Goal: Information Seeking & Learning: Understand process/instructions

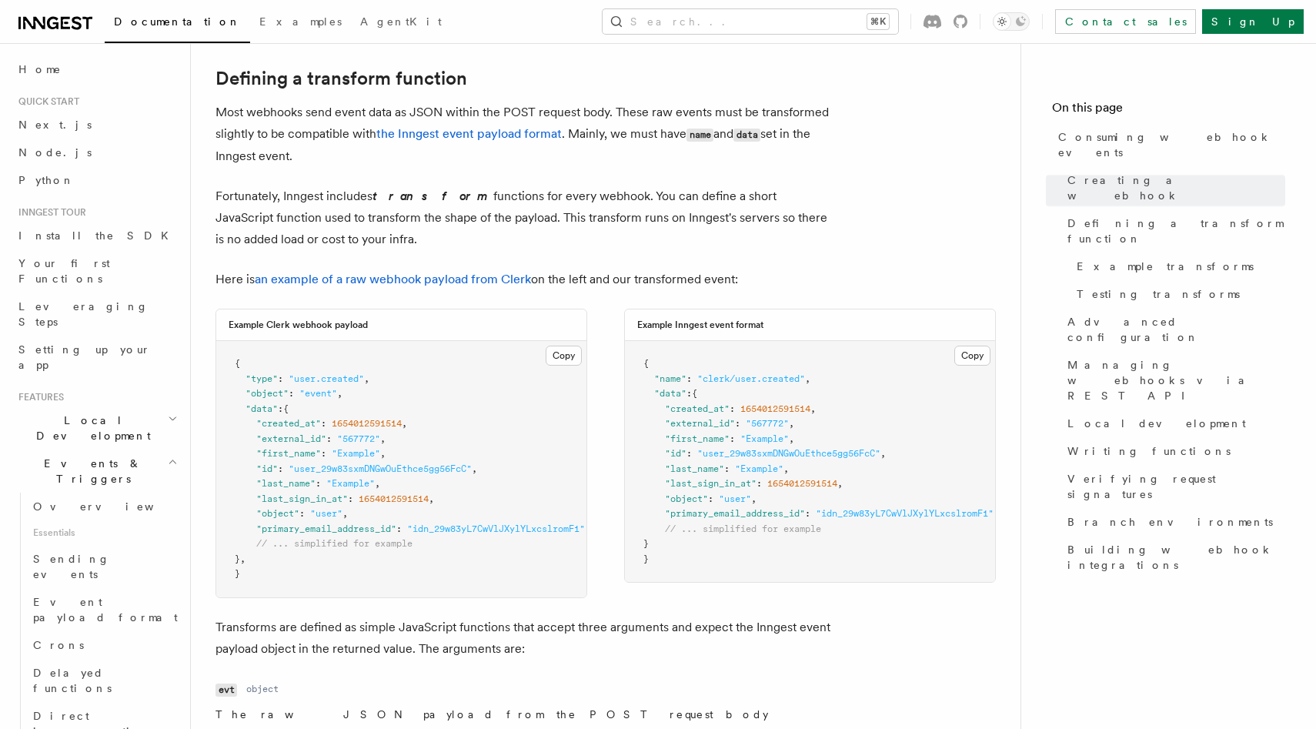
scroll to position [1064, 0]
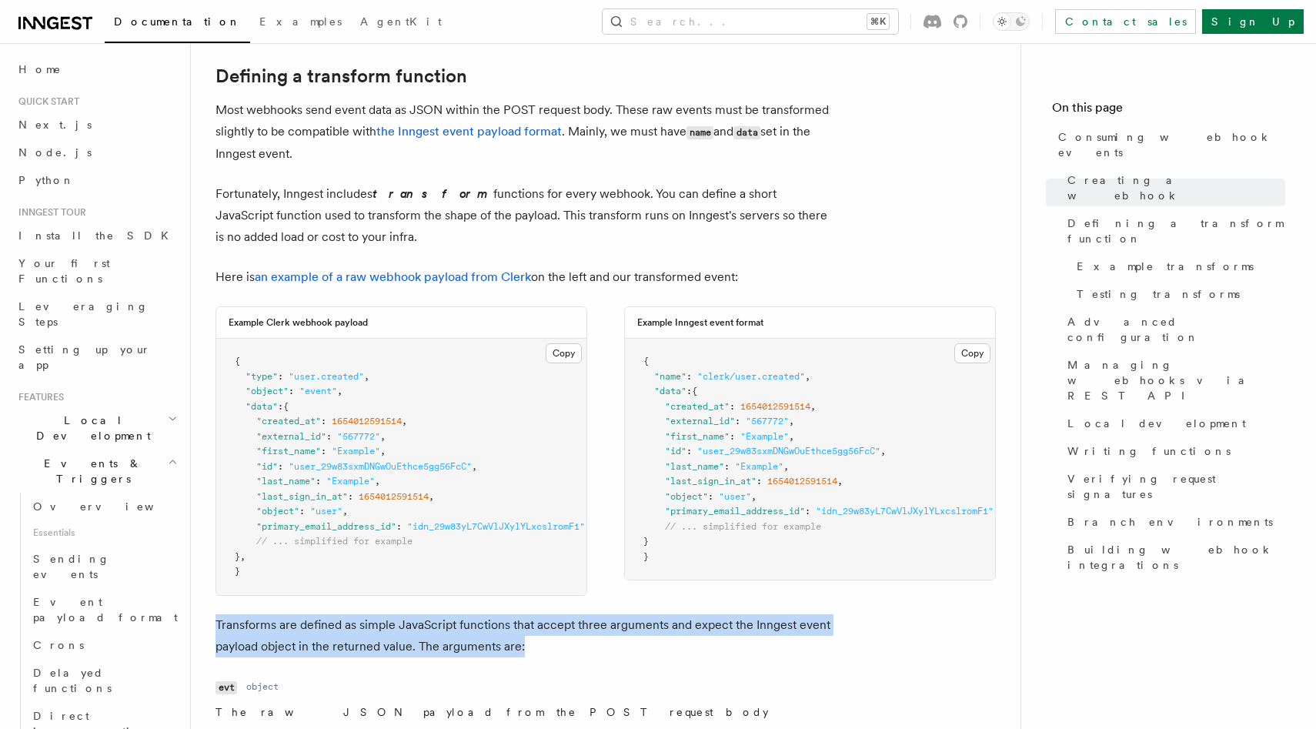
drag, startPoint x: 216, startPoint y: 624, endPoint x: 630, endPoint y: 641, distance: 413.7
click at [630, 641] on p "Transforms are defined as simple JavaScript functions that accept three argumen…" at bounding box center [524, 635] width 616 height 43
drag, startPoint x: 676, startPoint y: 646, endPoint x: 217, endPoint y: 626, distance: 459.2
click at [217, 626] on p "Transforms are defined as simple JavaScript functions that accept three argumen…" at bounding box center [524, 635] width 616 height 43
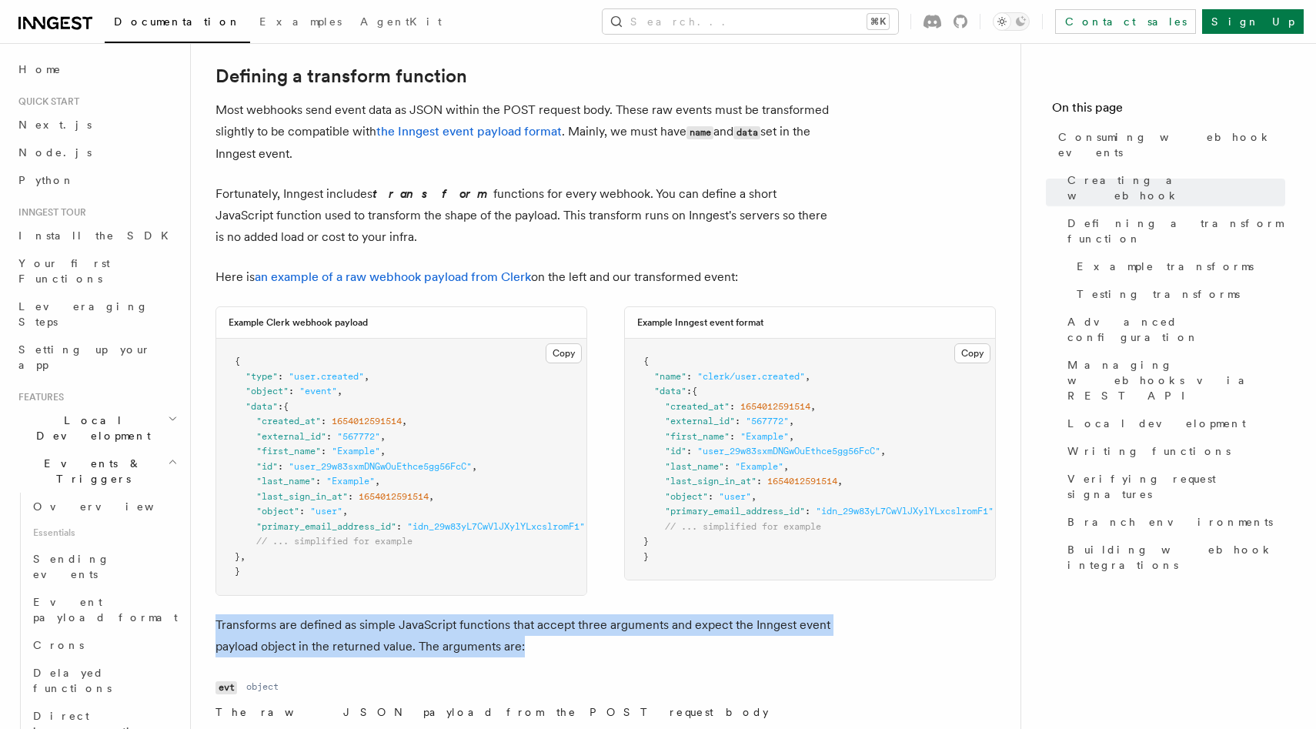
click at [217, 626] on p "Transforms are defined as simple JavaScript functions that accept three argumen…" at bounding box center [524, 635] width 616 height 43
drag, startPoint x: 217, startPoint y: 626, endPoint x: 589, endPoint y: 640, distance: 372.1
click at [589, 640] on p "Transforms are defined as simple JavaScript functions that accept three argumen…" at bounding box center [524, 635] width 616 height 43
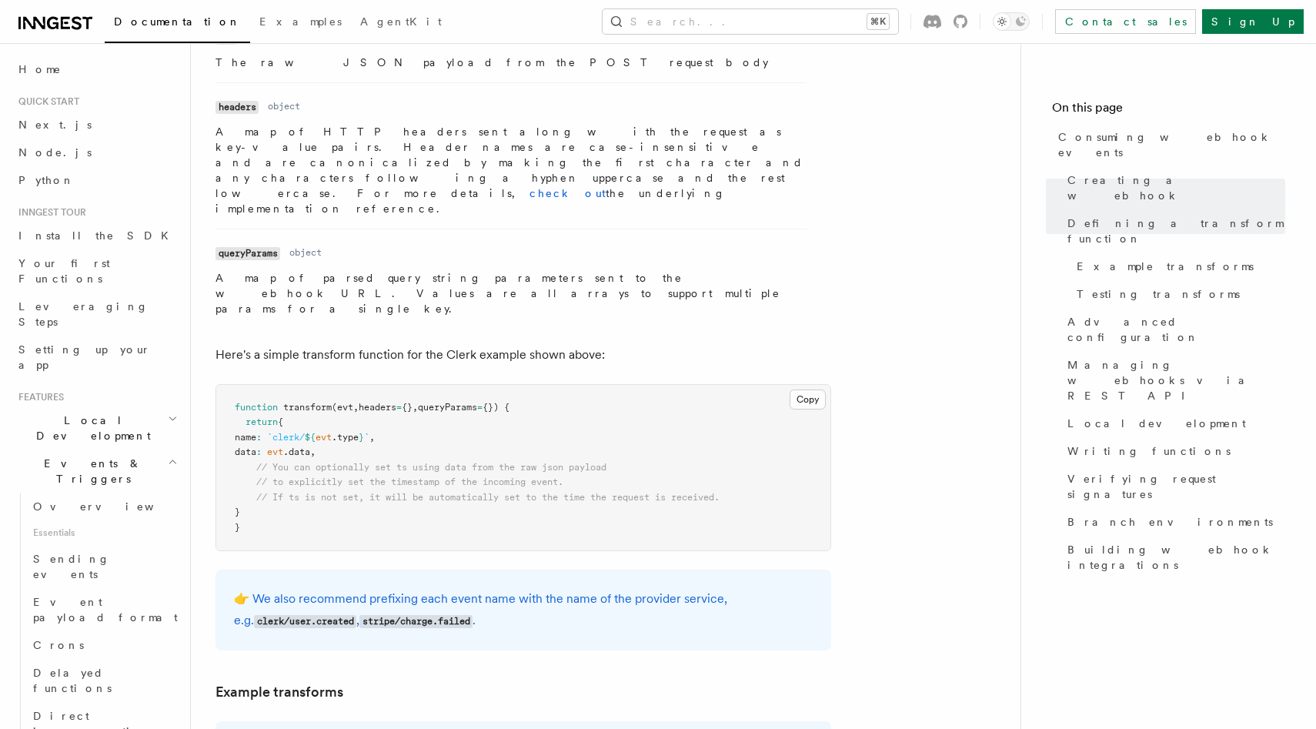
scroll to position [1713, 0]
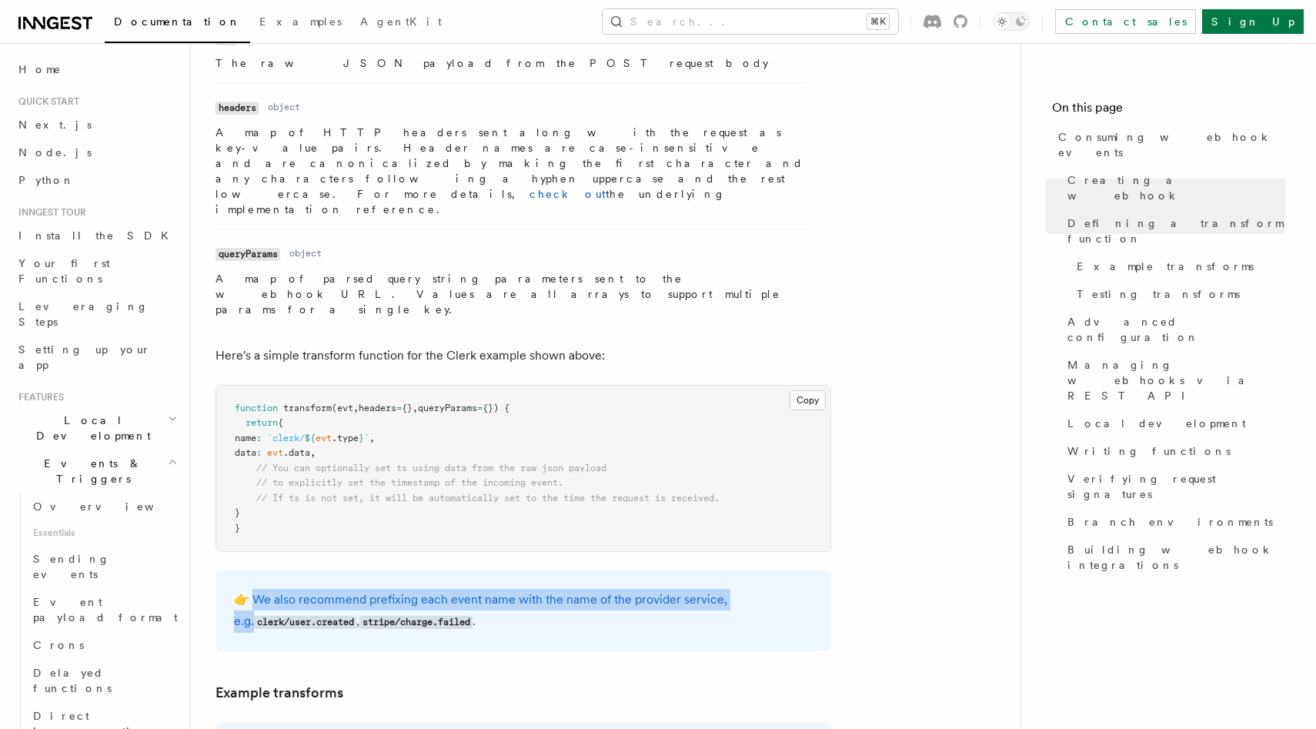
drag, startPoint x: 780, startPoint y: 543, endPoint x: 252, endPoint y: 539, distance: 528.1
click at [252, 589] on p "👉 We also recommend prefixing each event name with the name of the provider ser…" at bounding box center [523, 611] width 579 height 44
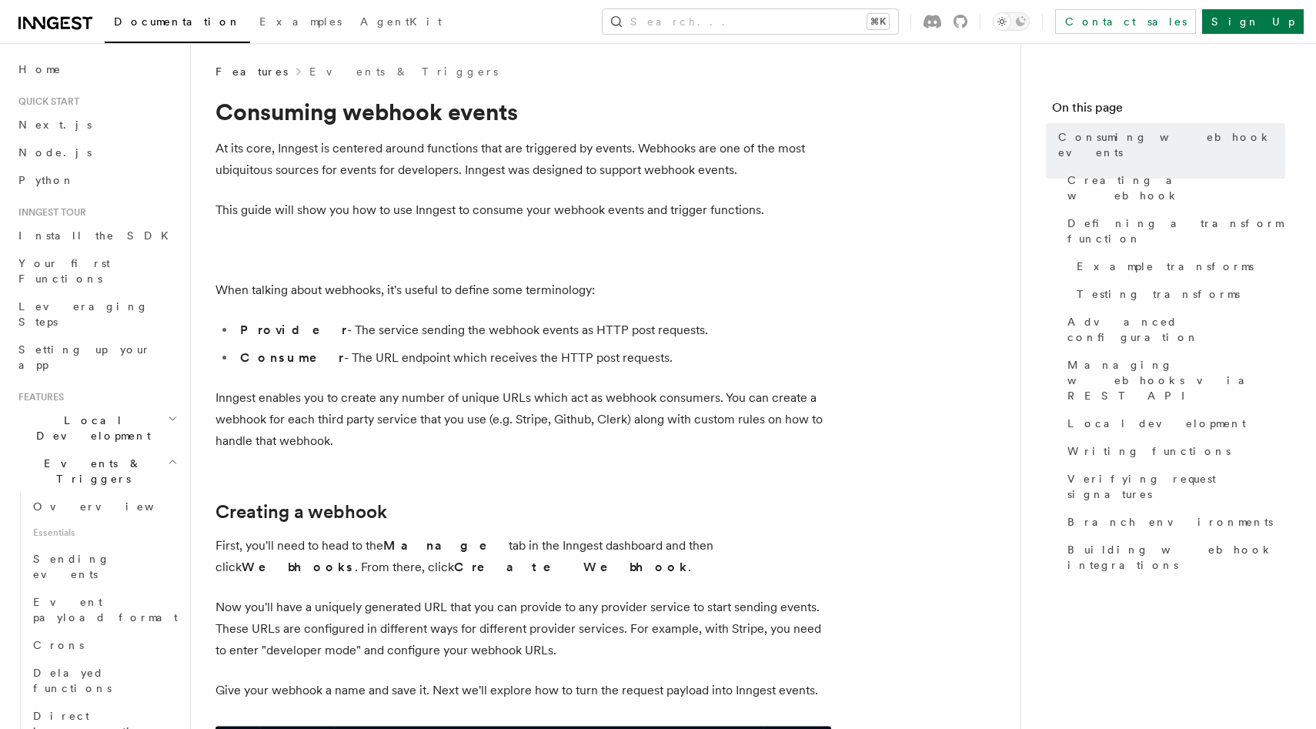
scroll to position [0, 0]
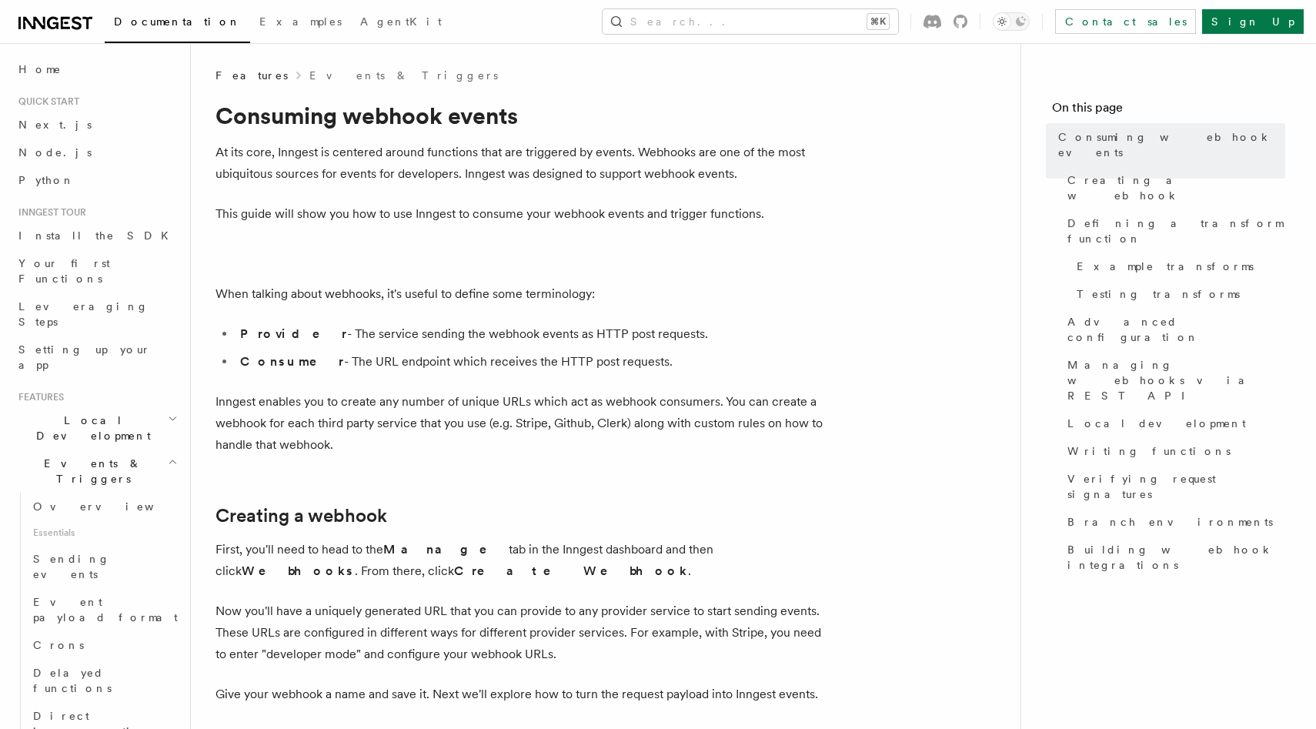
drag, startPoint x: 413, startPoint y: 289, endPoint x: 661, endPoint y: 356, distance: 256.7
click at [661, 356] on li "Consumer - The URL endpoint which receives the HTTP post requests." at bounding box center [534, 362] width 596 height 22
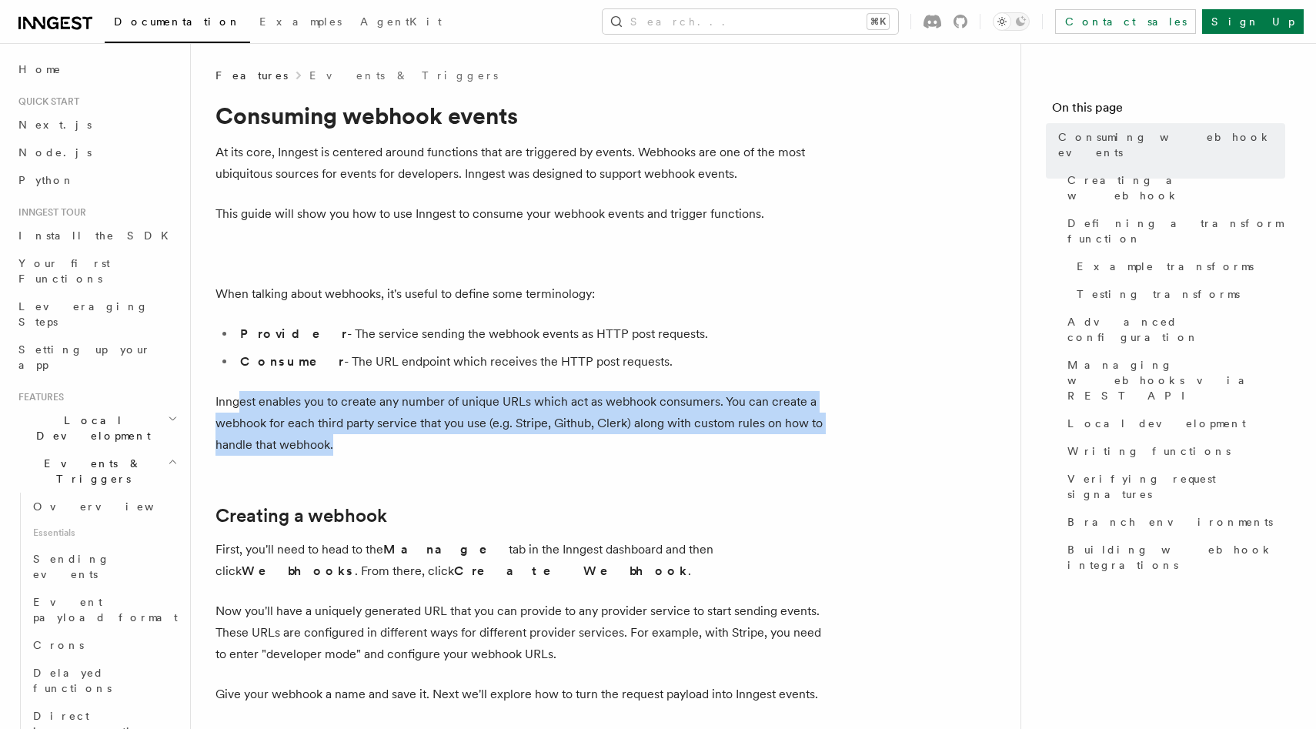
drag, startPoint x: 239, startPoint y: 399, endPoint x: 751, endPoint y: 441, distance: 514.3
click at [751, 441] on p "Inngest enables you to create any number of unique URLs which act as webhook co…" at bounding box center [524, 423] width 616 height 65
drag, startPoint x: 790, startPoint y: 441, endPoint x: 213, endPoint y: 398, distance: 578.1
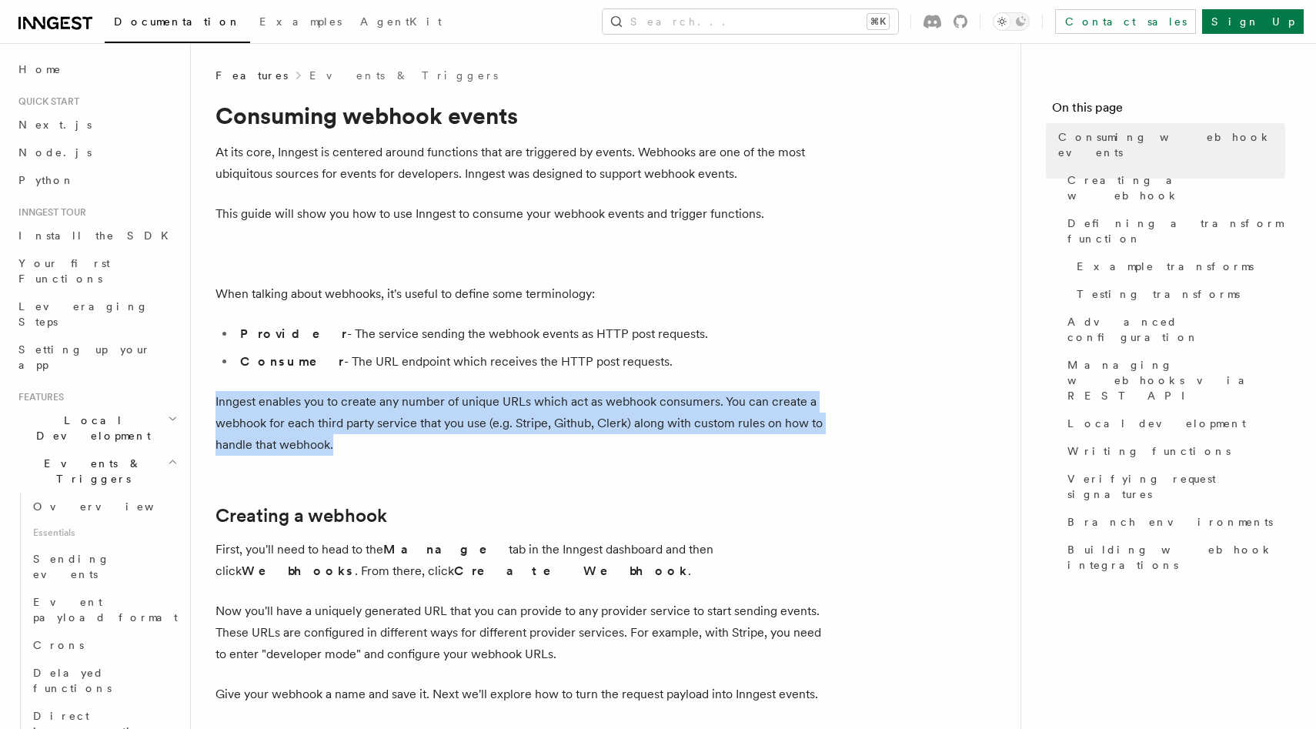
drag, startPoint x: 213, startPoint y: 398, endPoint x: 463, endPoint y: 447, distance: 254.2
click at [463, 447] on p "Inngest enables you to create any number of unique URLs which act as webhook co…" at bounding box center [524, 423] width 616 height 65
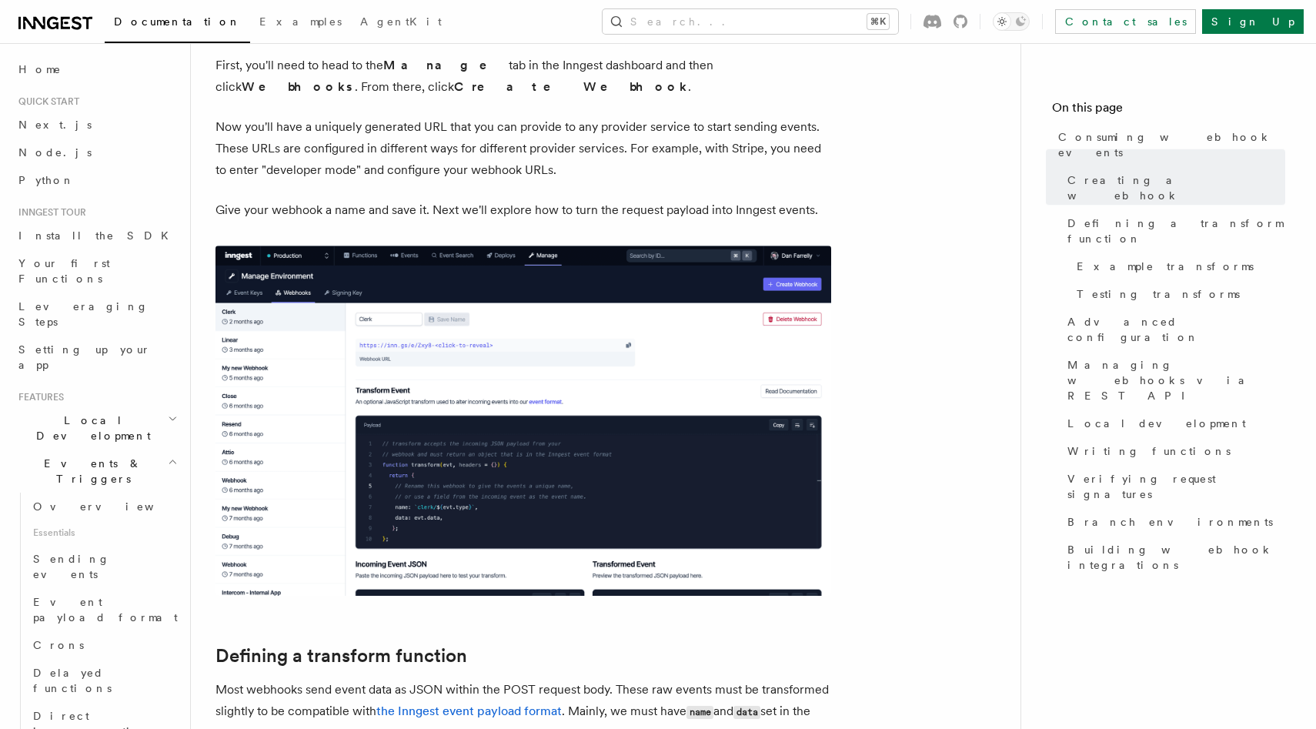
scroll to position [490, 0]
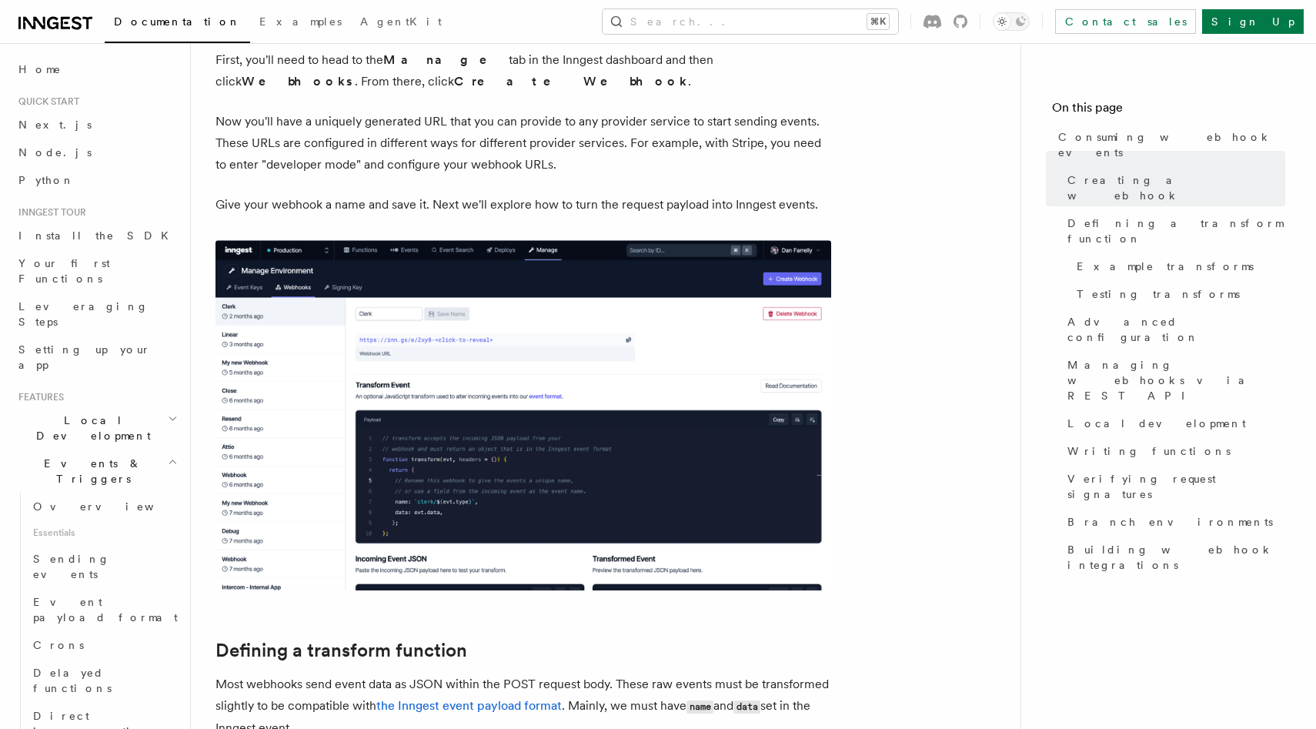
click at [299, 381] on img at bounding box center [524, 415] width 616 height 350
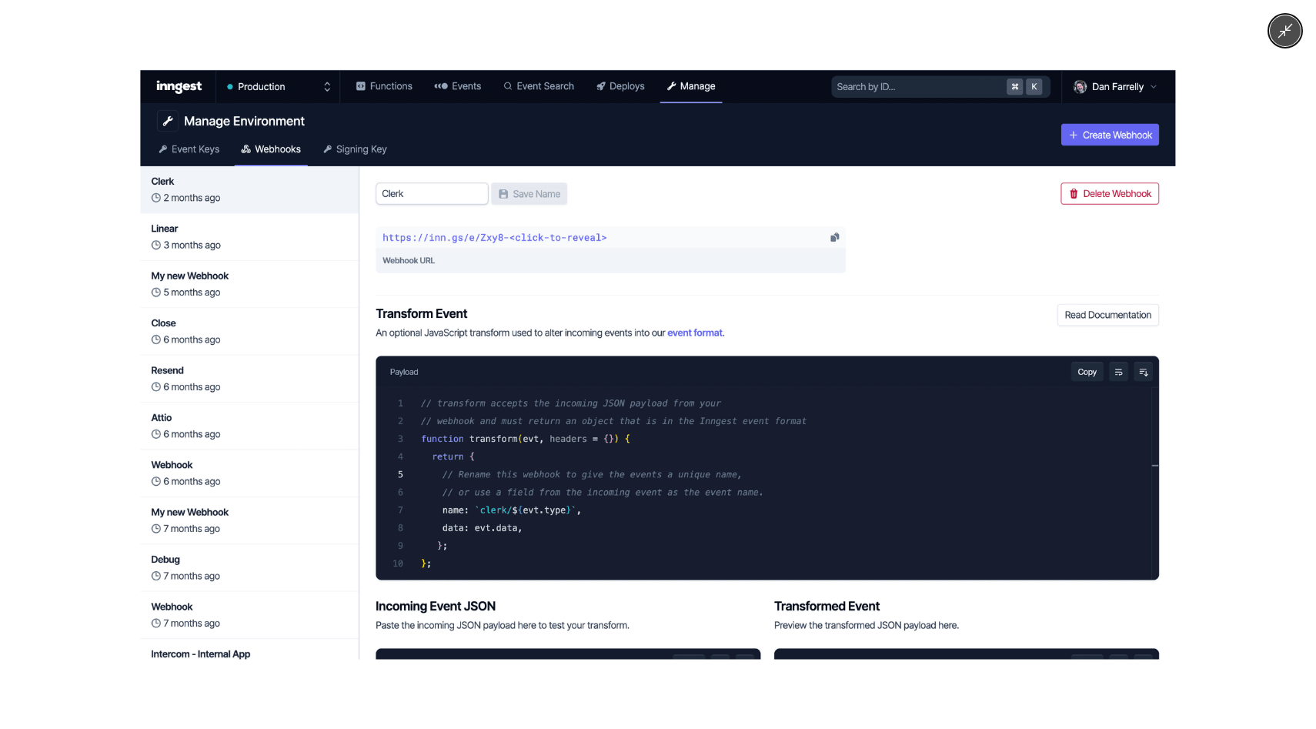
click at [718, 417] on img at bounding box center [657, 365] width 1035 height 590
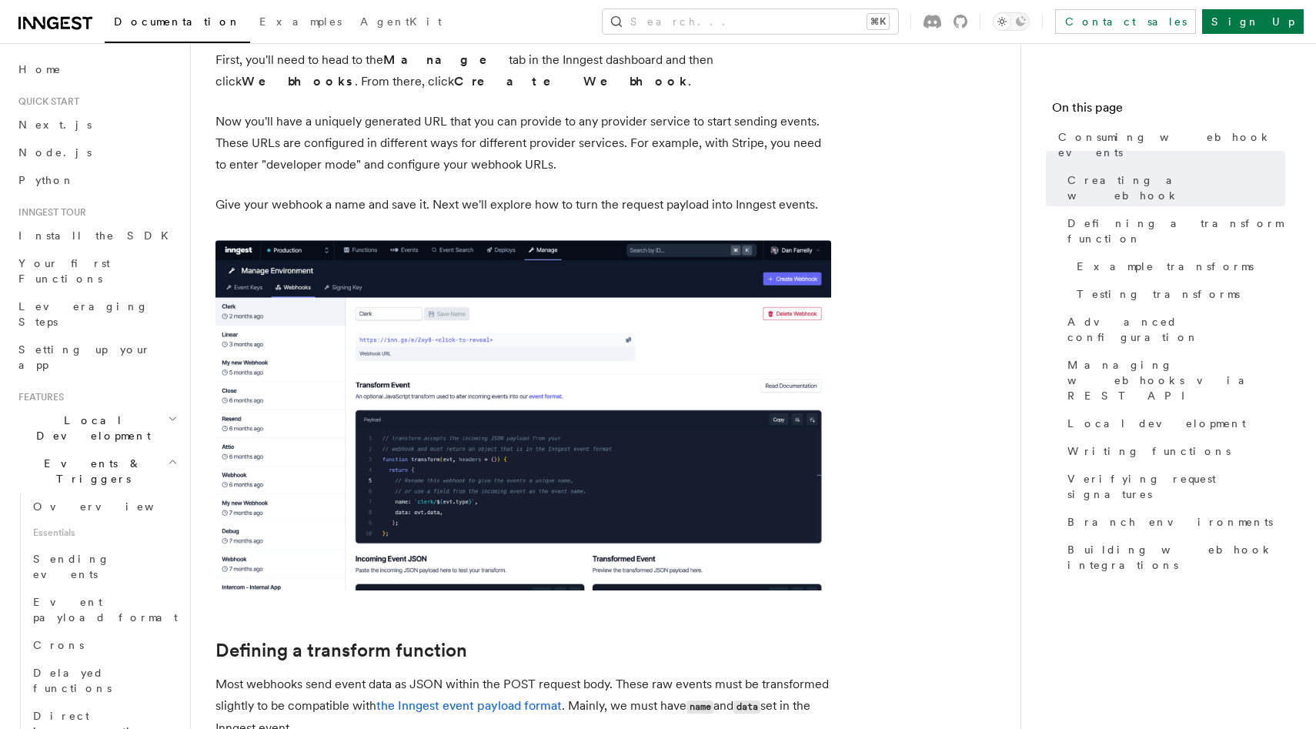
click at [591, 430] on img at bounding box center [524, 415] width 616 height 350
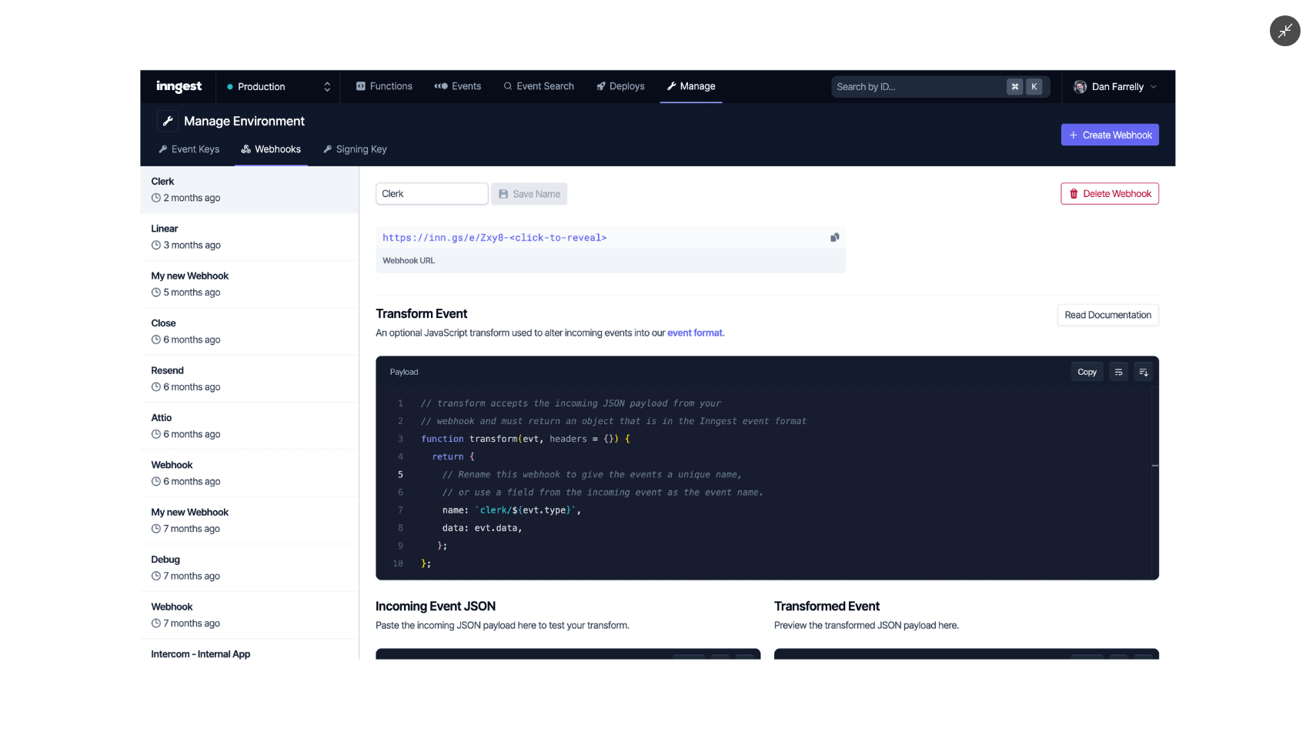
click at [591, 430] on img at bounding box center [657, 365] width 1035 height 590
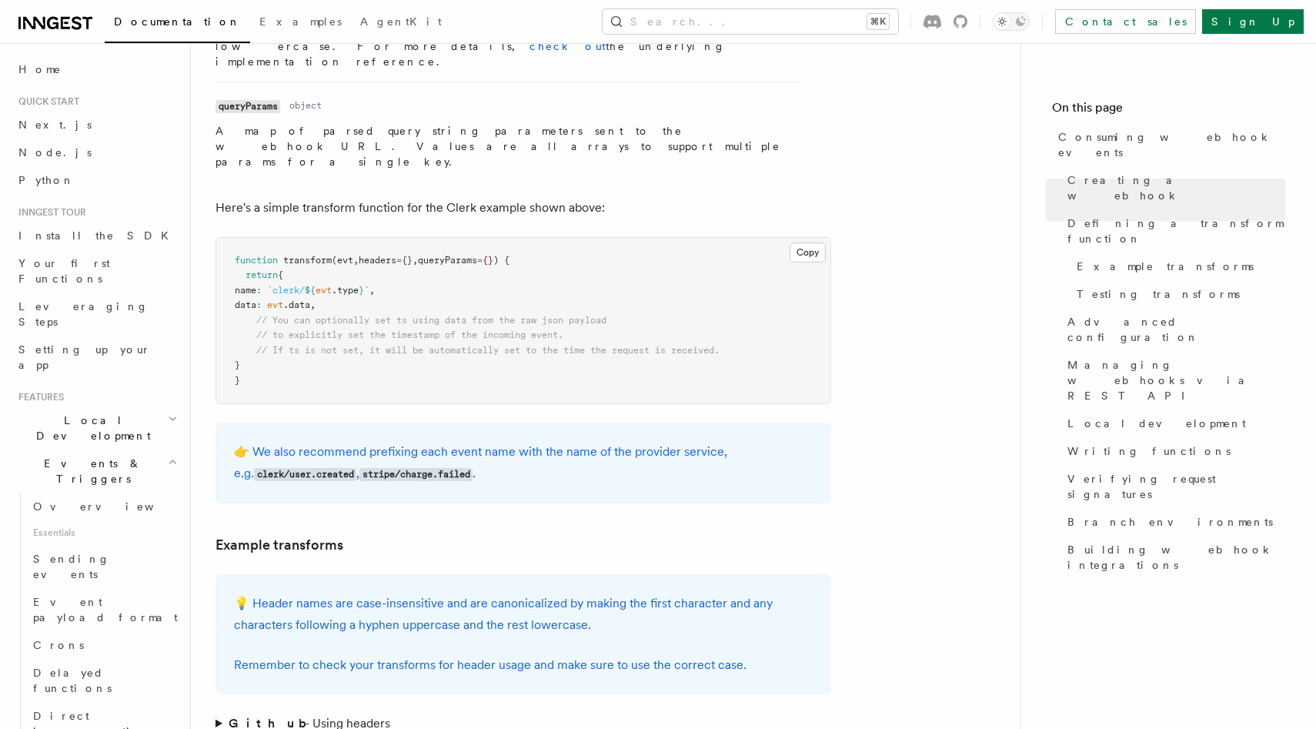
scroll to position [2279, 0]
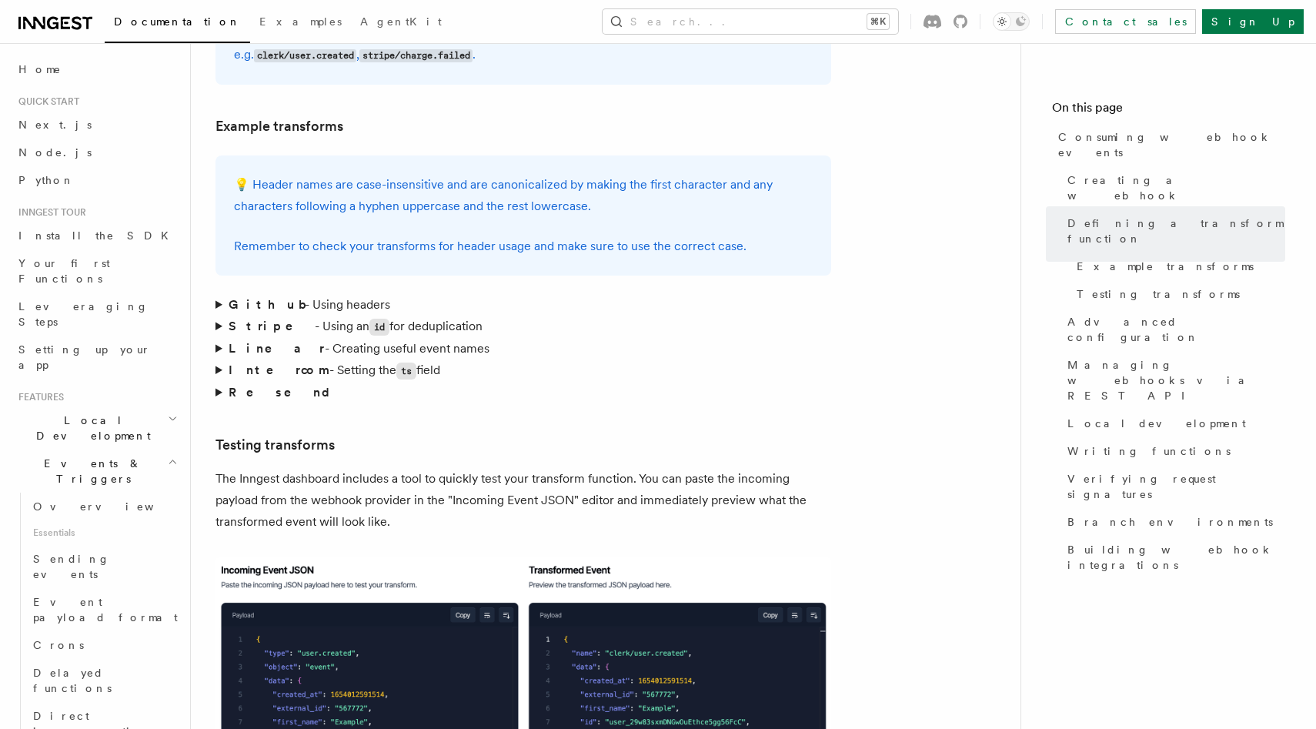
drag, startPoint x: 252, startPoint y: 126, endPoint x: 721, endPoint y: 149, distance: 469.3
click at [721, 174] on p "💡 Header names are case-insensitive and are canonicalized by making the first c…" at bounding box center [523, 195] width 579 height 43
drag, startPoint x: 736, startPoint y: 149, endPoint x: 252, endPoint y: 124, distance: 484.8
click at [252, 174] on p "💡 Header names are case-insensitive and are canonicalized by making the first c…" at bounding box center [523, 195] width 579 height 43
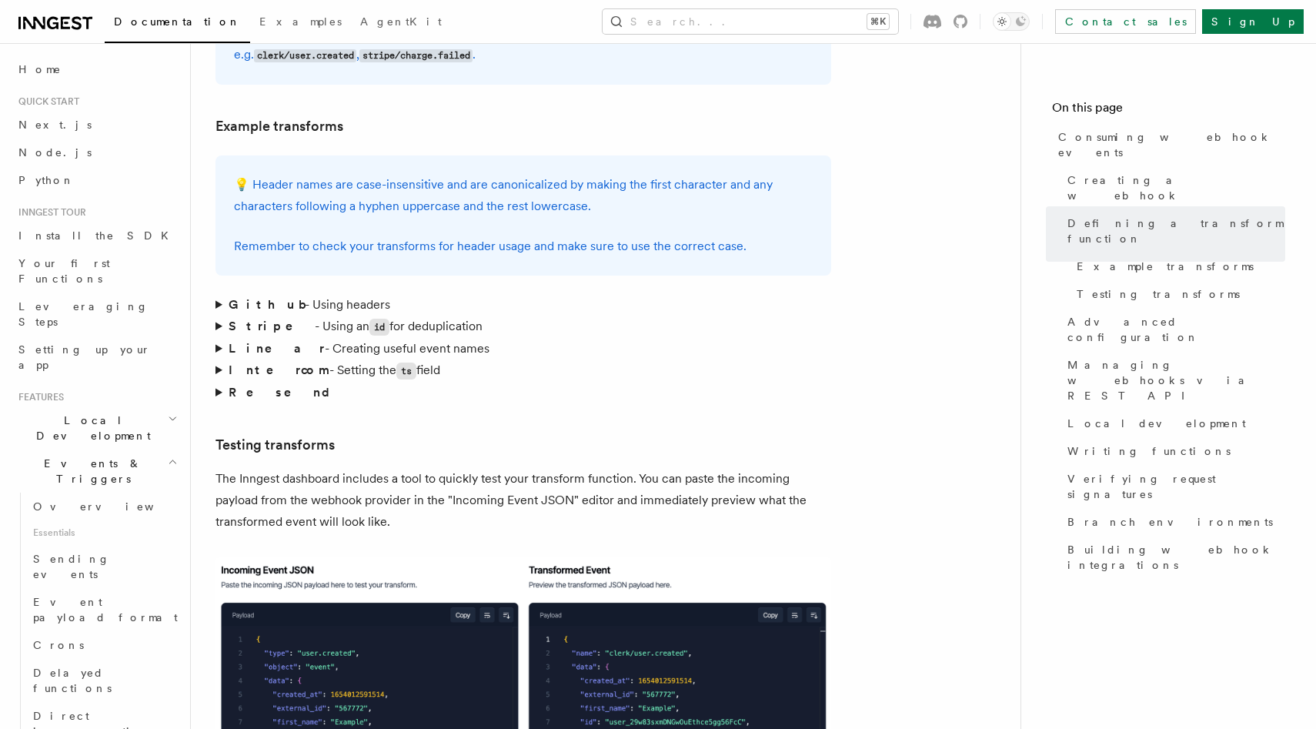
click at [252, 174] on p "💡 Header names are case-insensitive and are canonicalized by making the first c…" at bounding box center [523, 195] width 579 height 43
click at [219, 382] on summary "Resend" at bounding box center [524, 393] width 616 height 22
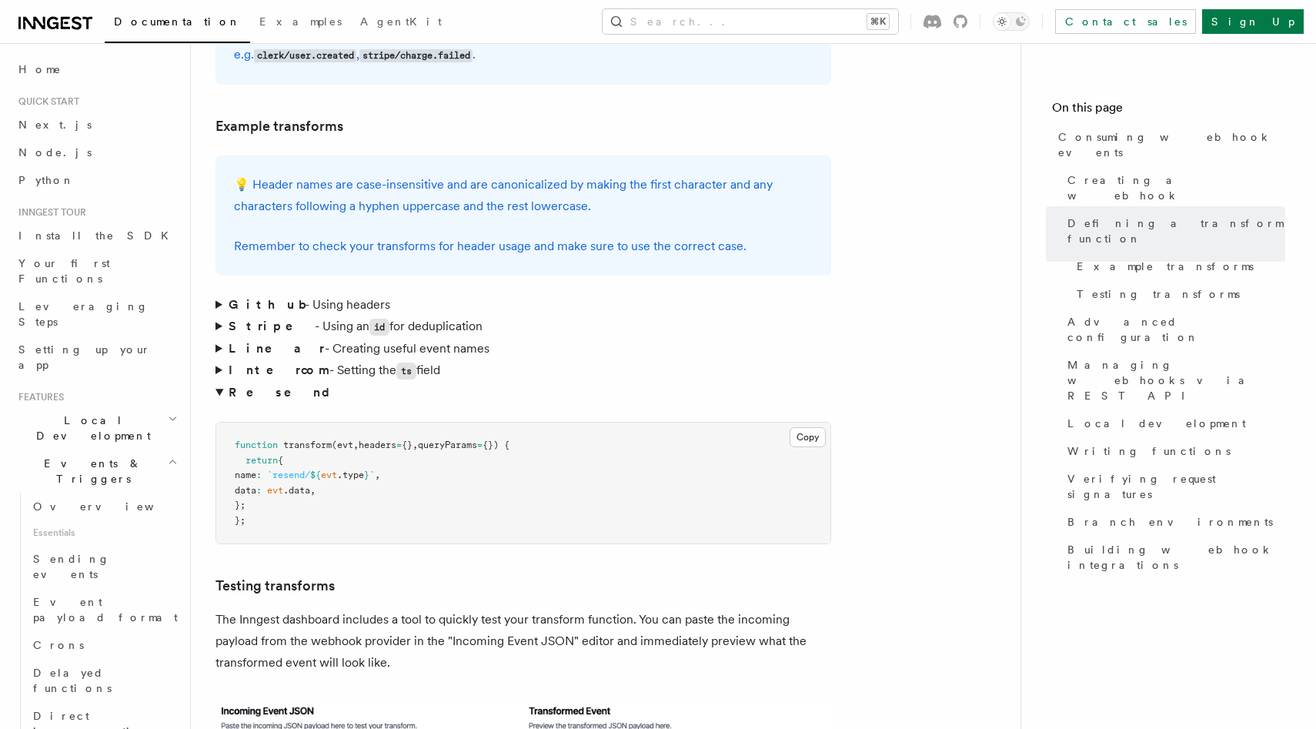
click at [219, 382] on summary "Resend" at bounding box center [524, 393] width 616 height 22
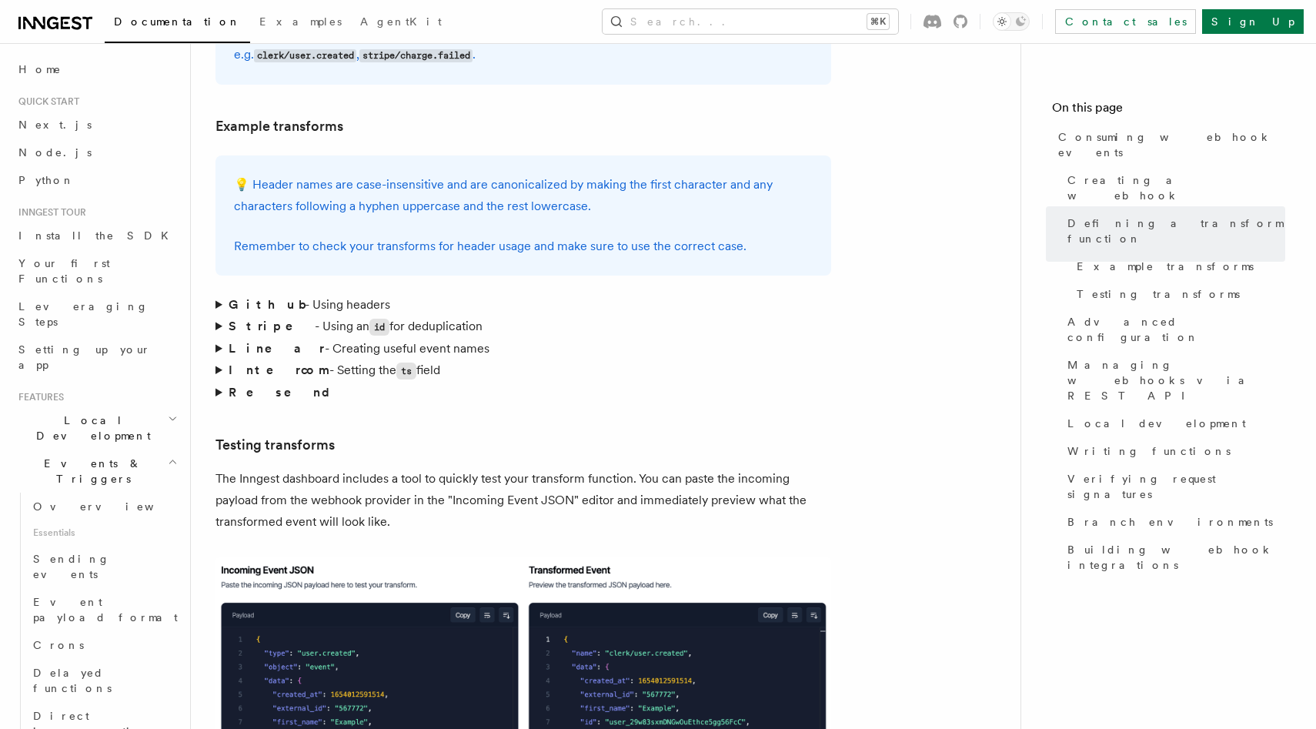
drag, startPoint x: 220, startPoint y: 417, endPoint x: 513, endPoint y: 453, distance: 294.7
click at [513, 468] on p "The Inngest dashboard includes a tool to quickly test your transform function. …" at bounding box center [524, 500] width 616 height 65
drag, startPoint x: 535, startPoint y: 453, endPoint x: 212, endPoint y: 414, distance: 325.7
click at [212, 414] on div "Features Events & Triggers Consuming webhook events At its core, Inngest is cen…" at bounding box center [630, 721] width 879 height 6000
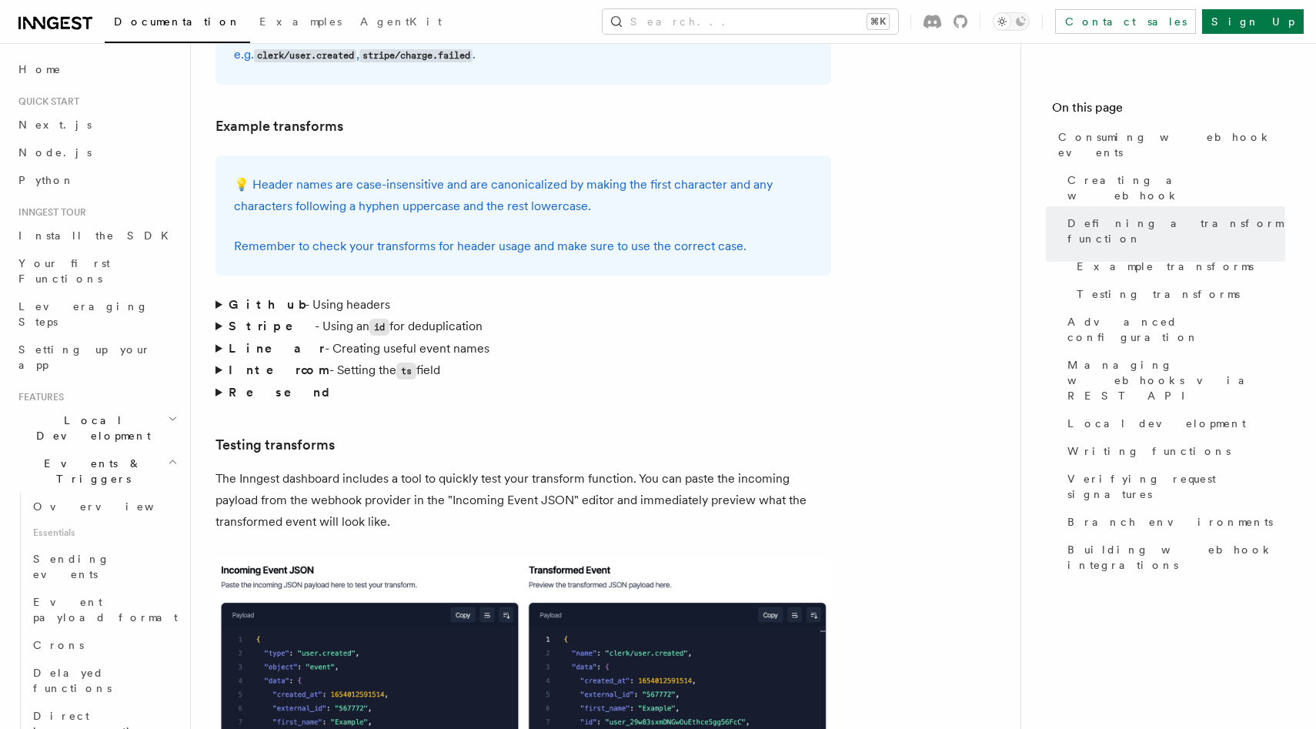
click at [212, 414] on div "Features Events & Triggers Consuming webhook events At its core, Inngest is cen…" at bounding box center [630, 721] width 879 height 6000
drag, startPoint x: 216, startPoint y: 415, endPoint x: 471, endPoint y: 454, distance: 258.6
click at [471, 468] on p "The Inngest dashboard includes a tool to quickly test your transform function. …" at bounding box center [524, 500] width 616 height 65
click at [289, 316] on summary "Stripe - Using an id for deduplication" at bounding box center [524, 327] width 616 height 22
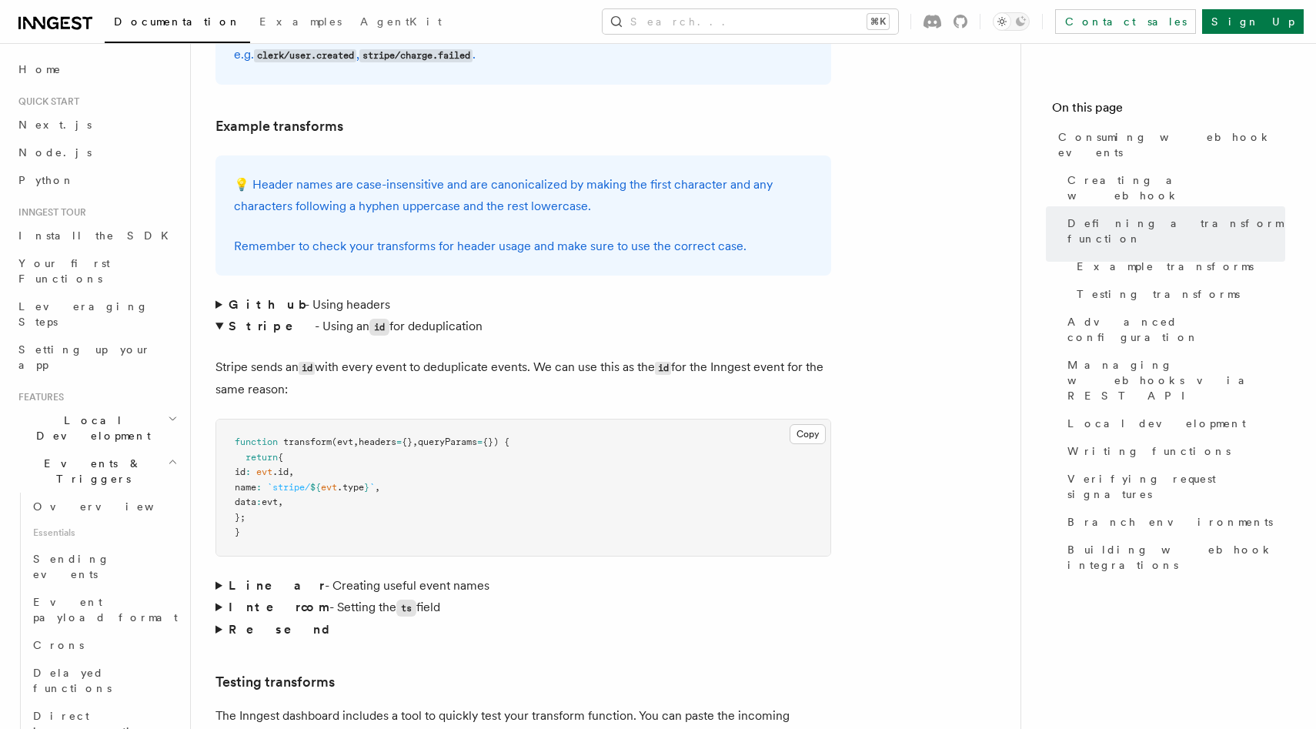
click at [301, 316] on summary "Stripe - Using an id for deduplication" at bounding box center [524, 327] width 616 height 22
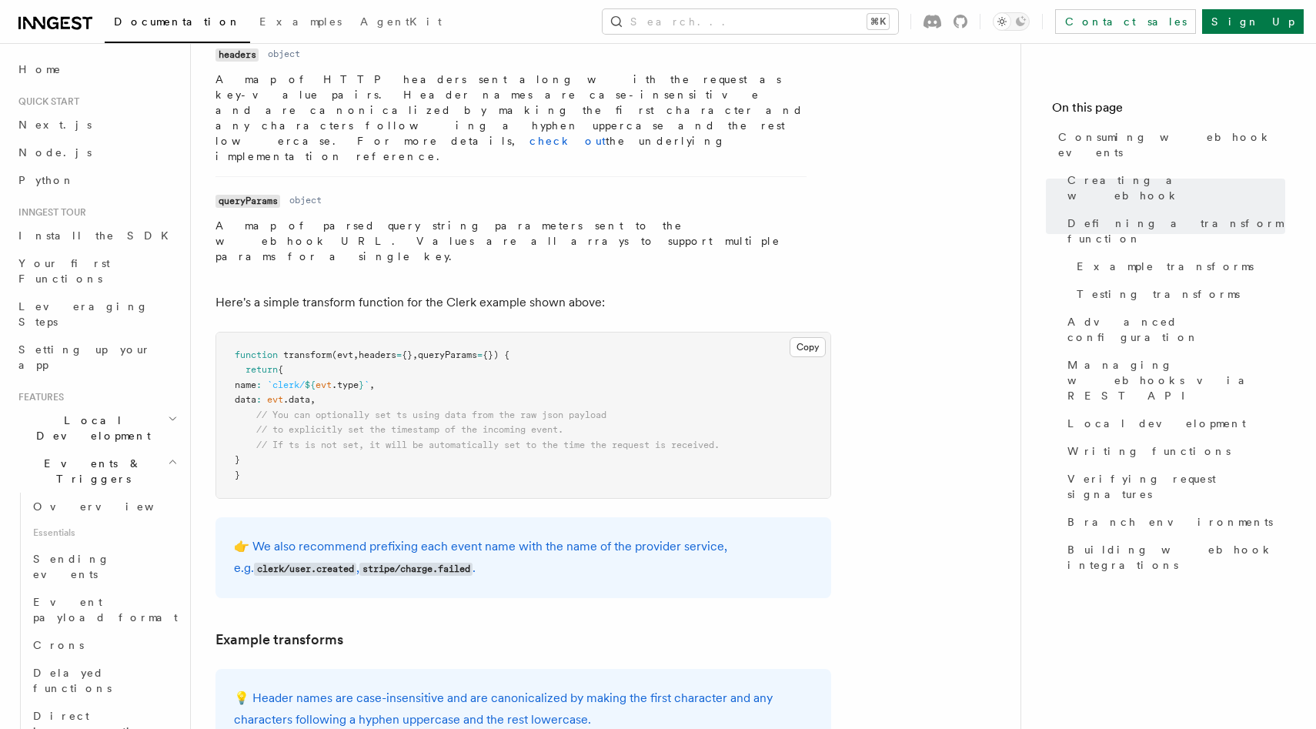
scroll to position [1758, 0]
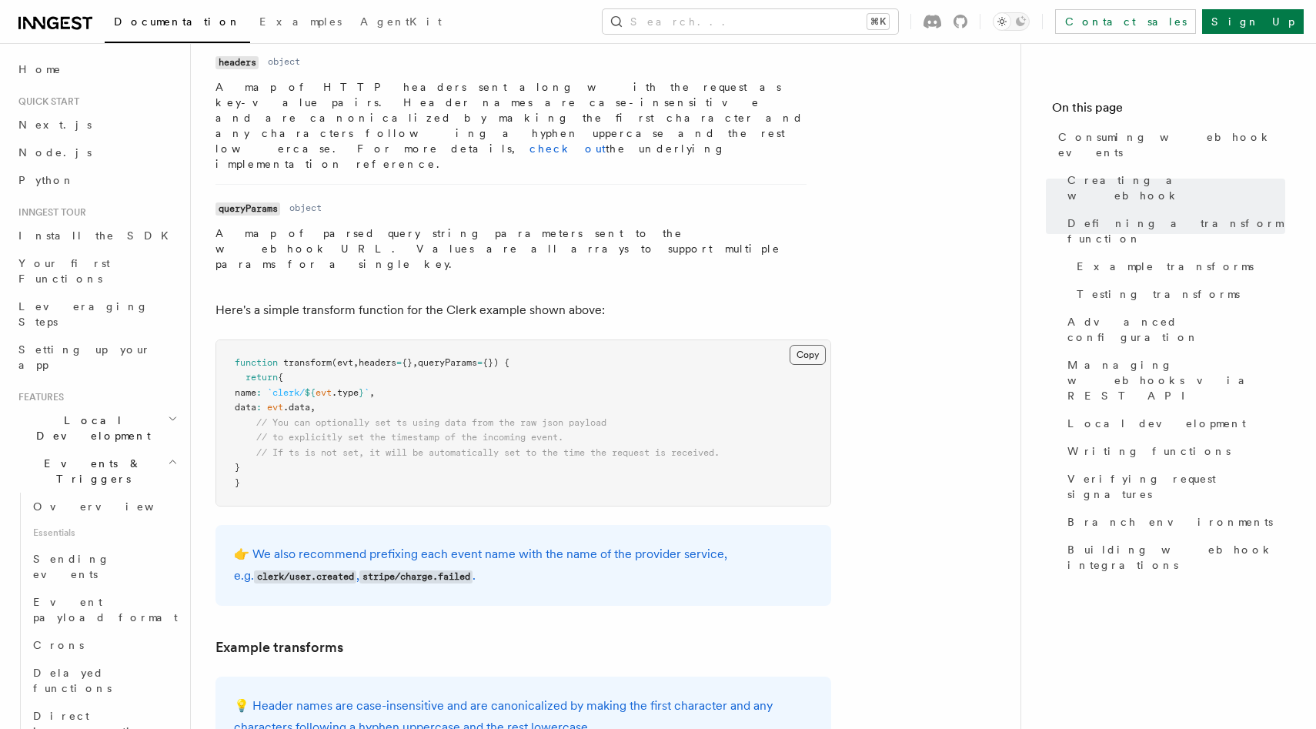
click at [812, 345] on button "Copy Copied" at bounding box center [808, 355] width 36 height 20
drag, startPoint x: 246, startPoint y: 319, endPoint x: 303, endPoint y: 414, distance: 110.8
click at [303, 414] on pre "function transform (evt , headers = {} , queryParams = {}) { return { name : `c…" at bounding box center [523, 423] width 614 height 166
copy code "return { name : `clerk/ ${ evt .type } ` , data : evt .data , // You can option…"
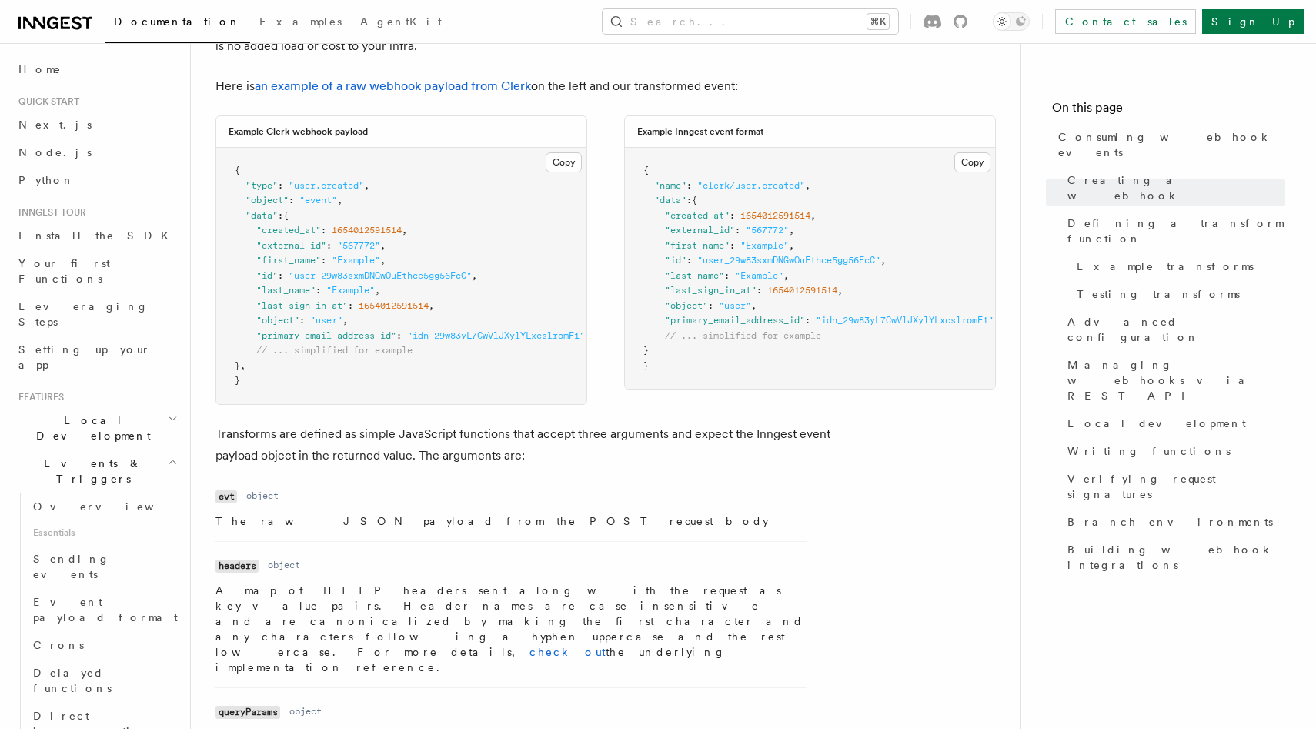
scroll to position [1216, 0]
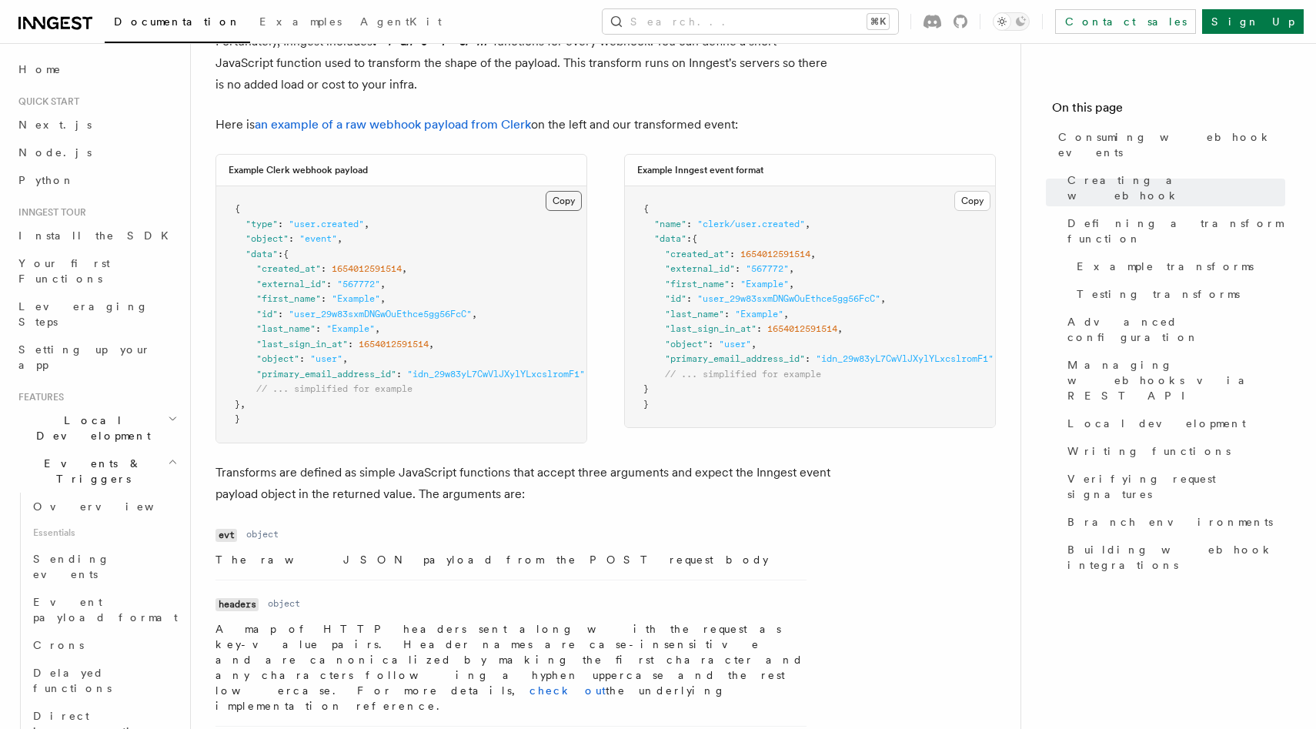
click at [568, 202] on button "Copy Copied" at bounding box center [564, 201] width 36 height 20
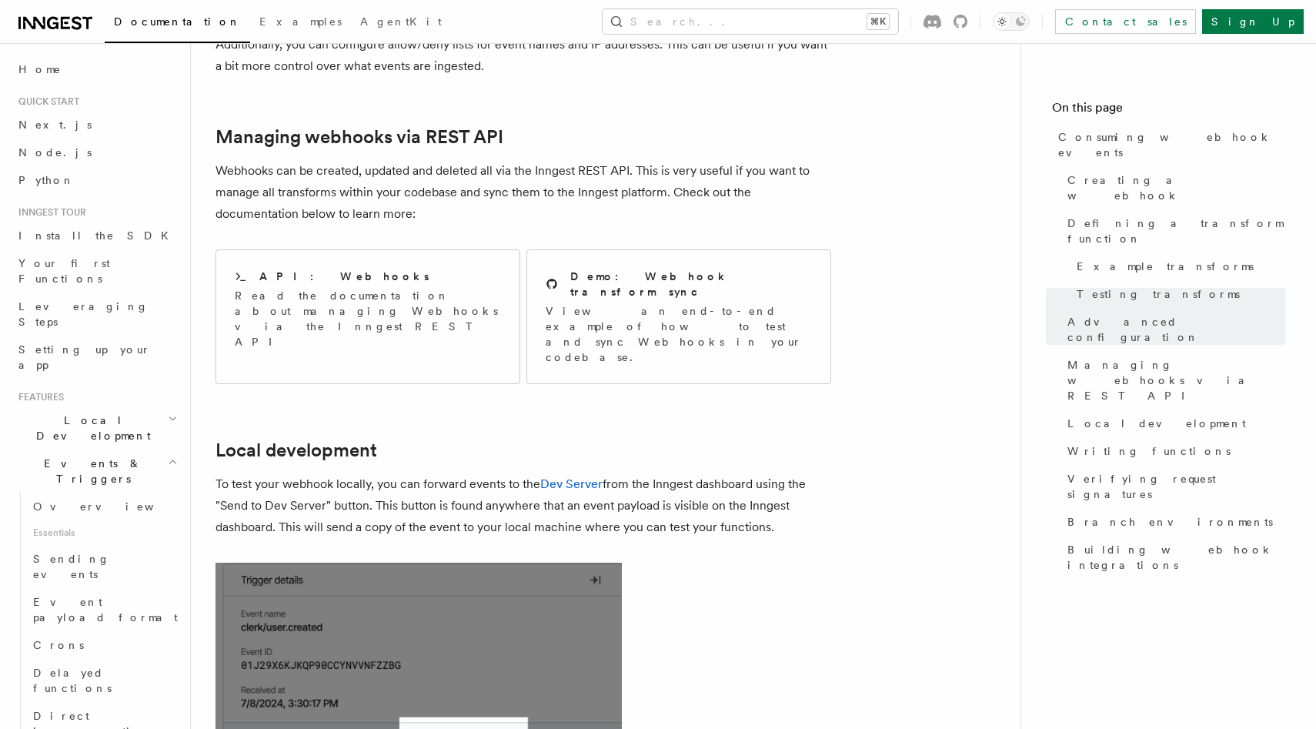
scroll to position [3181, 0]
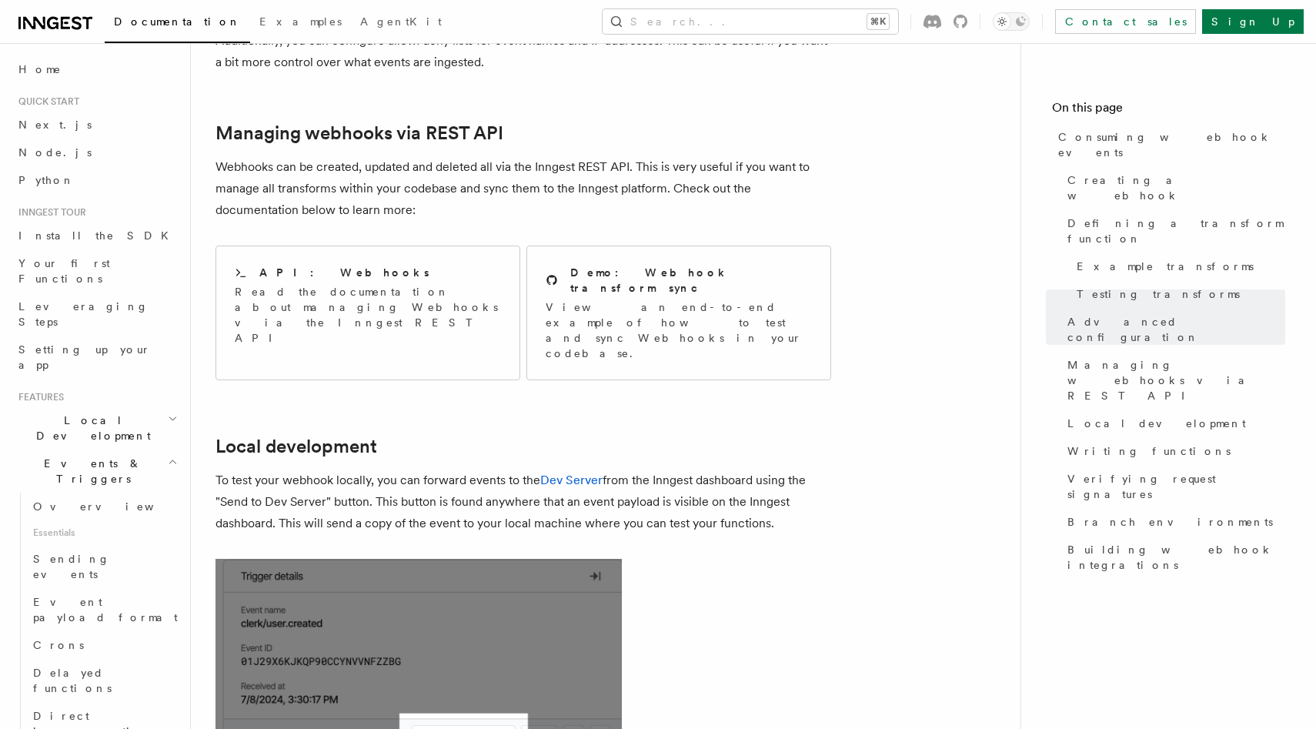
drag, startPoint x: 323, startPoint y: 374, endPoint x: 813, endPoint y: 417, distance: 491.5
click at [813, 470] on p "To test your webhook locally, you can forward events to the Dev Server from the…" at bounding box center [524, 502] width 616 height 65
drag, startPoint x: 843, startPoint y: 426, endPoint x: 216, endPoint y: 377, distance: 629.2
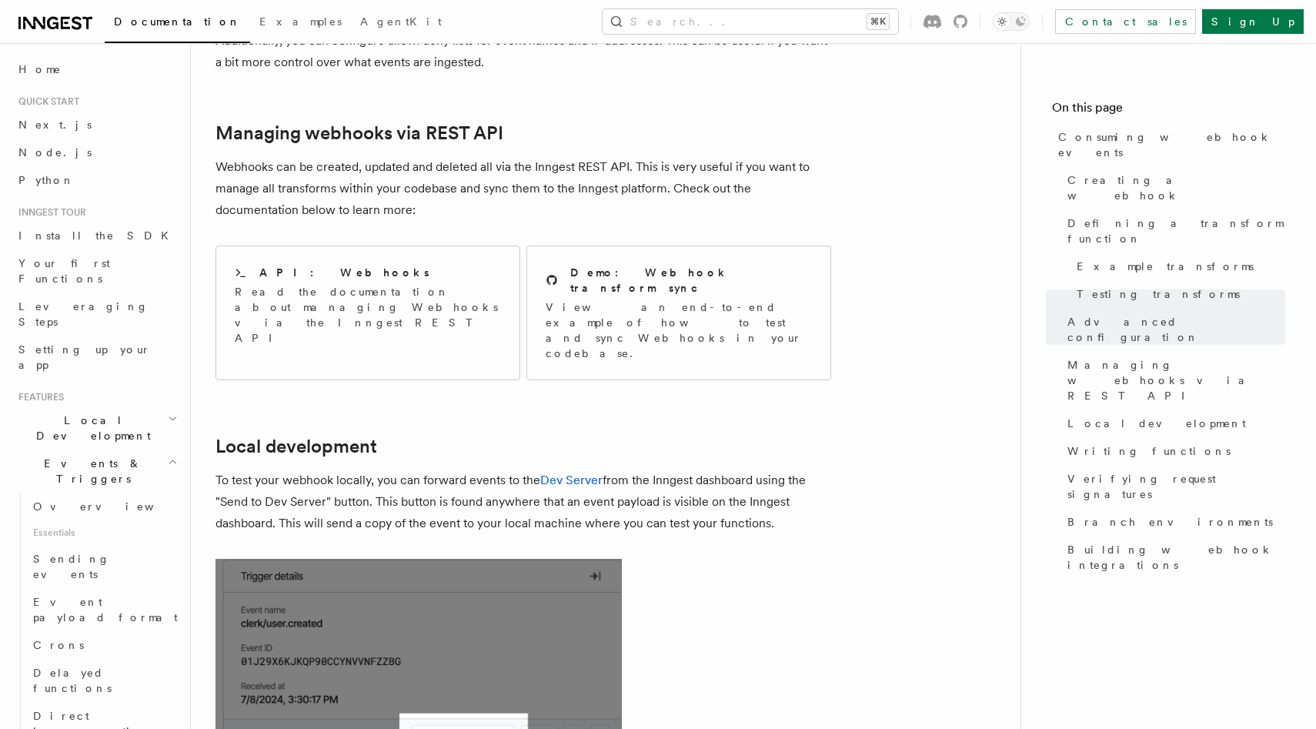
click at [216, 470] on p "To test your webhook locally, you can forward events to the Dev Server from the…" at bounding box center [524, 502] width 616 height 65
drag, startPoint x: 216, startPoint y: 377, endPoint x: 791, endPoint y: 423, distance: 576.9
click at [791, 470] on p "To test your webhook locally, you can forward events to the Dev Server from the…" at bounding box center [524, 502] width 616 height 65
drag, startPoint x: 831, startPoint y: 420, endPoint x: 219, endPoint y: 377, distance: 613.4
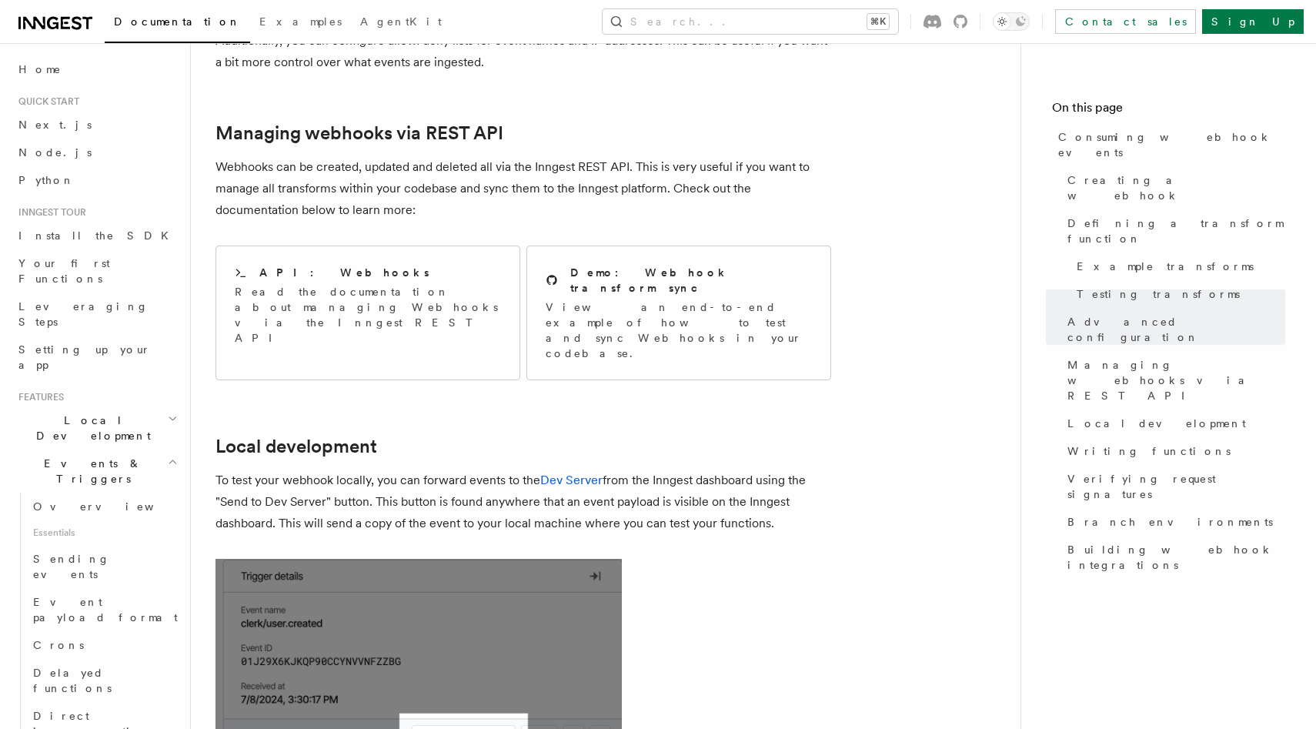
click at [219, 470] on p "To test your webhook locally, you can forward events to the Dev Server from the…" at bounding box center [524, 502] width 616 height 65
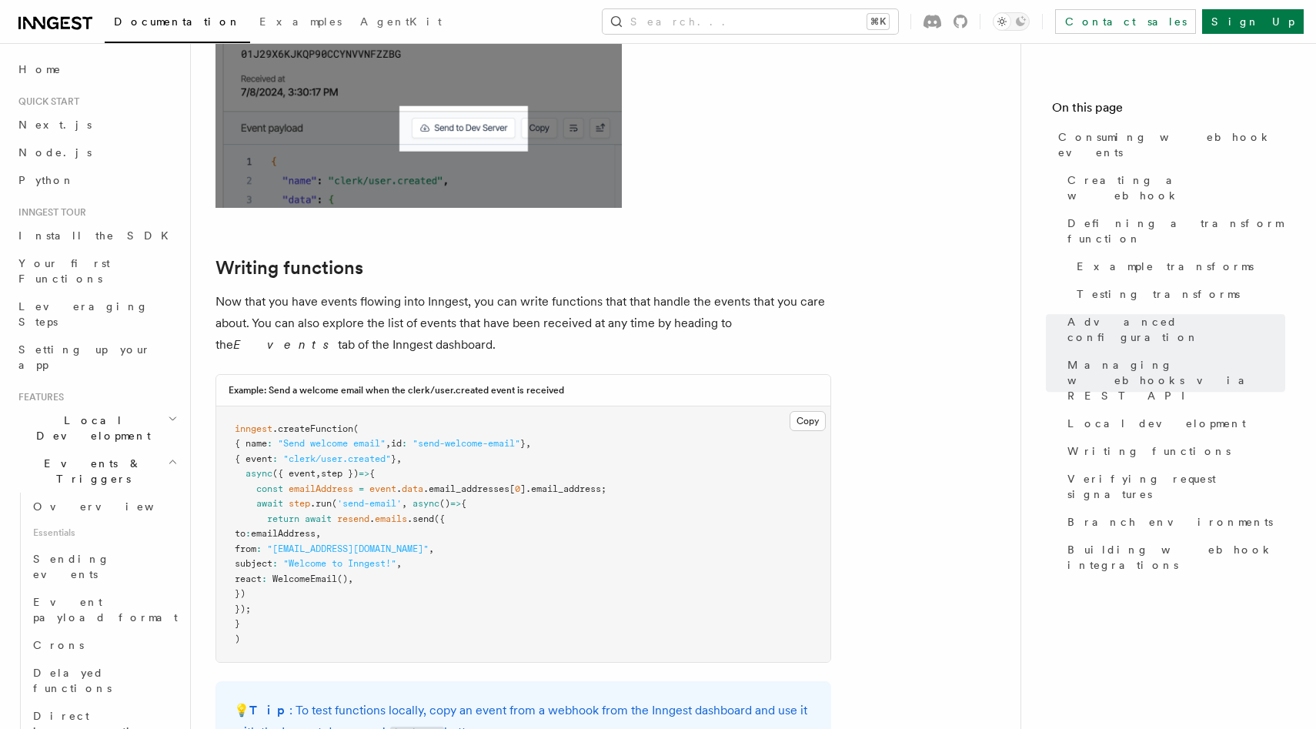
scroll to position [3777, 0]
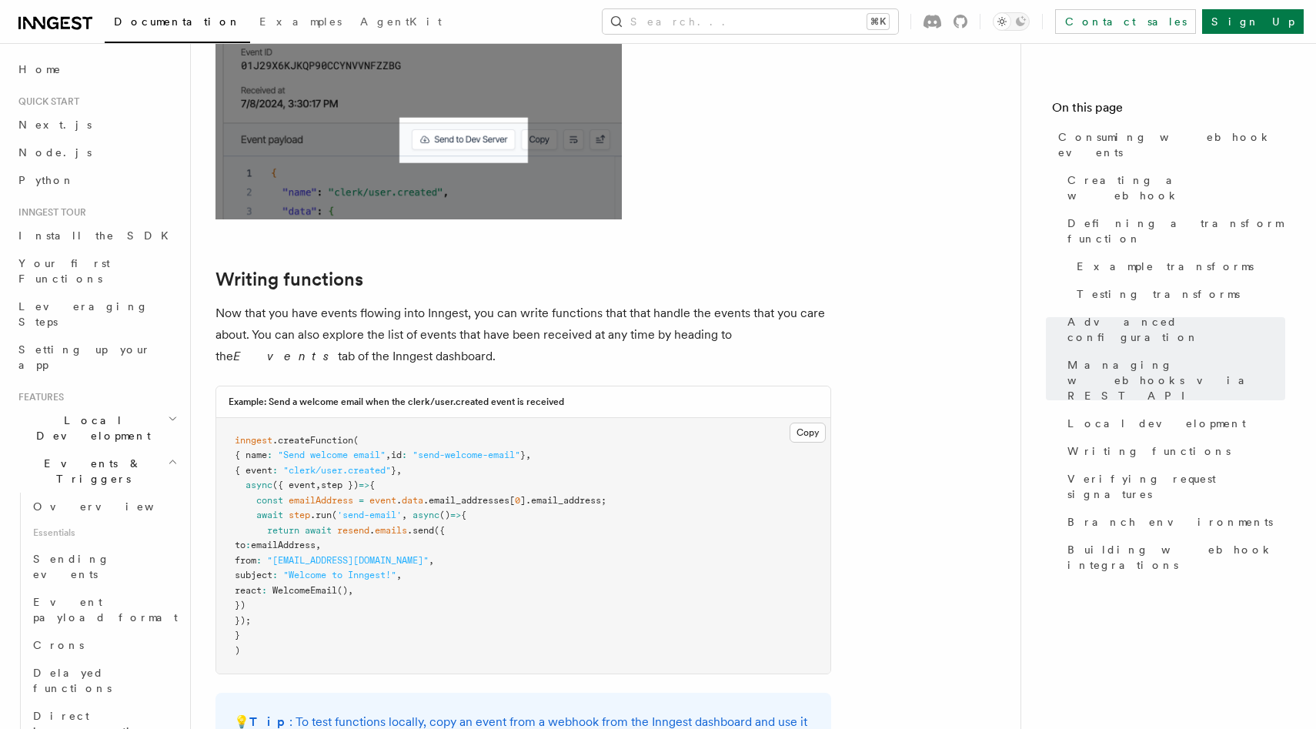
drag, startPoint x: 216, startPoint y: 206, endPoint x: 663, endPoint y: 246, distance: 448.2
click at [663, 303] on p "Now that you have events flowing into Inngest, you can write functions that tha…" at bounding box center [524, 335] width 616 height 65
drag, startPoint x: 697, startPoint y: 246, endPoint x: 218, endPoint y: 202, distance: 481.6
click at [218, 303] on p "Now that you have events flowing into Inngest, you can write functions that tha…" at bounding box center [524, 335] width 616 height 65
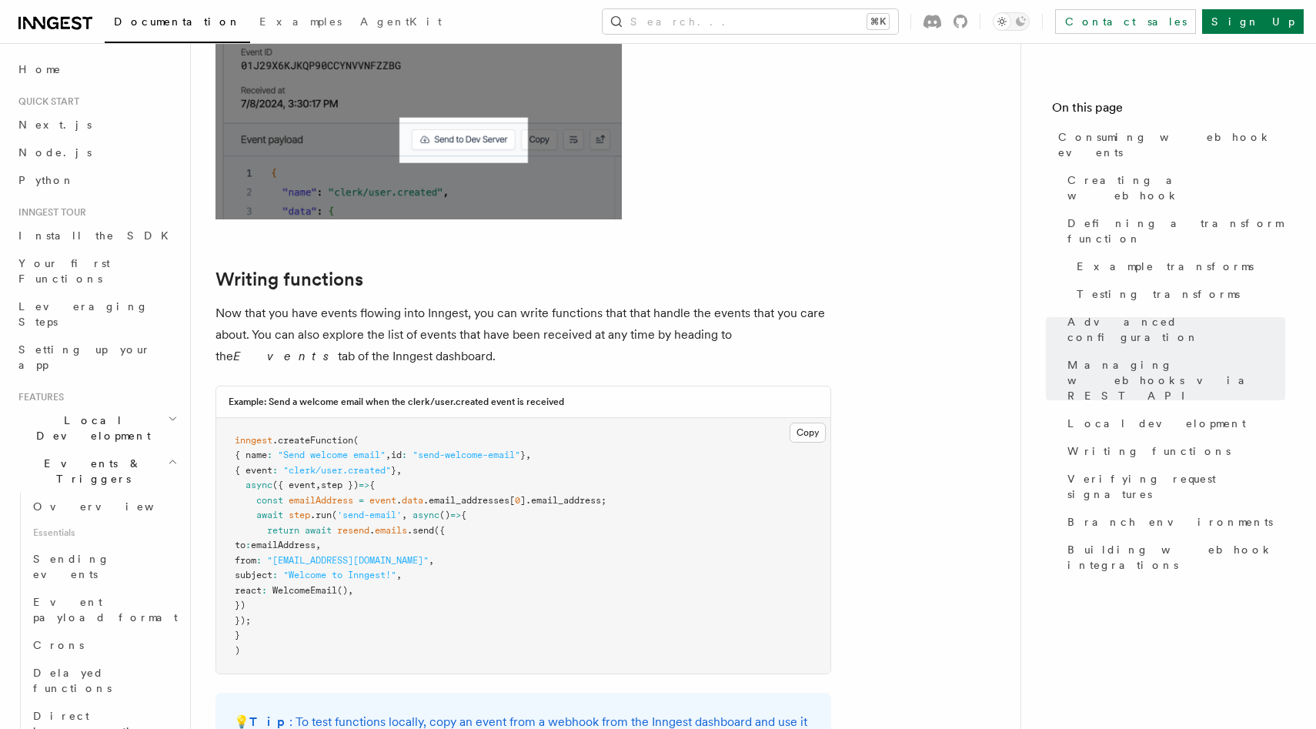
click at [218, 303] on p "Now that you have events flowing into Inngest, you can write functions that tha…" at bounding box center [524, 335] width 616 height 65
drag, startPoint x: 218, startPoint y: 202, endPoint x: 480, endPoint y: 259, distance: 268.6
click at [480, 303] on p "Now that you have events flowing into Inngest, you can write functions that tha…" at bounding box center [524, 335] width 616 height 65
drag, startPoint x: 515, startPoint y: 255, endPoint x: 216, endPoint y: 207, distance: 302.5
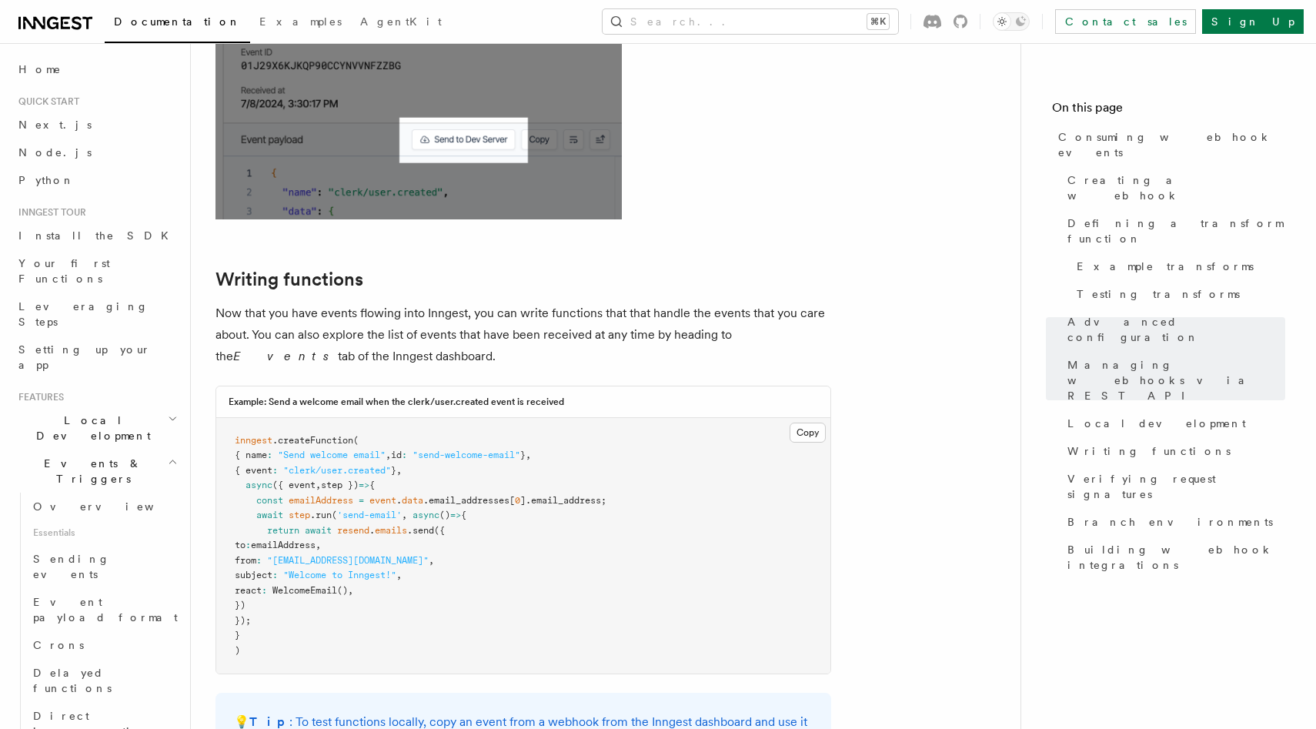
click at [216, 303] on p "Now that you have events flowing into Inngest, you can write functions that tha…" at bounding box center [524, 335] width 616 height 65
drag, startPoint x: 216, startPoint y: 207, endPoint x: 604, endPoint y: 249, distance: 390.3
click at [604, 303] on p "Now that you have events flowing into Inngest, you can write functions that tha…" at bounding box center [524, 335] width 616 height 65
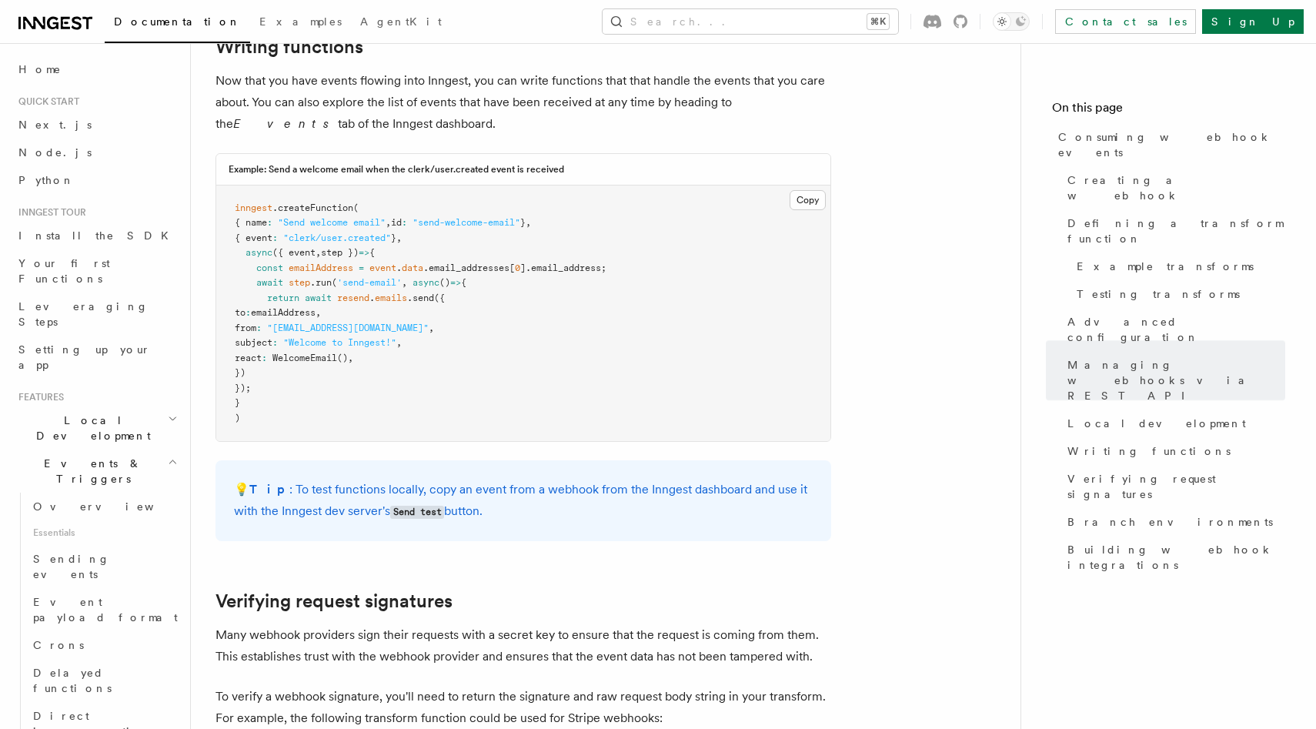
scroll to position [4067, 0]
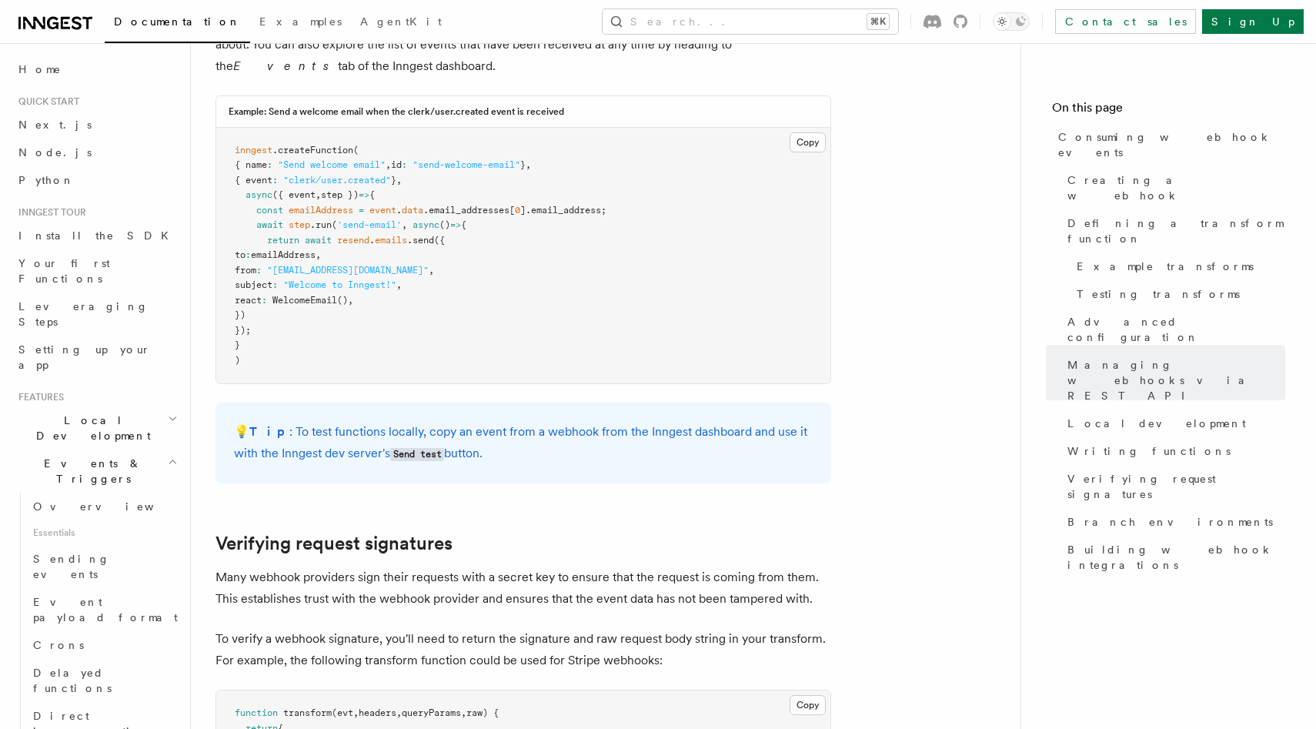
drag, startPoint x: 811, startPoint y: 326, endPoint x: 251, endPoint y: 325, distance: 560.4
click at [251, 421] on p "💡 Tip : To test functions locally, copy an event from a webhook from the Innges…" at bounding box center [523, 443] width 579 height 44
click at [251, 424] on strong "Tip" at bounding box center [269, 431] width 40 height 15
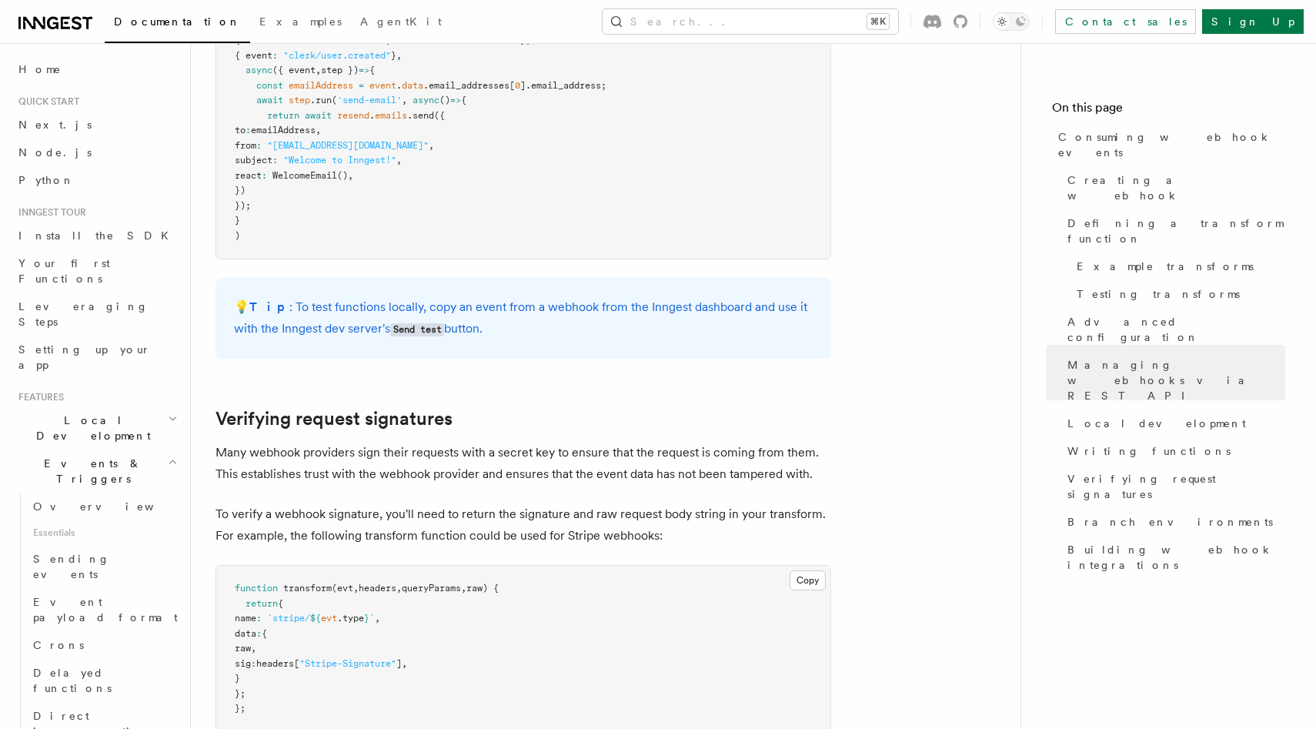
scroll to position [4201, 0]
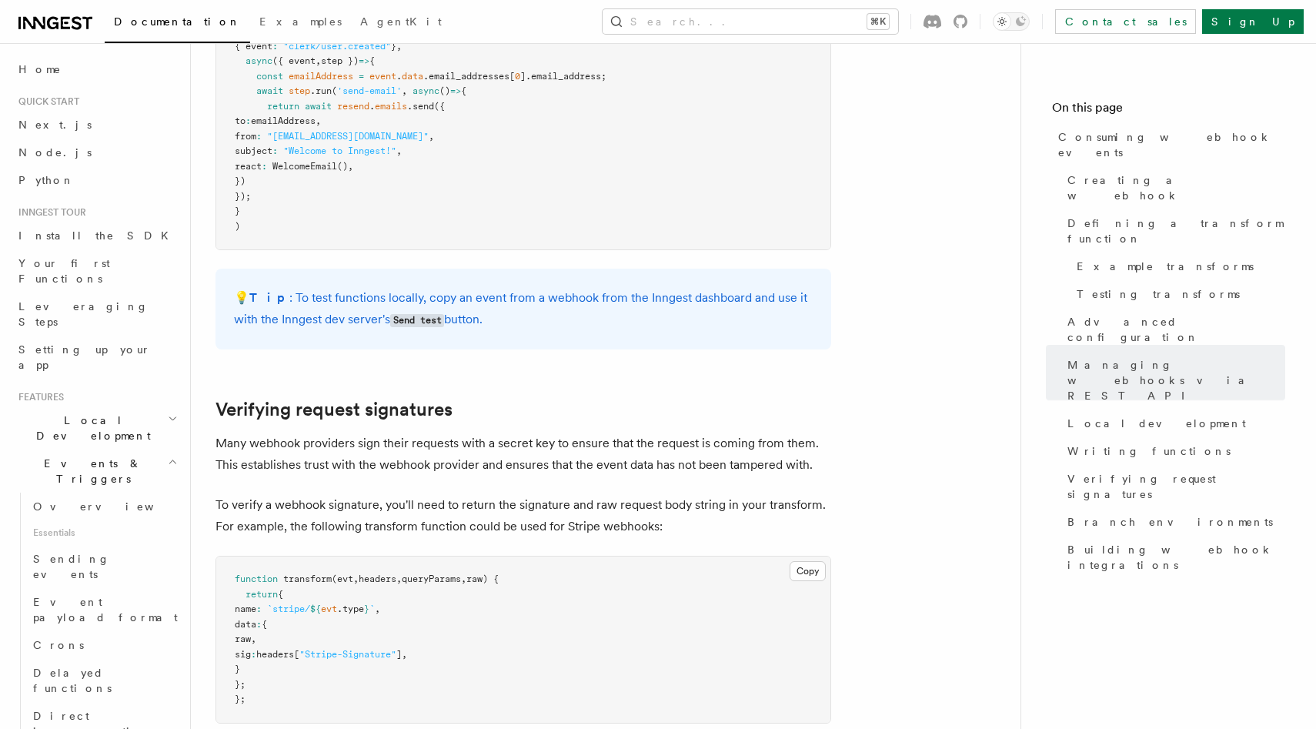
drag, startPoint x: 290, startPoint y: 339, endPoint x: 817, endPoint y: 353, distance: 527.5
click at [817, 433] on p "Many webhook providers sign their requests with a secret key to ensure that the…" at bounding box center [524, 454] width 616 height 43
drag, startPoint x: 821, startPoint y: 359, endPoint x: 317, endPoint y: 340, distance: 504.6
click at [317, 433] on p "Many webhook providers sign their requests with a secret key to ensure that the…" at bounding box center [524, 454] width 616 height 43
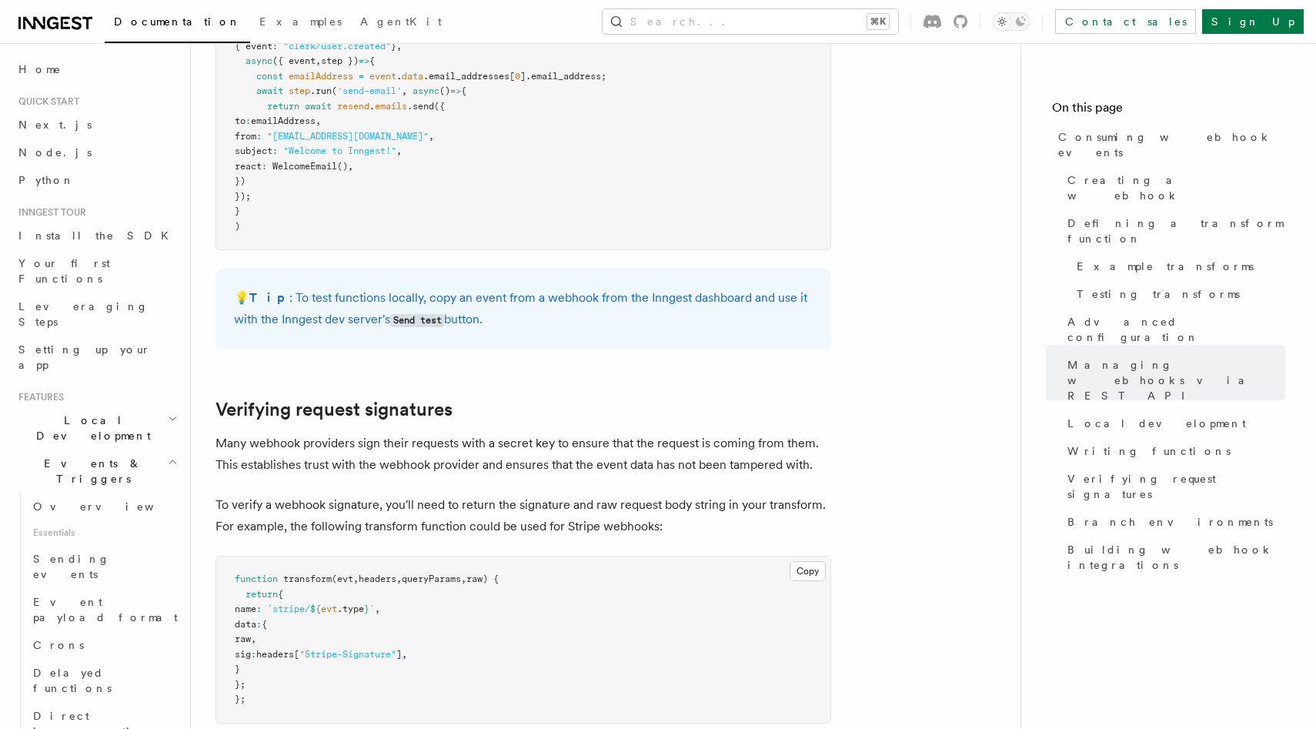
drag, startPoint x: 212, startPoint y: 404, endPoint x: 679, endPoint y: 420, distance: 467.5
click at [679, 494] on p "To verify a webhook signature, you'll need to return the signature and raw requ…" at bounding box center [524, 515] width 616 height 43
drag, startPoint x: 734, startPoint y: 422, endPoint x: 222, endPoint y: 399, distance: 512.4
click at [222, 494] on p "To verify a webhook signature, you'll need to return the signature and raw requ…" at bounding box center [524, 515] width 616 height 43
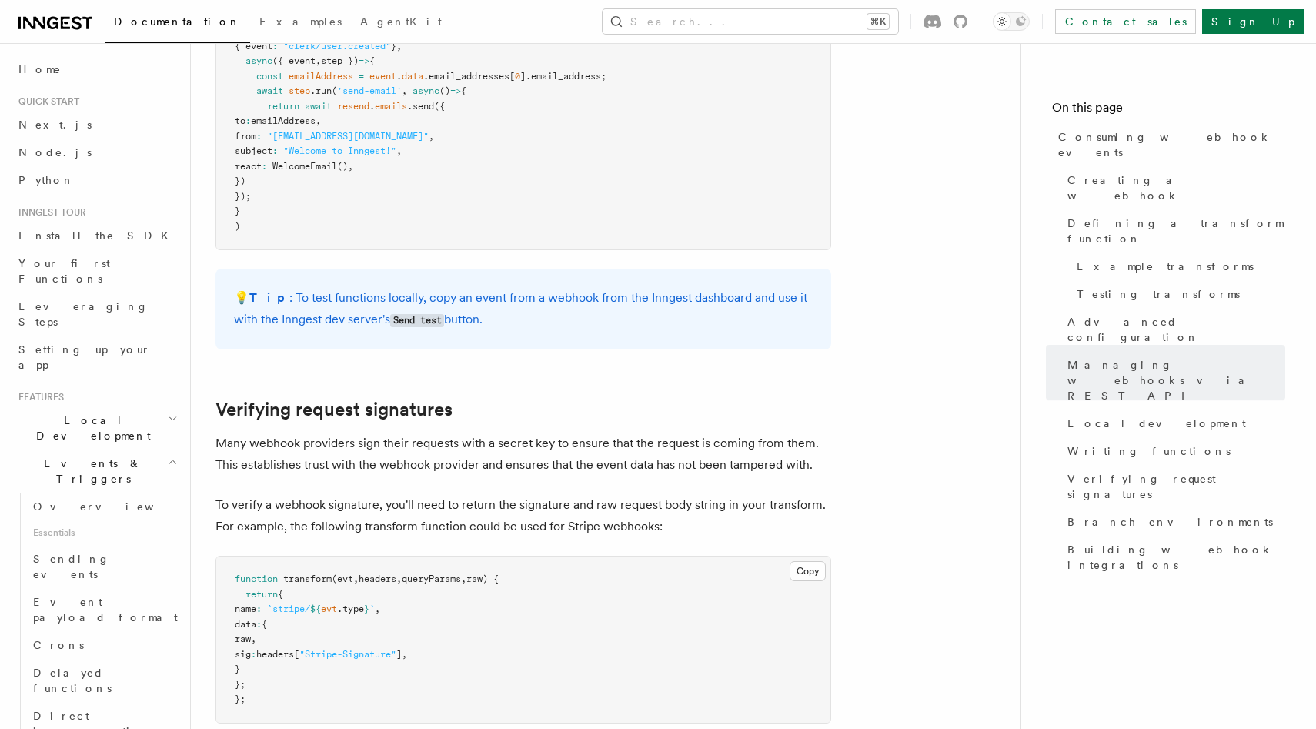
click at [222, 494] on p "To verify a webhook signature, you'll need to return the signature and raw requ…" at bounding box center [524, 515] width 616 height 43
drag, startPoint x: 218, startPoint y: 401, endPoint x: 672, endPoint y: 398, distance: 454.2
click at [672, 494] on p "To verify a webhook signature, you'll need to return the signature and raw requ…" at bounding box center [524, 515] width 616 height 43
drag, startPoint x: 767, startPoint y: 416, endPoint x: 217, endPoint y: 398, distance: 549.9
click at [217, 494] on p "To verify a webhook signature, you'll need to return the signature and raw requ…" at bounding box center [524, 515] width 616 height 43
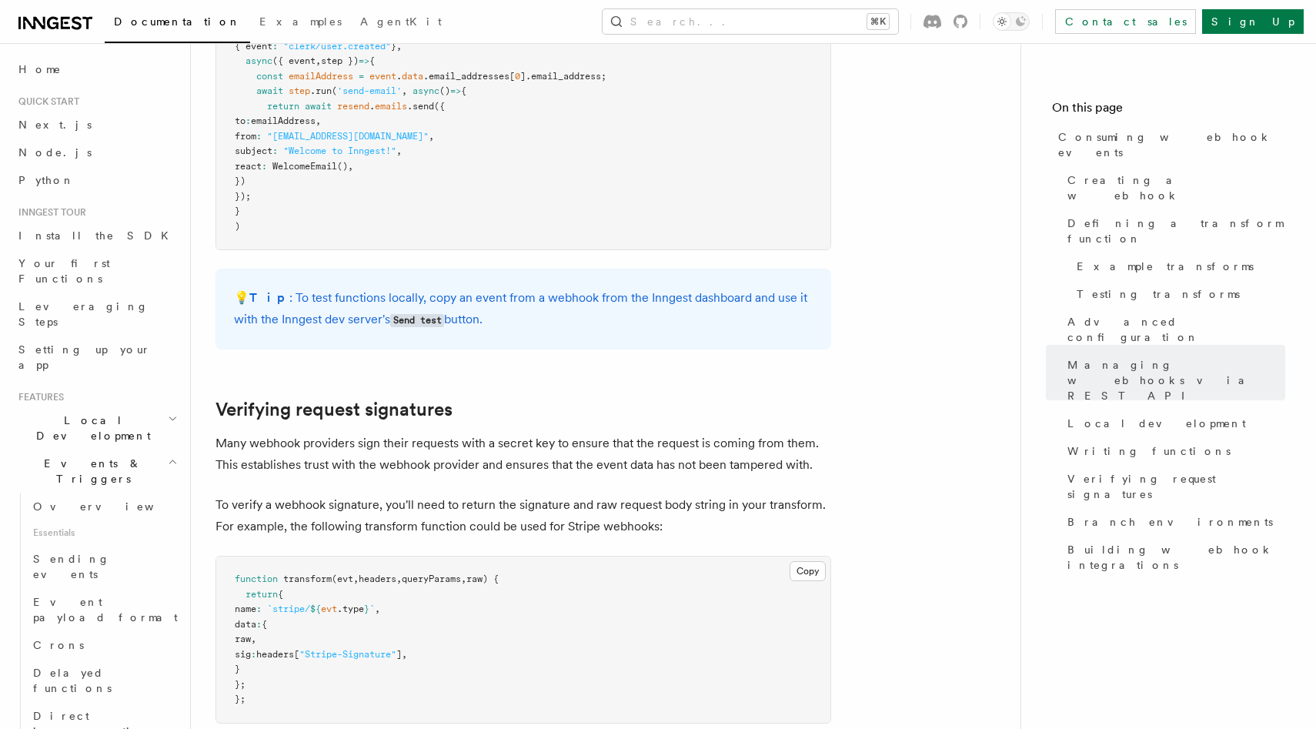
click at [217, 494] on p "To verify a webhook signature, you'll need to return the signature and raw requ…" at bounding box center [524, 515] width 616 height 43
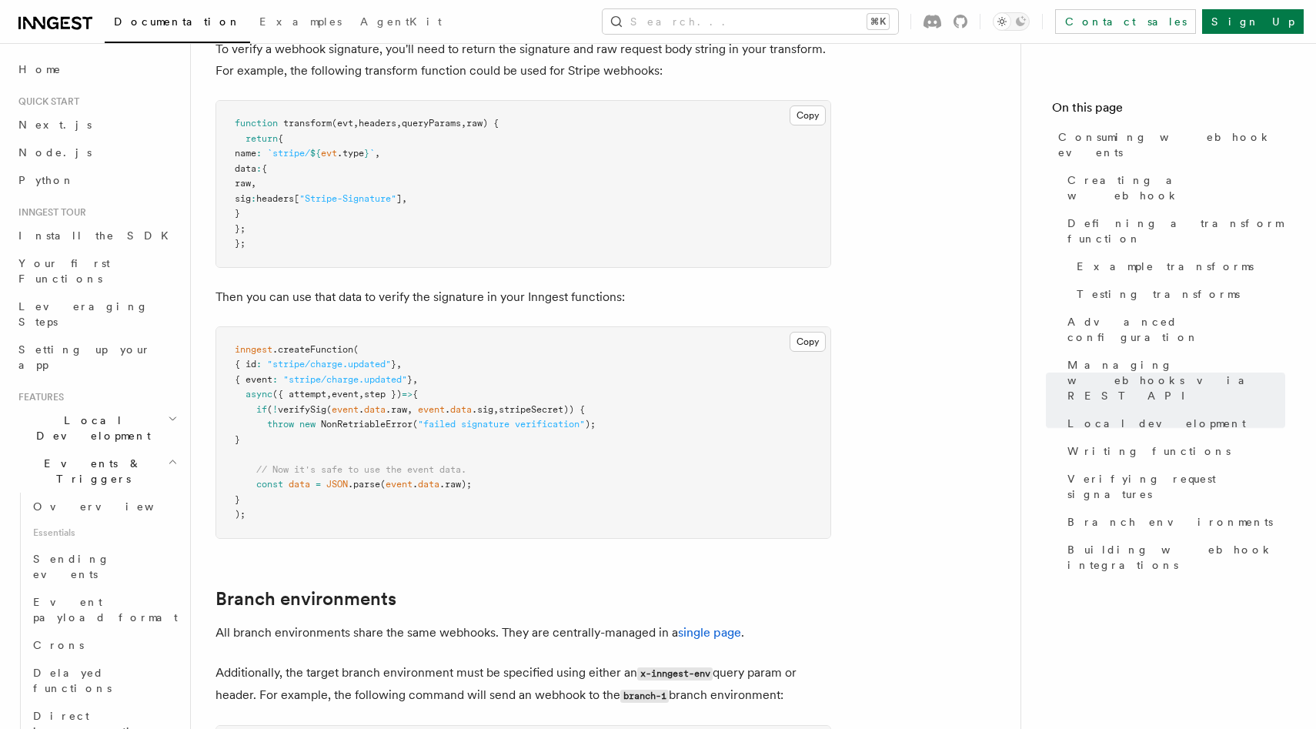
scroll to position [4658, 0]
drag, startPoint x: 217, startPoint y: 567, endPoint x: 827, endPoint y: 586, distance: 610.7
click at [827, 661] on p "Additionally, the target branch environment must be specified using either an x…" at bounding box center [524, 683] width 616 height 45
drag, startPoint x: 839, startPoint y: 590, endPoint x: 219, endPoint y: 567, distance: 620.1
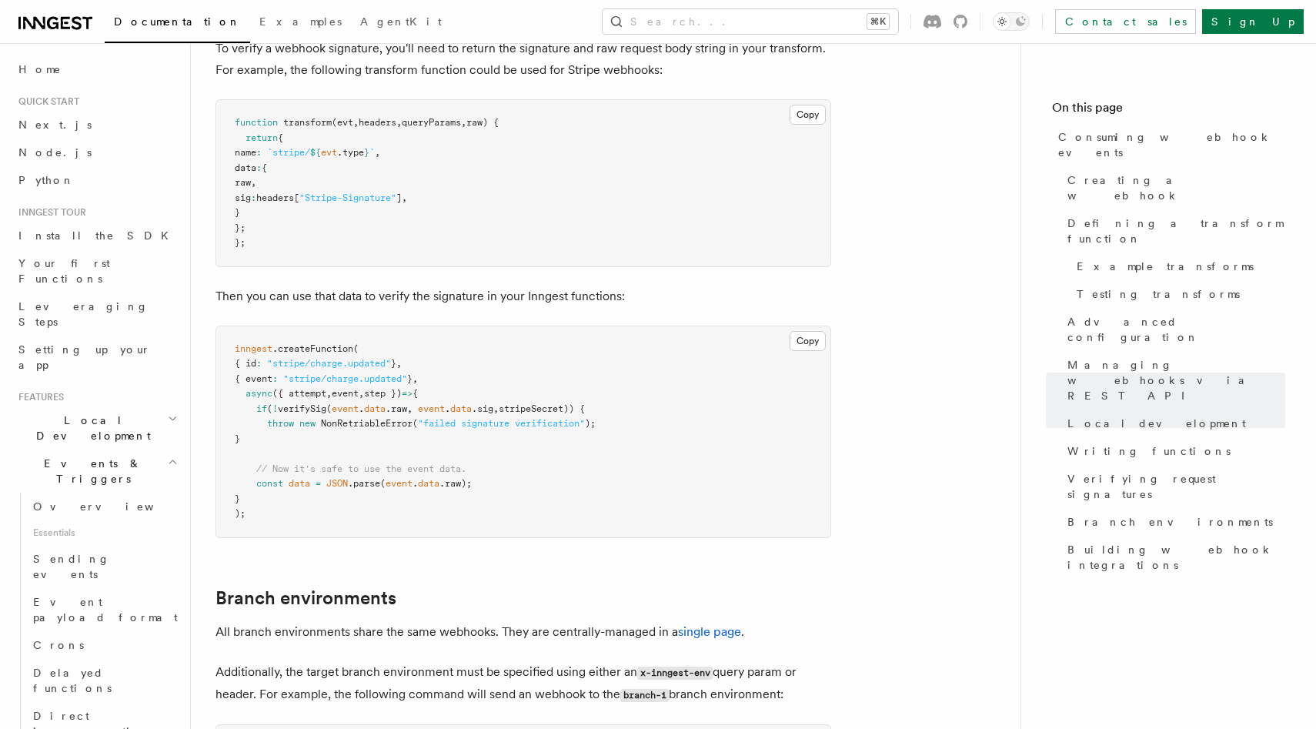
click at [219, 661] on p "Additionally, the target branch environment must be specified using either an x…" at bounding box center [524, 683] width 616 height 45
drag, startPoint x: 219, startPoint y: 567, endPoint x: 797, endPoint y: 590, distance: 578.6
click at [797, 661] on p "Additionally, the target branch environment must be specified using either an x…" at bounding box center [524, 683] width 616 height 45
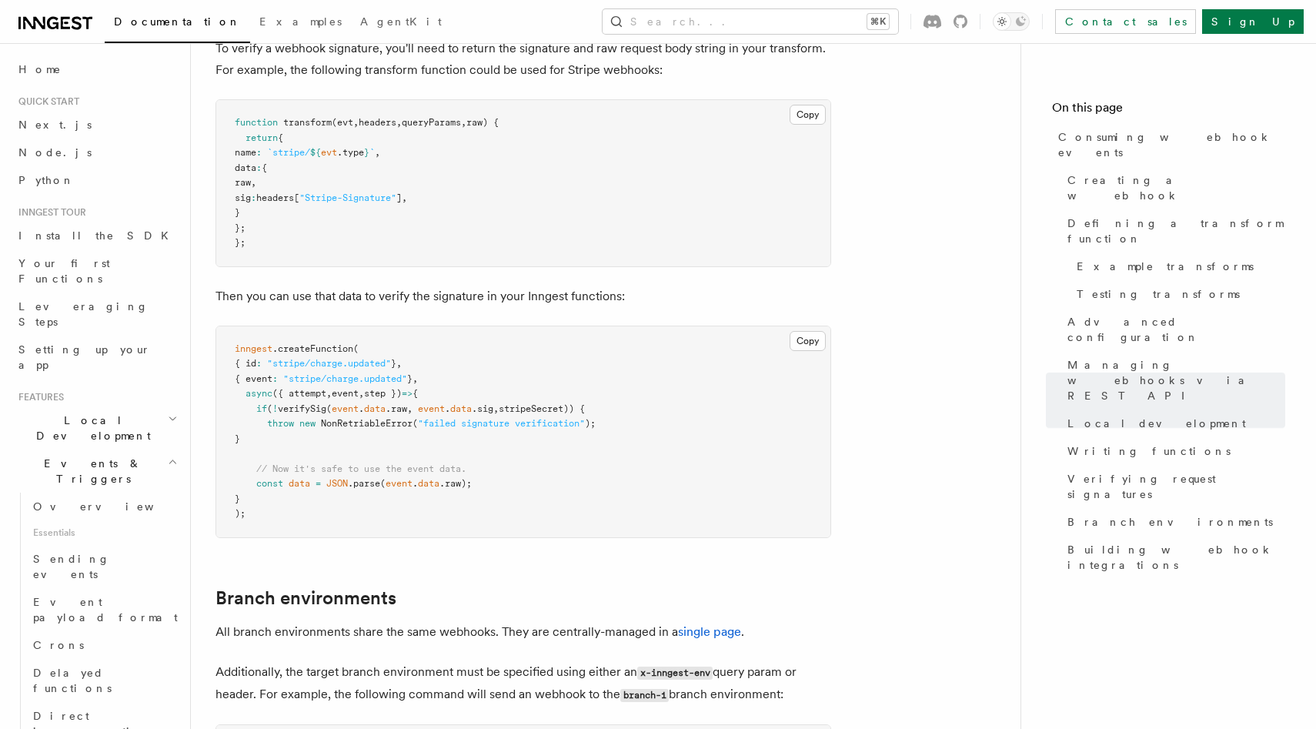
drag, startPoint x: 821, startPoint y: 594, endPoint x: 280, endPoint y: 573, distance: 540.8
click at [280, 661] on p "Additionally, the target branch environment must be specified using either an x…" at bounding box center [524, 683] width 616 height 45
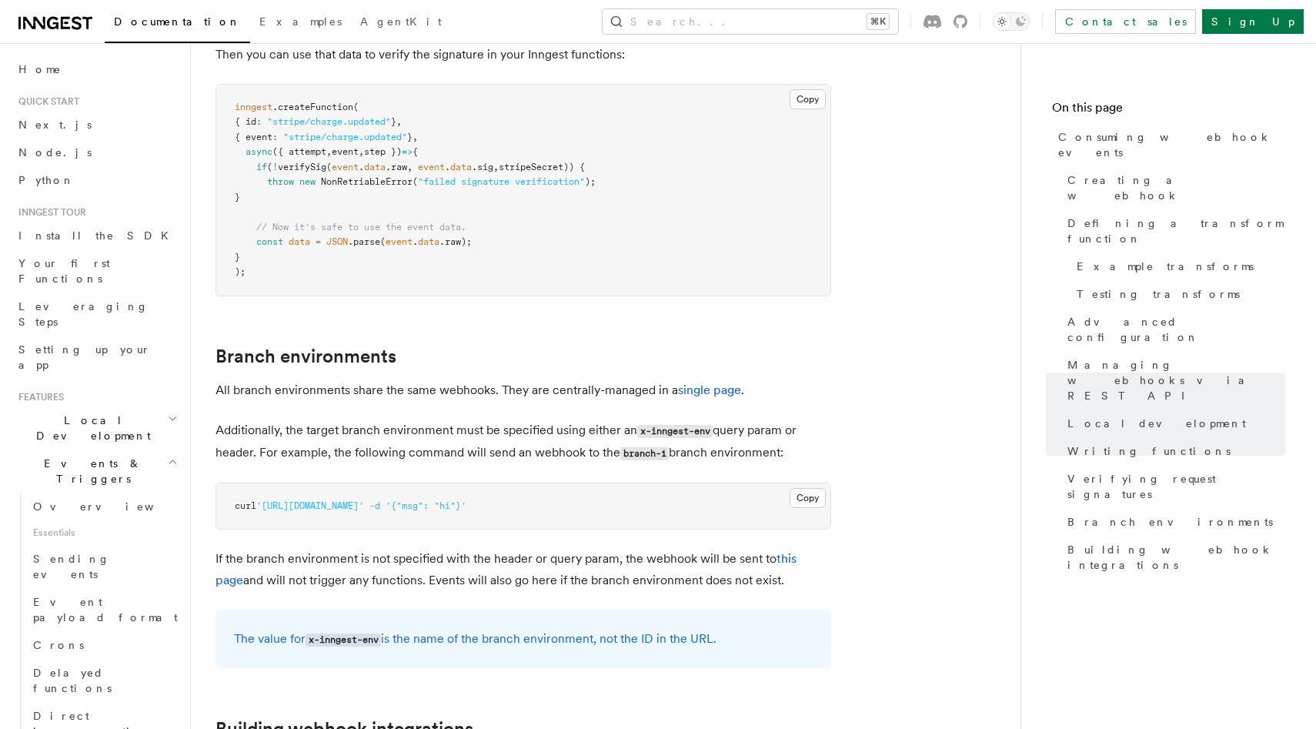
scroll to position [4904, 0]
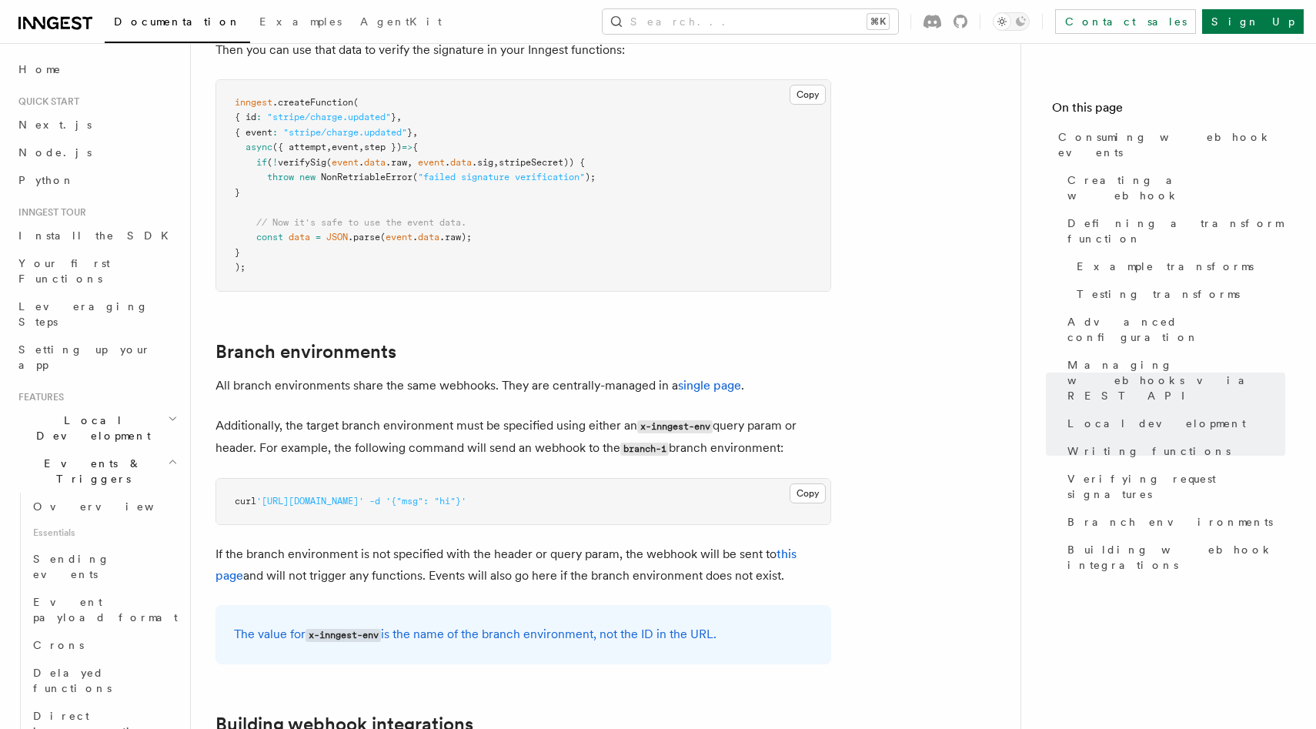
drag, startPoint x: 214, startPoint y: 449, endPoint x: 648, endPoint y: 466, distance: 434.5
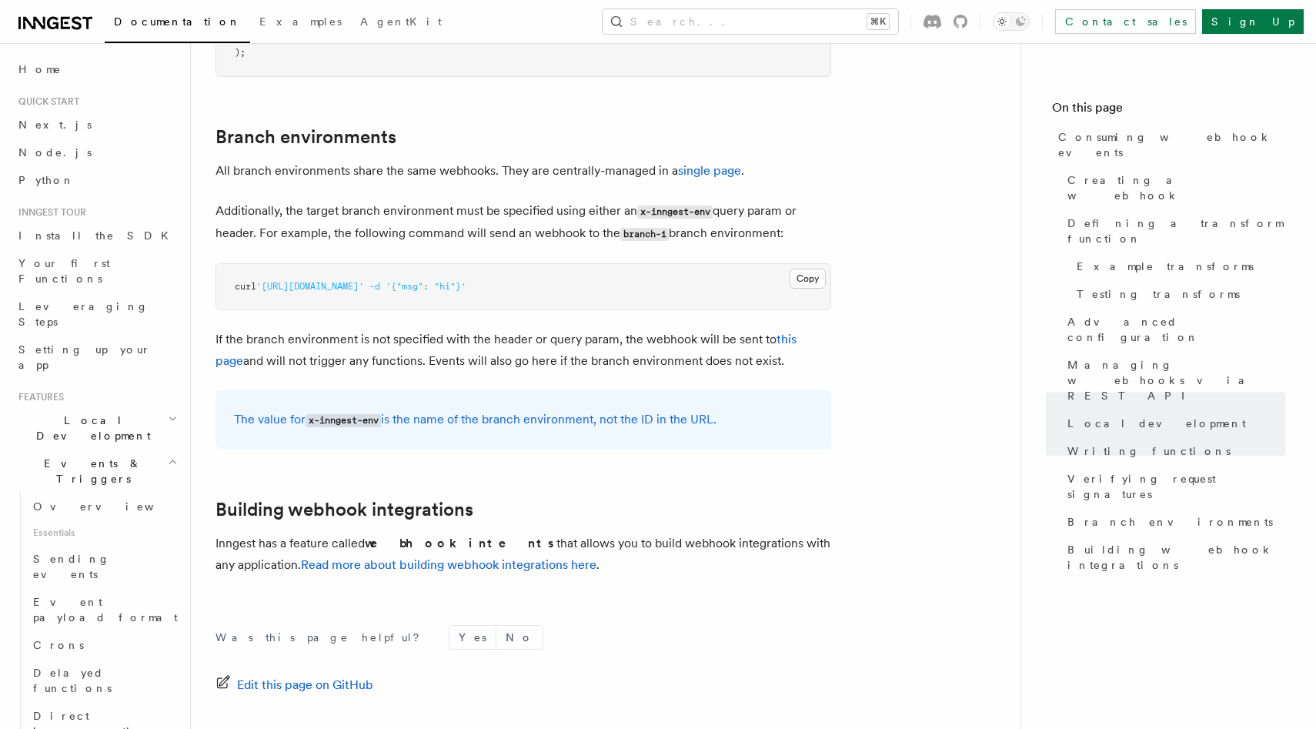
scroll to position [5168, 0]
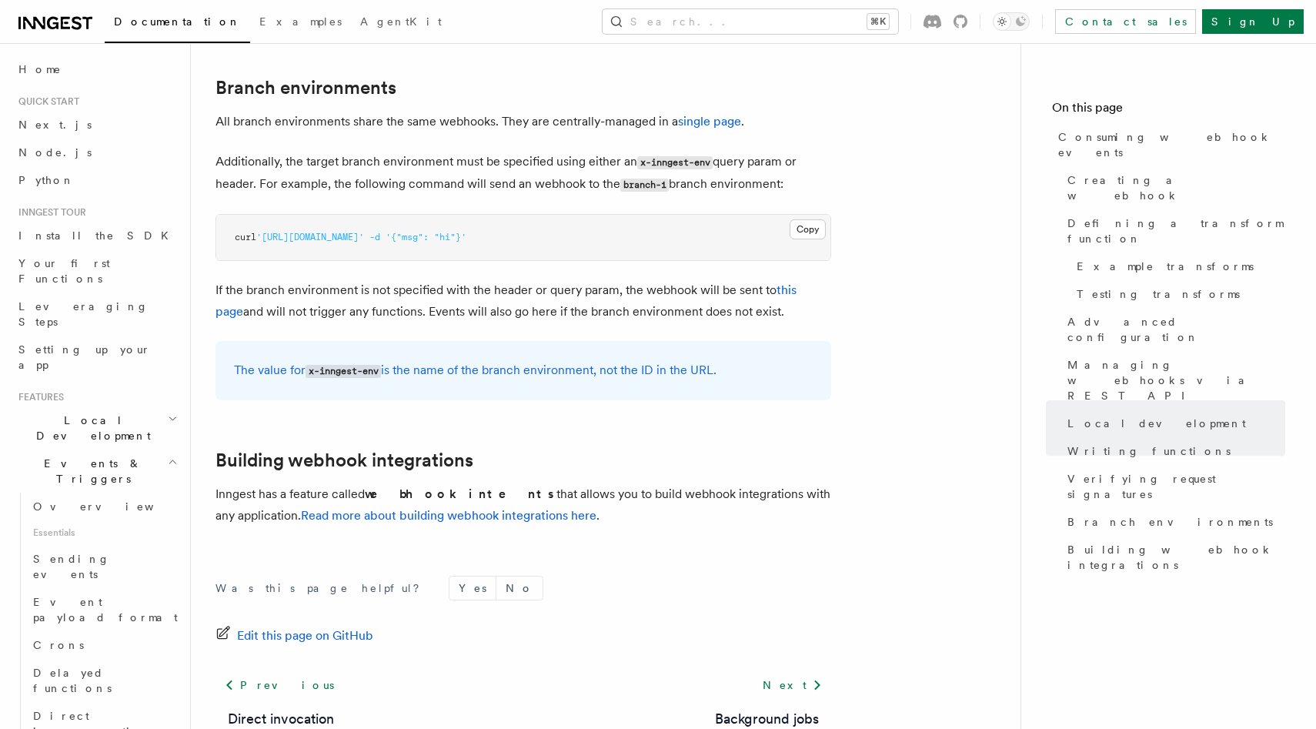
drag, startPoint x: 317, startPoint y: 392, endPoint x: 784, endPoint y: 385, distance: 467.3
click at [784, 483] on p "Inngest has a feature called webhook intents that allows you to build webhook i…" at bounding box center [524, 504] width 616 height 43
drag, startPoint x: 801, startPoint y: 393, endPoint x: 246, endPoint y: 394, distance: 554.2
click at [246, 483] on p "Inngest has a feature called webhook intents that allows you to build webhook i…" at bounding box center [524, 504] width 616 height 43
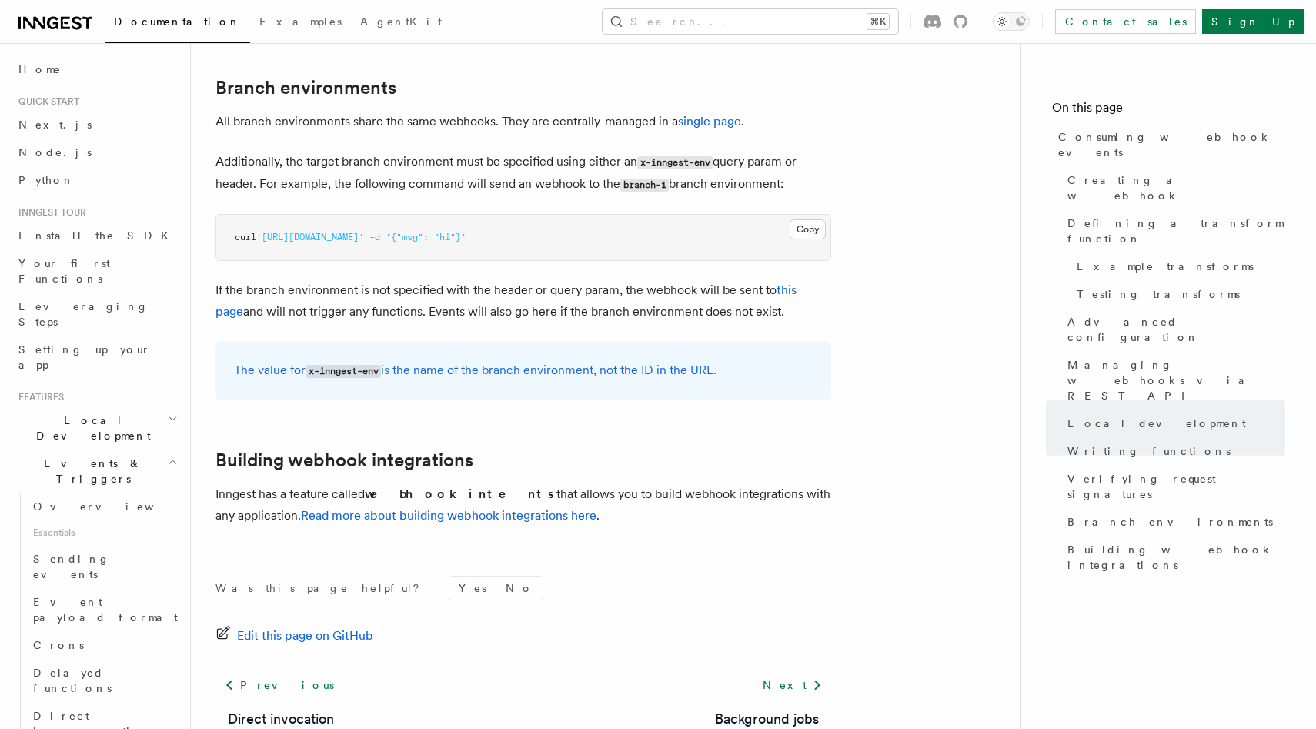
click at [246, 483] on p "Inngest has a feature called webhook intents that allows you to build webhook i…" at bounding box center [524, 504] width 616 height 43
drag, startPoint x: 319, startPoint y: 394, endPoint x: 732, endPoint y: 394, distance: 413.4
click at [732, 483] on p "Inngest has a feature called webhook intents that allows you to build webhook i…" at bounding box center [524, 504] width 616 height 43
drag, startPoint x: 788, startPoint y: 395, endPoint x: 316, endPoint y: 393, distance: 471.9
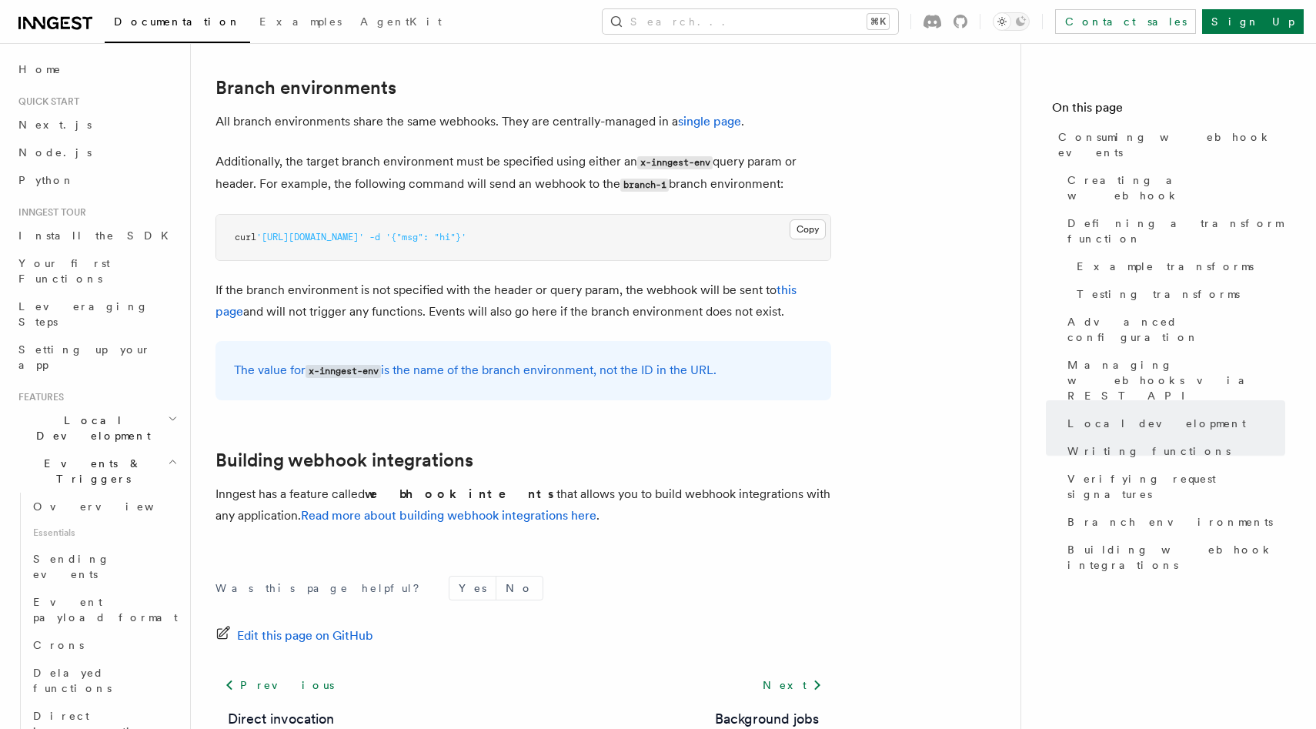
click at [316, 483] on p "Inngest has a feature called webhook intents that allows you to build webhook i…" at bounding box center [524, 504] width 616 height 43
click at [317, 508] on link "Read more about building webhook integrations here" at bounding box center [449, 515] width 296 height 15
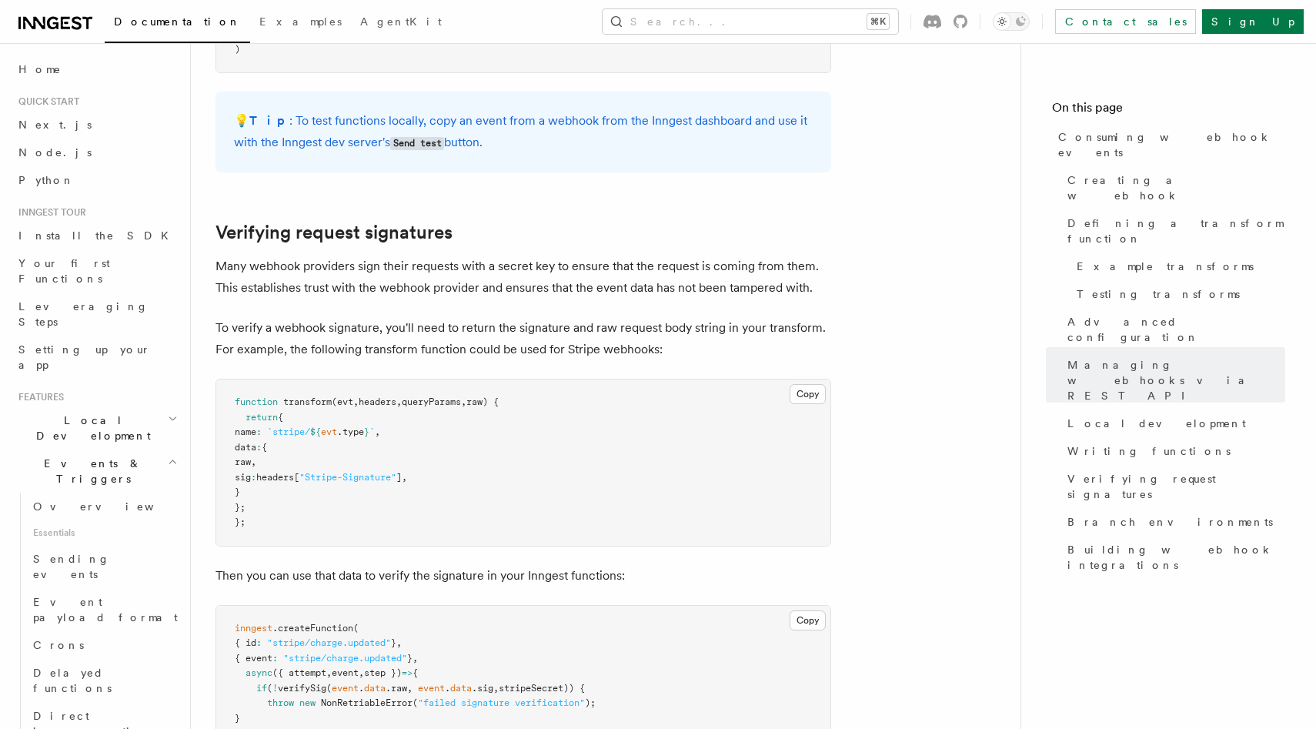
scroll to position [4369, 0]
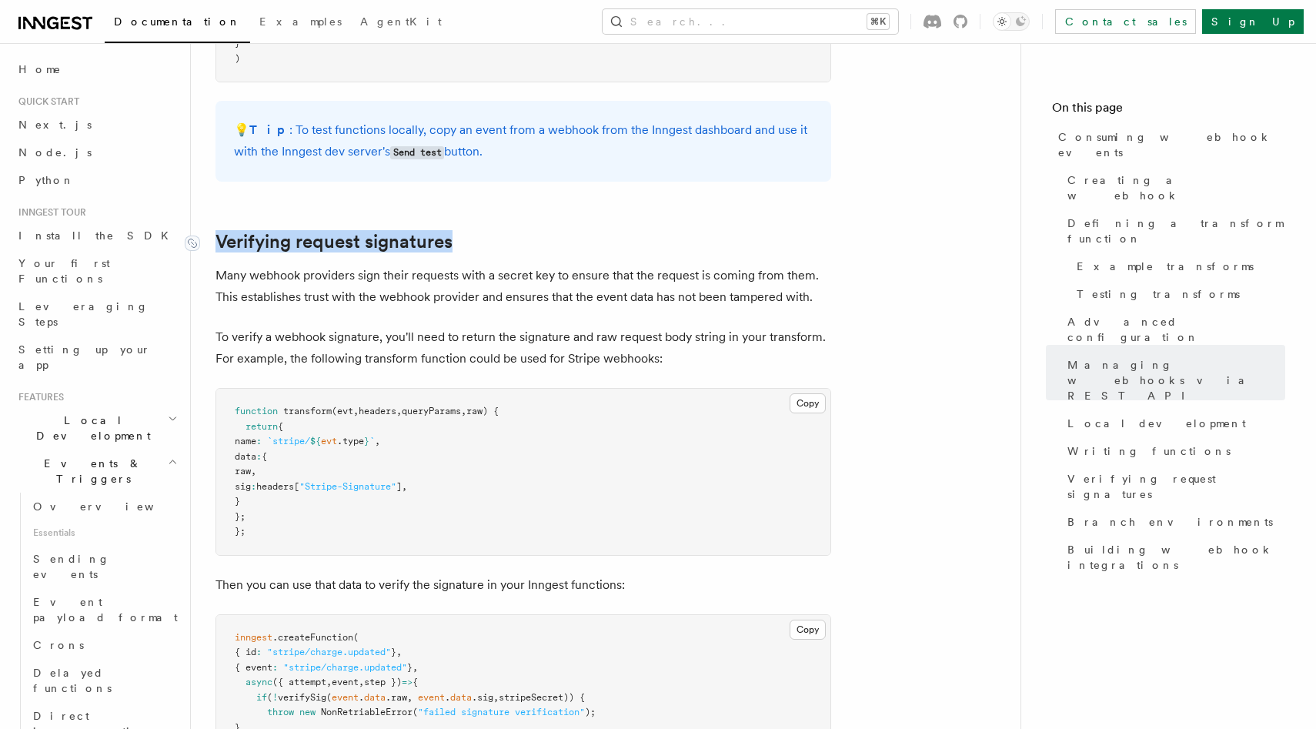
drag, startPoint x: 561, startPoint y: 143, endPoint x: 220, endPoint y: 139, distance: 341.0
click at [220, 231] on h2 "Verifying request signatures" at bounding box center [524, 242] width 616 height 22
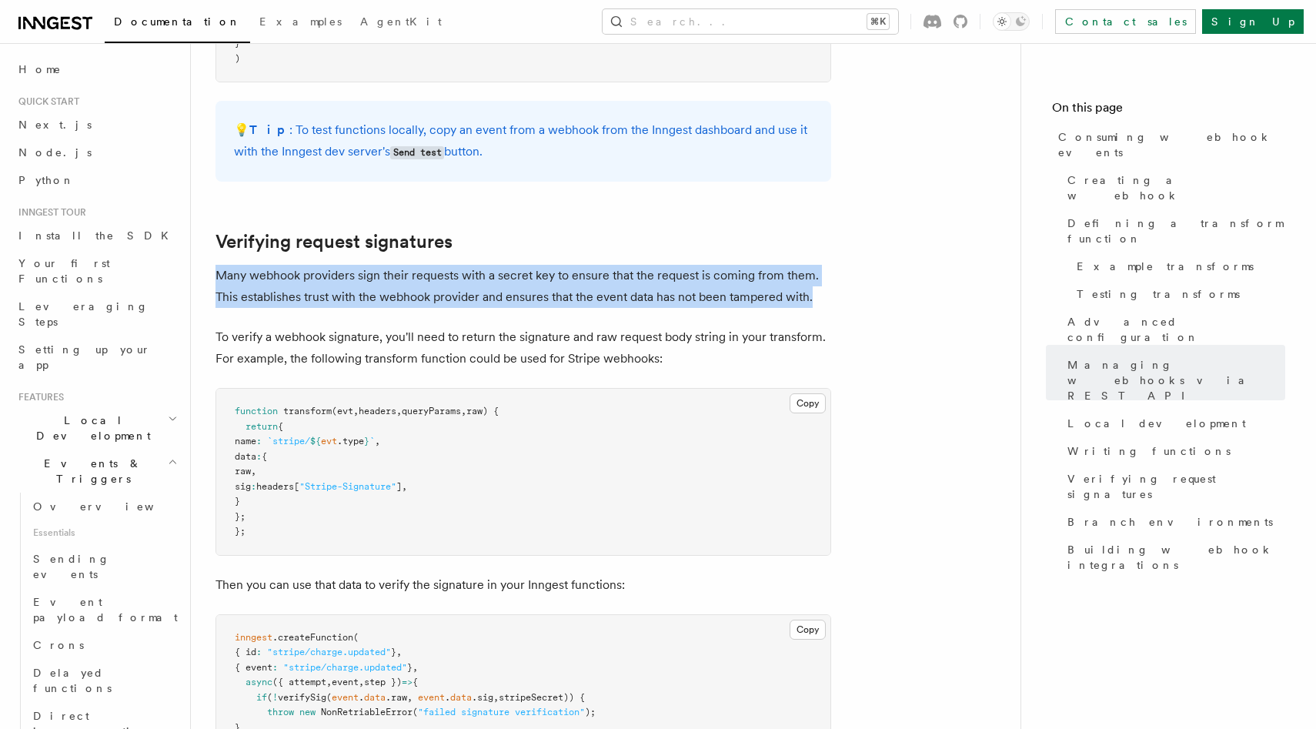
drag, startPoint x: 217, startPoint y: 171, endPoint x: 814, endPoint y: 195, distance: 597.0
click at [814, 265] on p "Many webhook providers sign their requests with a secret key to ensure that the…" at bounding box center [524, 286] width 616 height 43
drag, startPoint x: 824, startPoint y: 194, endPoint x: 266, endPoint y: 174, distance: 558.4
click at [266, 265] on p "Many webhook providers sign their requests with a secret key to ensure that the…" at bounding box center [524, 286] width 616 height 43
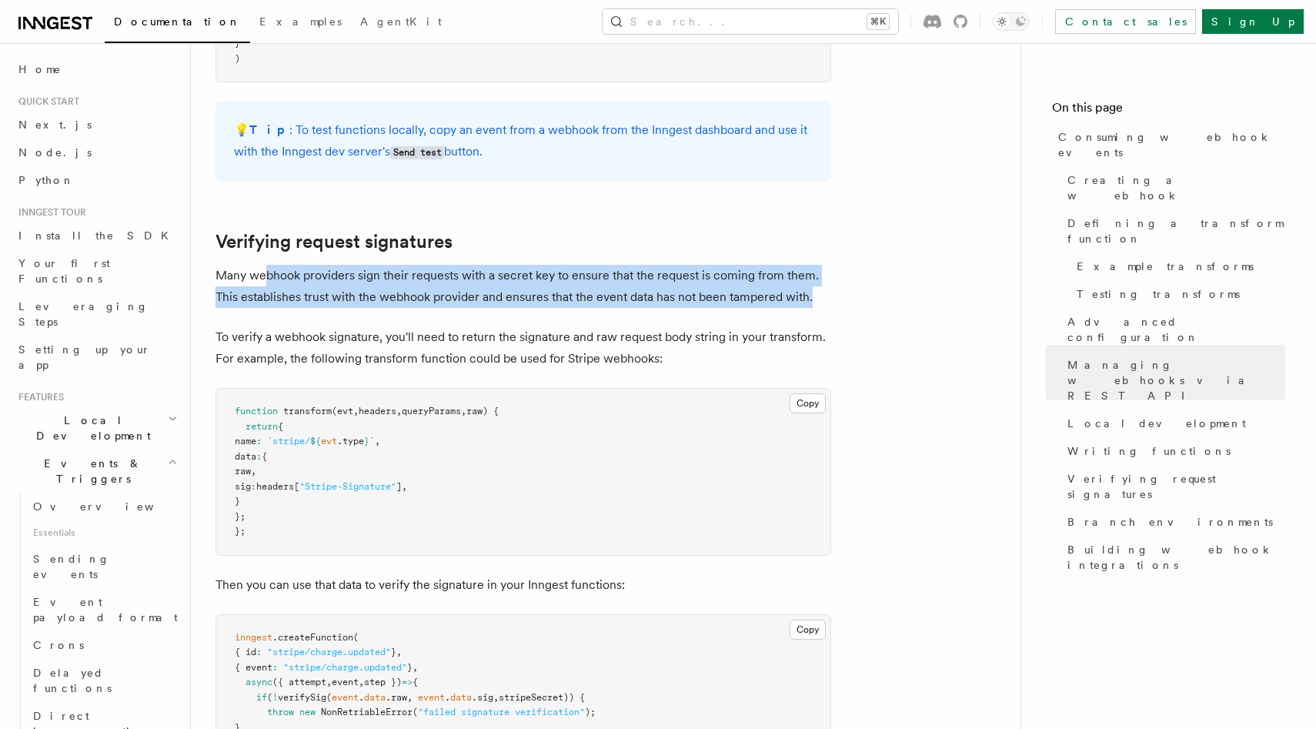
click at [266, 265] on p "Many webhook providers sign their requests with a secret key to ensure that the…" at bounding box center [524, 286] width 616 height 43
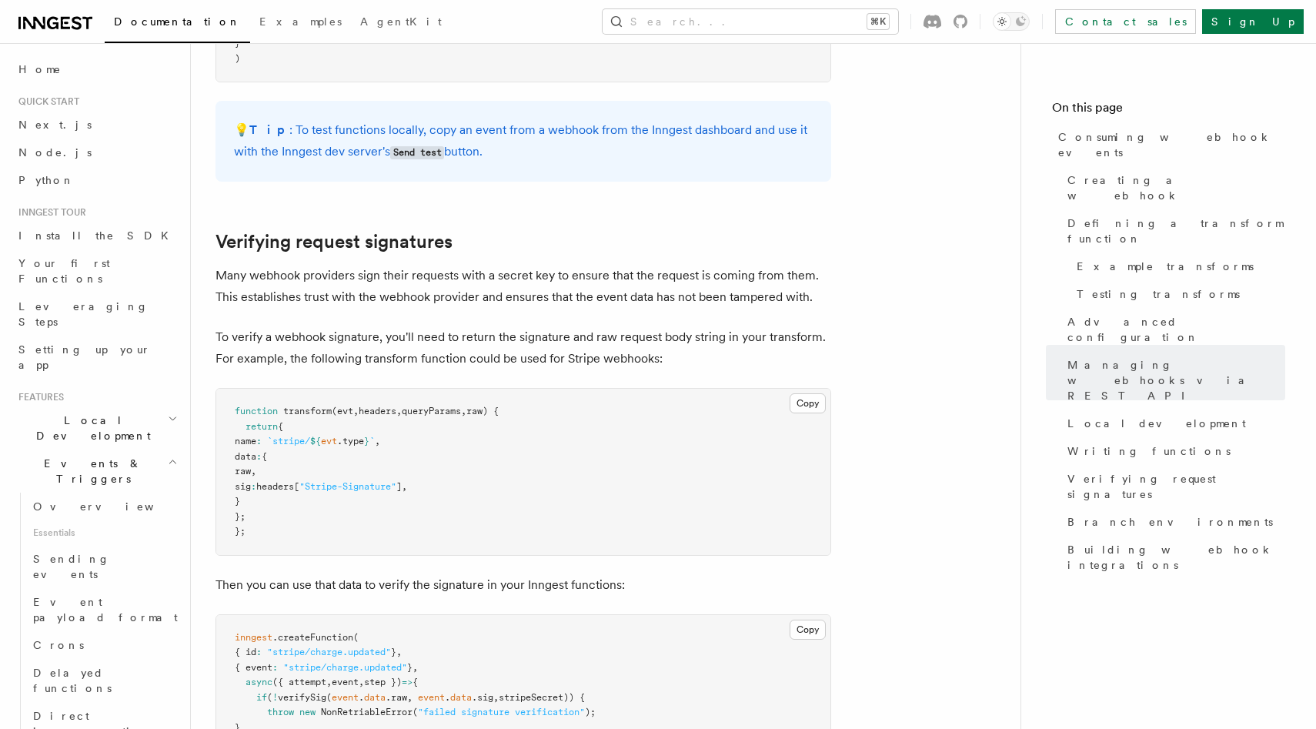
drag, startPoint x: 290, startPoint y: 352, endPoint x: 519, endPoint y: 393, distance: 232.2
click at [519, 393] on pre "function transform (evt , headers , queryParams , raw) { return { name : `strip…" at bounding box center [523, 472] width 614 height 166
drag, startPoint x: 542, startPoint y: 400, endPoint x: 235, endPoint y: 306, distance: 321.4
click at [235, 389] on pre "function transform (evt , headers , queryParams , raw) { return { name : `strip…" at bounding box center [523, 472] width 614 height 166
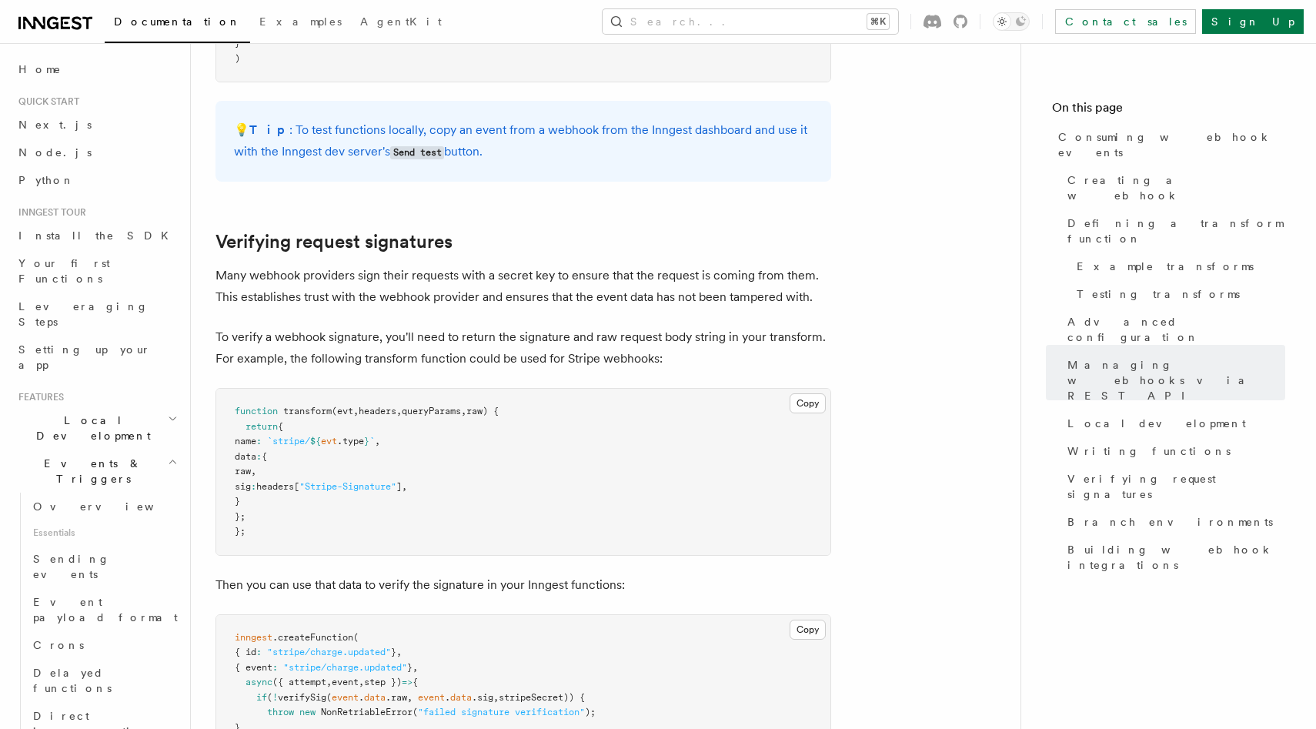
click at [235, 406] on span "function" at bounding box center [256, 411] width 43 height 11
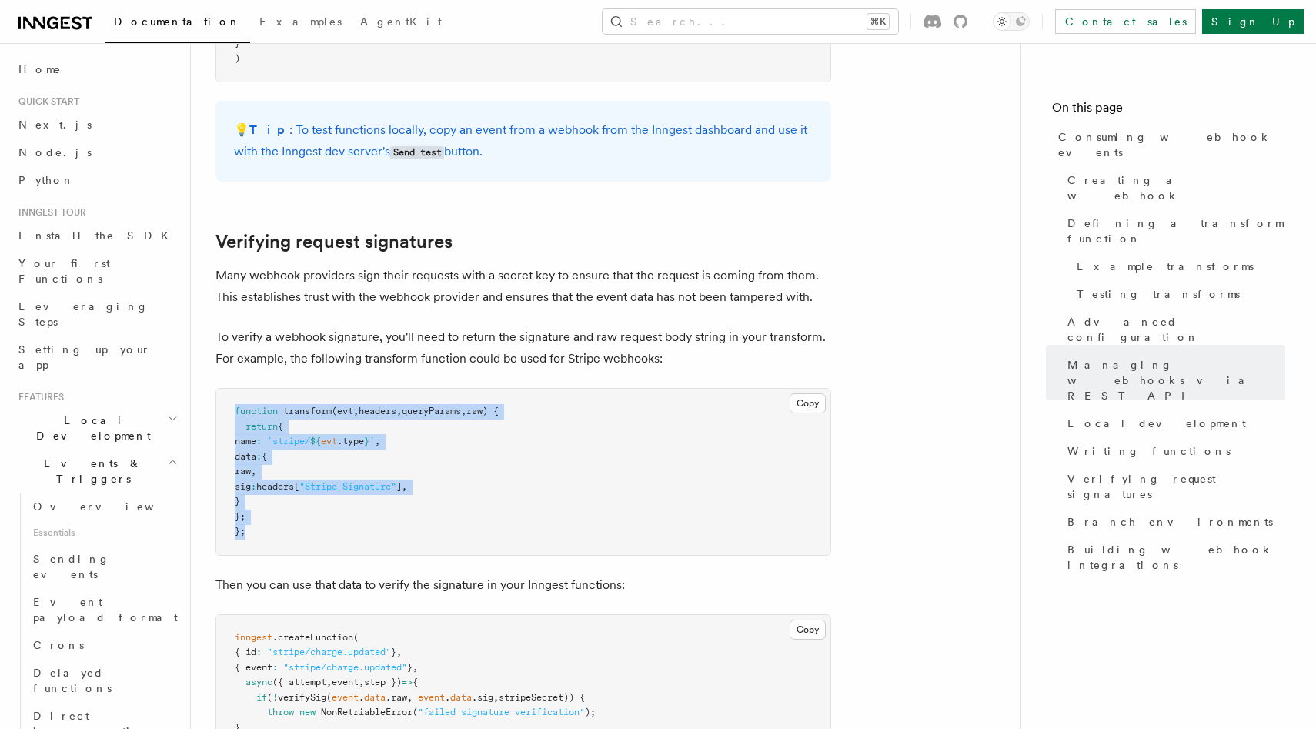
drag, startPoint x: 235, startPoint y: 306, endPoint x: 470, endPoint y: 425, distance: 264.0
click at [470, 425] on pre "function transform (evt , headers , queryParams , raw) { return { name : `strip…" at bounding box center [523, 472] width 614 height 166
drag, startPoint x: 470, startPoint y: 439, endPoint x: 236, endPoint y: 307, distance: 267.8
click at [236, 389] on pre "function transform (evt , headers , queryParams , raw) { return { name : `strip…" at bounding box center [523, 472] width 614 height 166
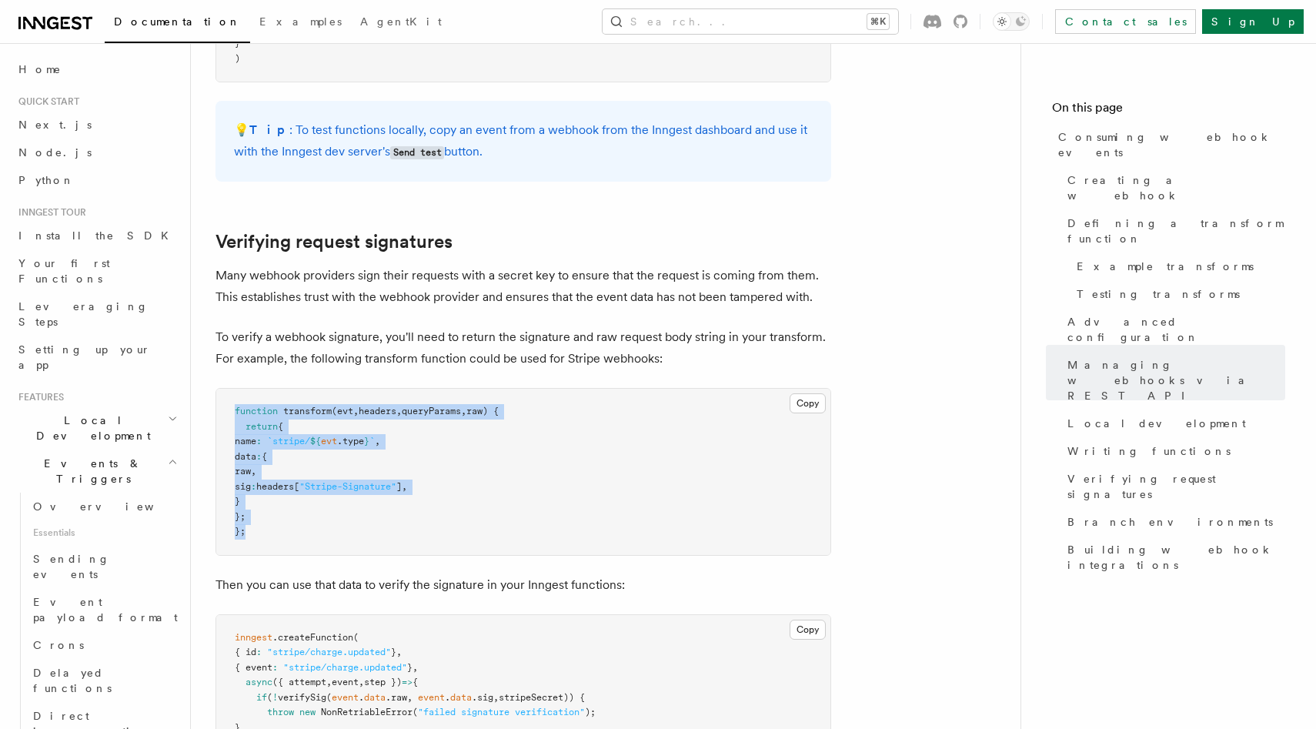
click at [236, 406] on span "function" at bounding box center [256, 411] width 43 height 11
drag, startPoint x: 236, startPoint y: 307, endPoint x: 446, endPoint y: 436, distance: 246.1
click at [446, 436] on pre "function transform (evt , headers , queryParams , raw) { return { name : `strip…" at bounding box center [523, 472] width 614 height 166
drag, startPoint x: 513, startPoint y: 436, endPoint x: 236, endPoint y: 307, distance: 305.8
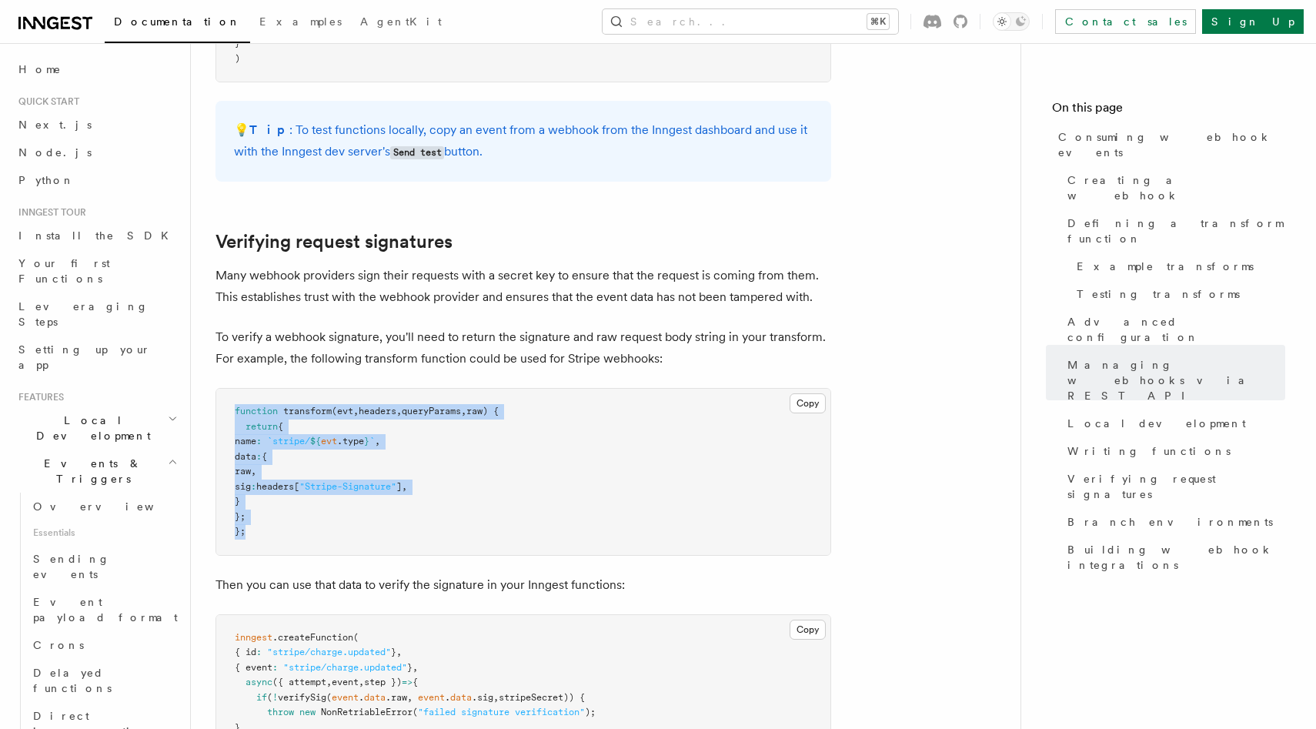
click at [236, 389] on pre "function transform (evt , headers , queryParams , raw) { return { name : `strip…" at bounding box center [523, 472] width 614 height 166
click at [236, 406] on span "function" at bounding box center [256, 411] width 43 height 11
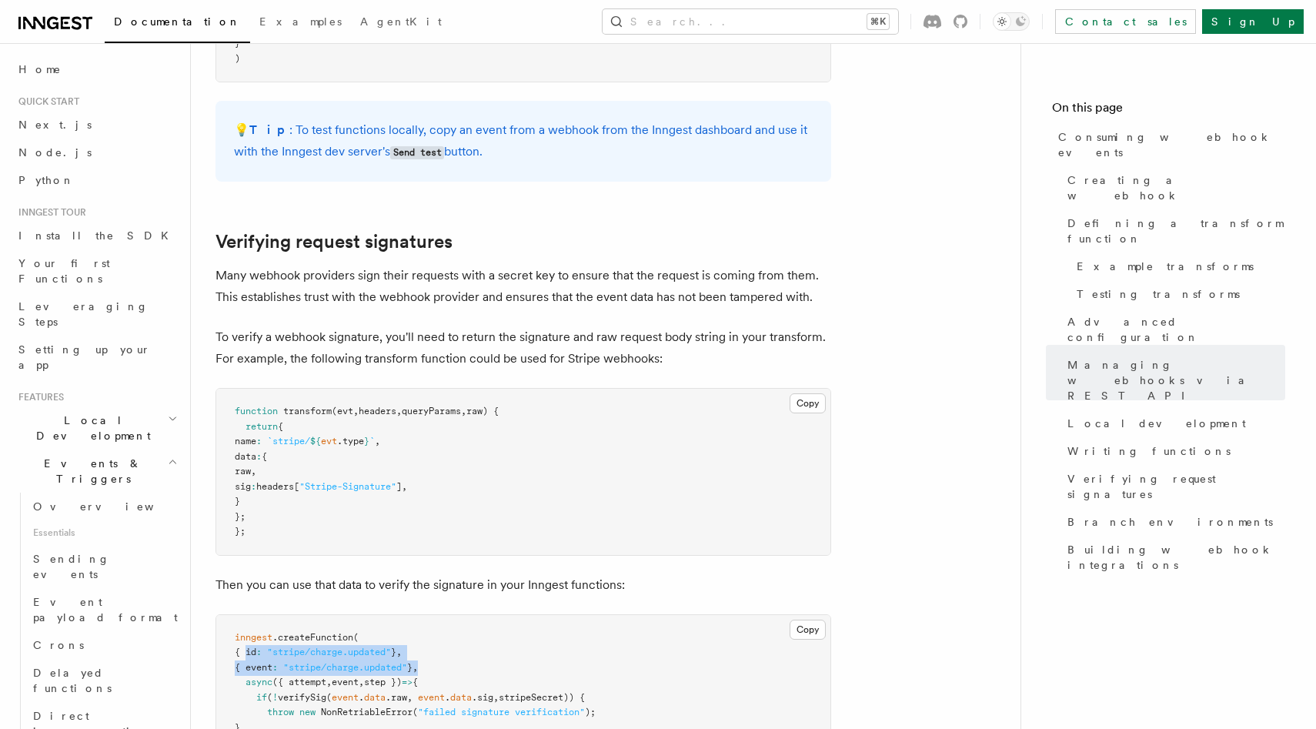
drag, startPoint x: 246, startPoint y: 549, endPoint x: 528, endPoint y: 560, distance: 282.0
click at [528, 615] on pre "inngest .createFunction ( { id : "stripe/charge.updated" } , { event : "stripe/…" at bounding box center [523, 720] width 614 height 211
drag, startPoint x: 562, startPoint y: 560, endPoint x: 236, endPoint y: 528, distance: 327.9
click at [236, 615] on pre "inngest .createFunction ( { id : "stripe/charge.updated" } , { event : "stripe/…" at bounding box center [523, 720] width 614 height 211
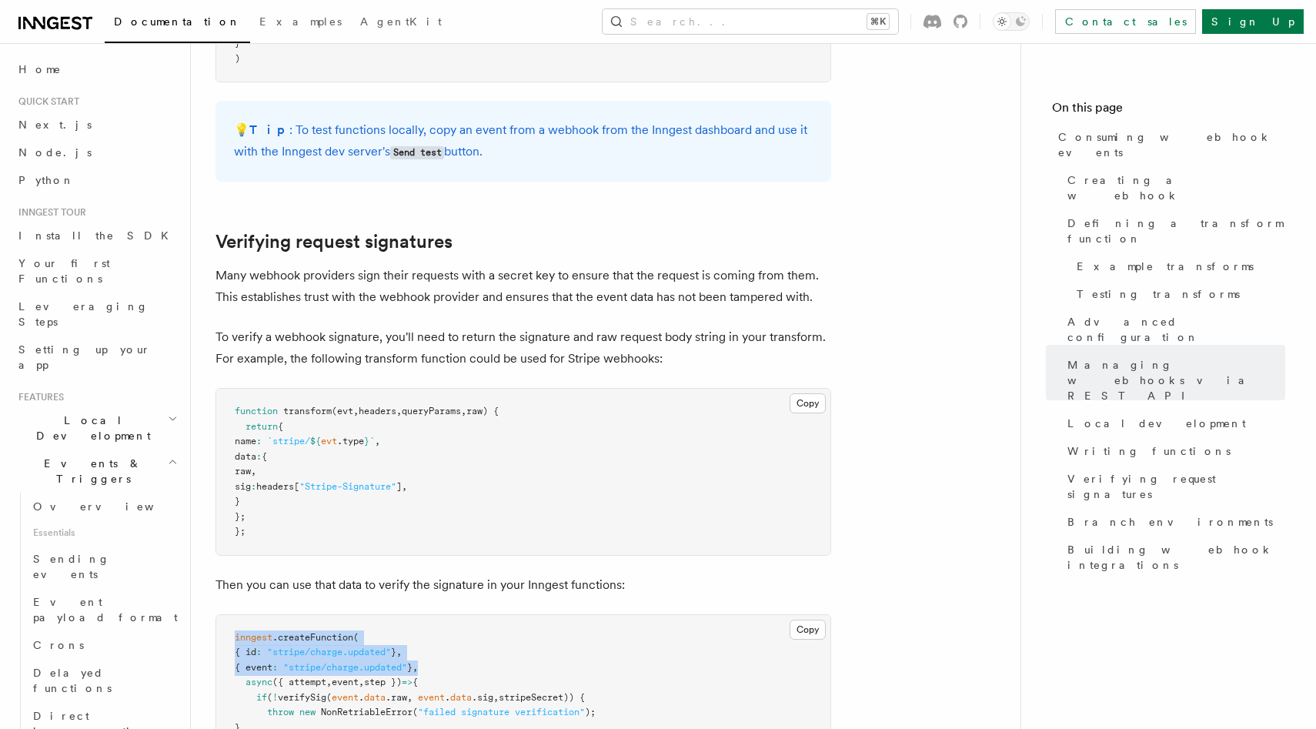
click at [236, 632] on span "inngest" at bounding box center [254, 637] width 38 height 11
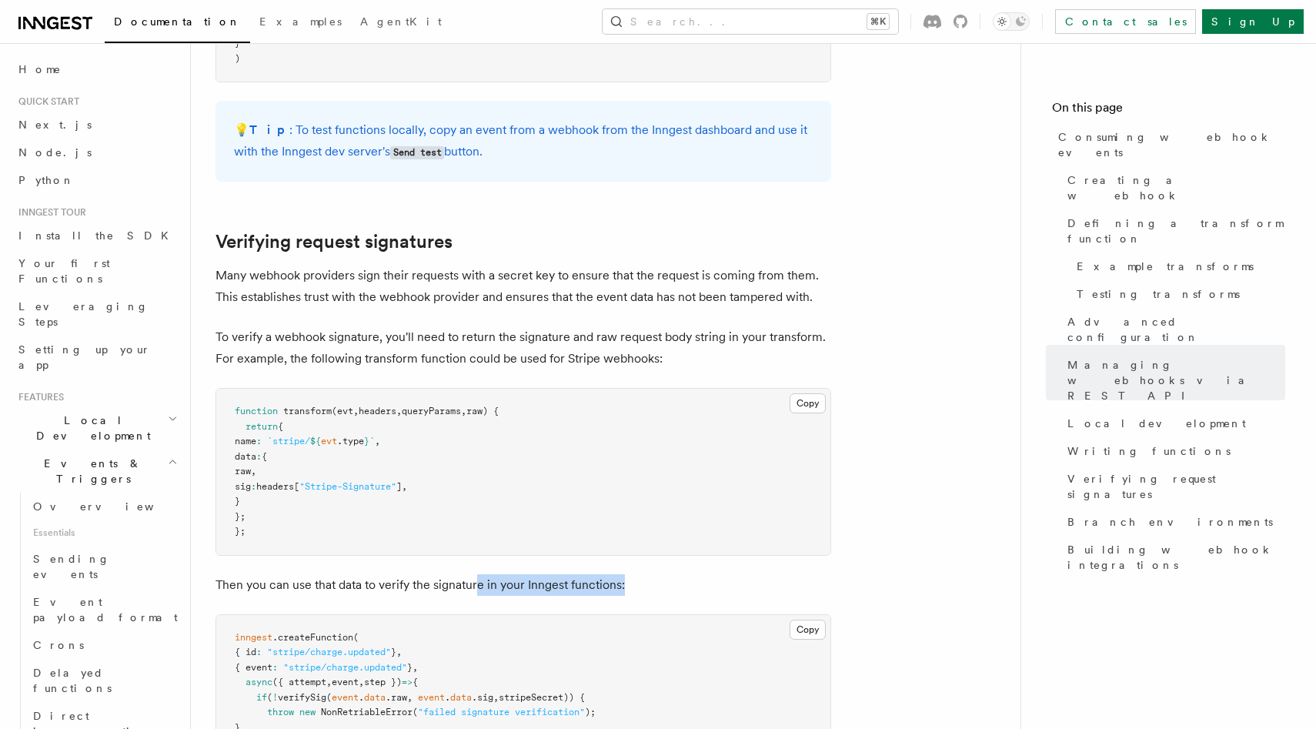
drag, startPoint x: 476, startPoint y: 479, endPoint x: 710, endPoint y: 483, distance: 234.8
click at [710, 574] on p "Then you can use that data to verify the signature in your Inngest functions:" at bounding box center [524, 585] width 616 height 22
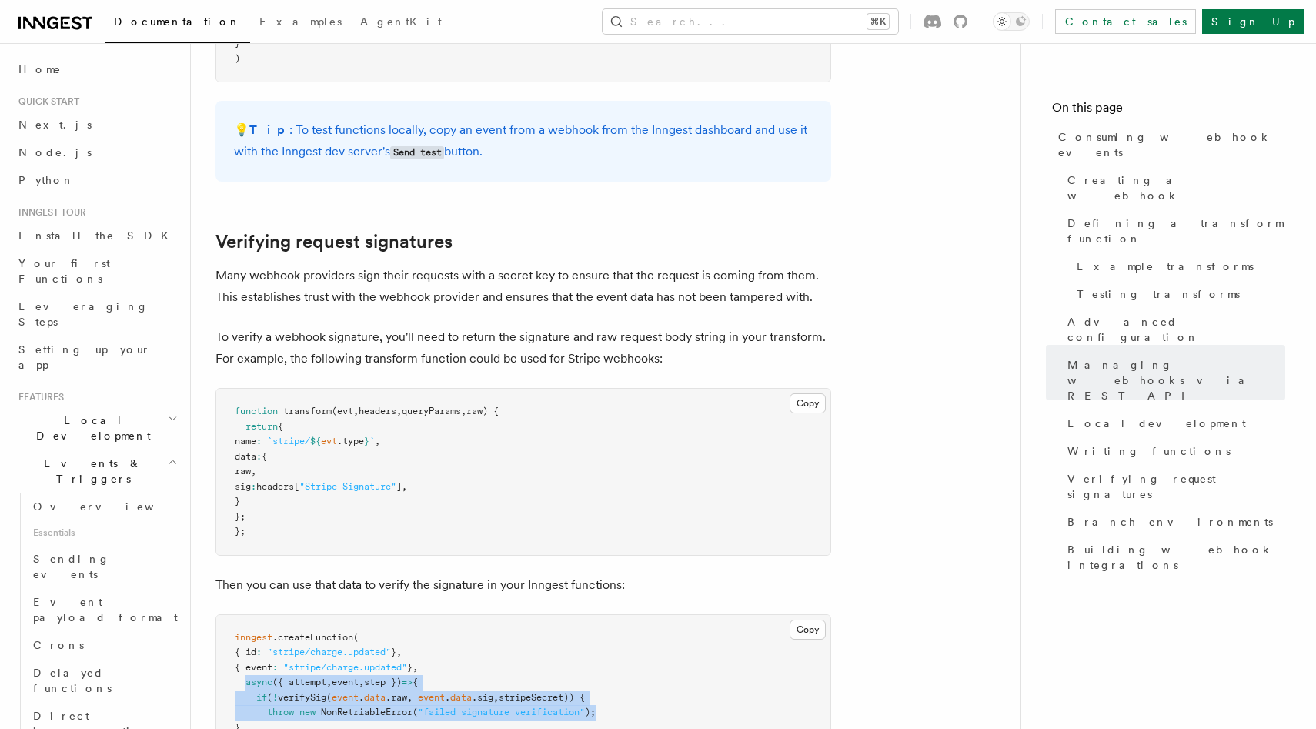
drag, startPoint x: 246, startPoint y: 580, endPoint x: 645, endPoint y: 600, distance: 400.0
click at [645, 615] on pre "inngest .createFunction ( { id : "stripe/charge.updated" } , { event : "stripe/…" at bounding box center [523, 720] width 614 height 211
click at [664, 615] on pre "inngest .createFunction ( { id : "stripe/charge.updated" } , { event : "stripe/…" at bounding box center [523, 720] width 614 height 211
drag, startPoint x: 647, startPoint y: 627, endPoint x: 236, endPoint y: 531, distance: 422.7
click at [236, 615] on pre "inngest .createFunction ( { id : "stripe/charge.updated" } , { event : "stripe/…" at bounding box center [523, 720] width 614 height 211
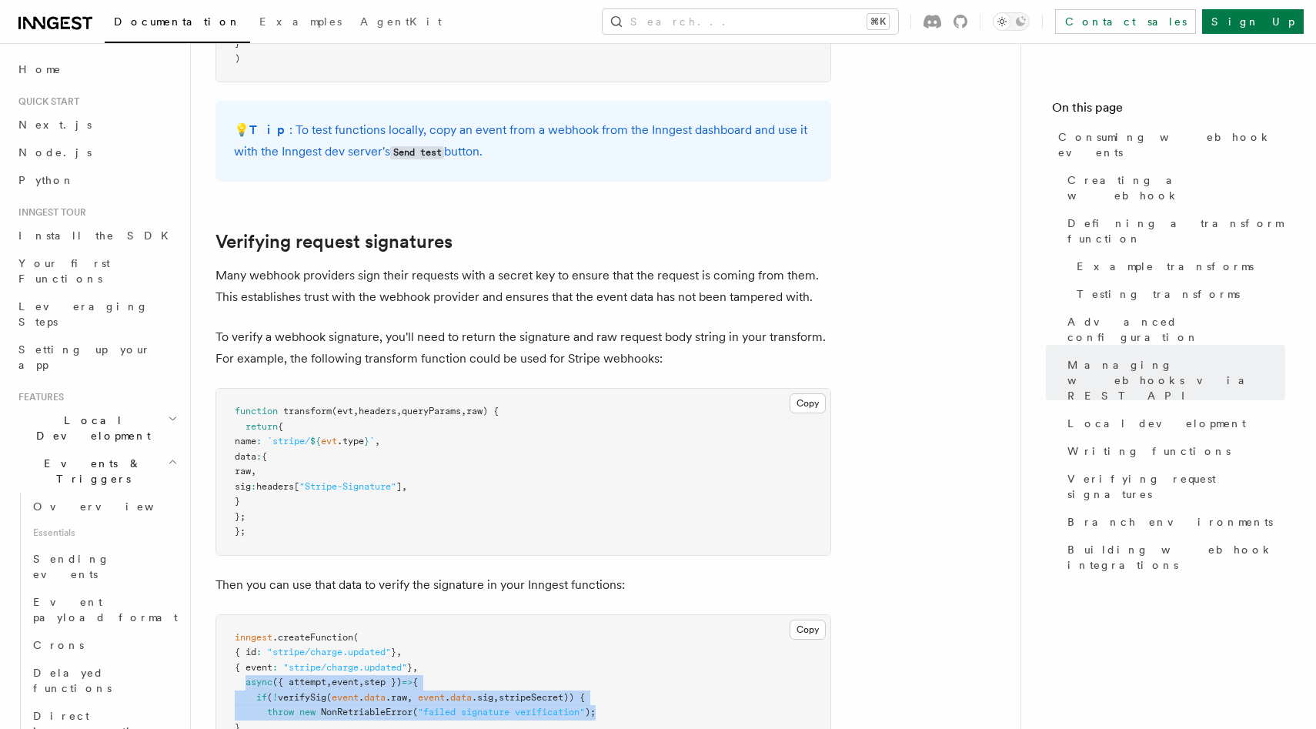
click at [236, 632] on span "inngest" at bounding box center [254, 637] width 38 height 11
drag, startPoint x: 236, startPoint y: 531, endPoint x: 627, endPoint y: 700, distance: 426.8
click at [627, 700] on pre "inngest .createFunction ( { id : "stripe/charge.updated" } , { event : "stripe/…" at bounding box center [523, 720] width 614 height 211
drag, startPoint x: 256, startPoint y: 337, endPoint x: 482, endPoint y: 410, distance: 236.9
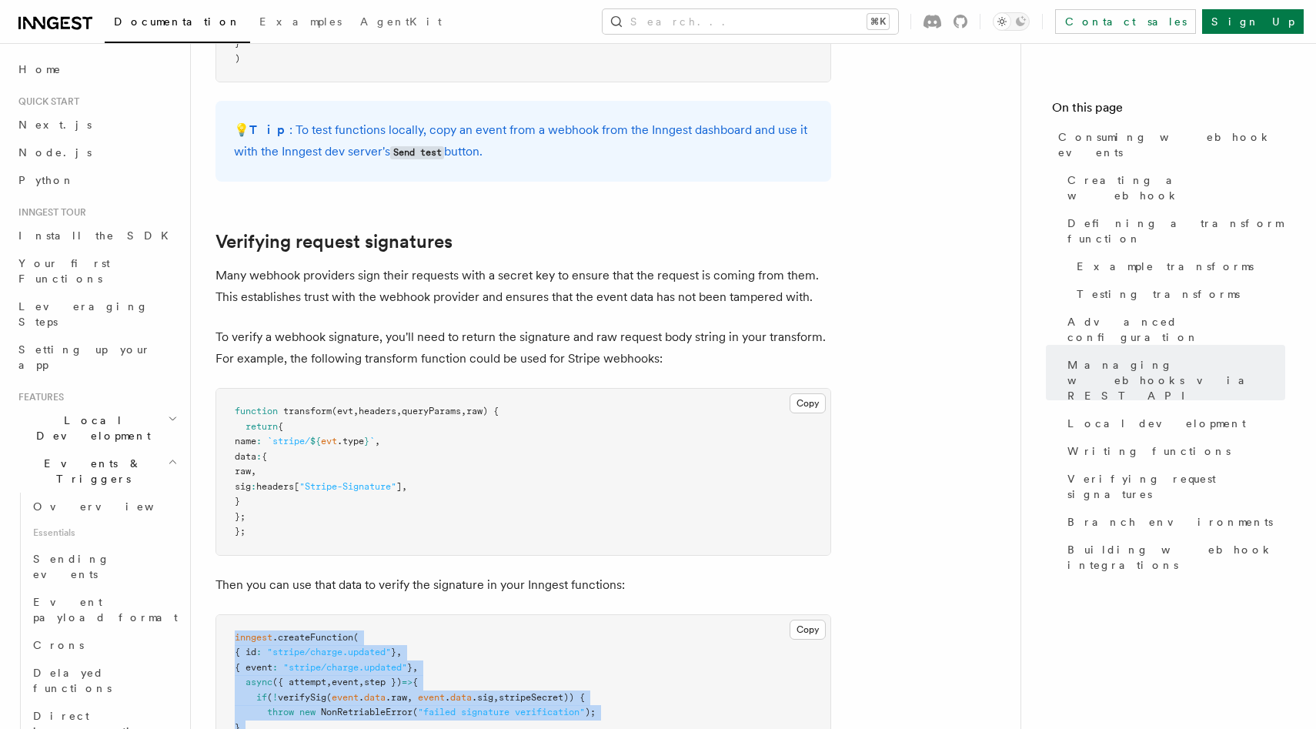
click at [482, 410] on pre "function transform (evt , headers , queryParams , raw) { return { name : `strip…" at bounding box center [523, 472] width 614 height 166
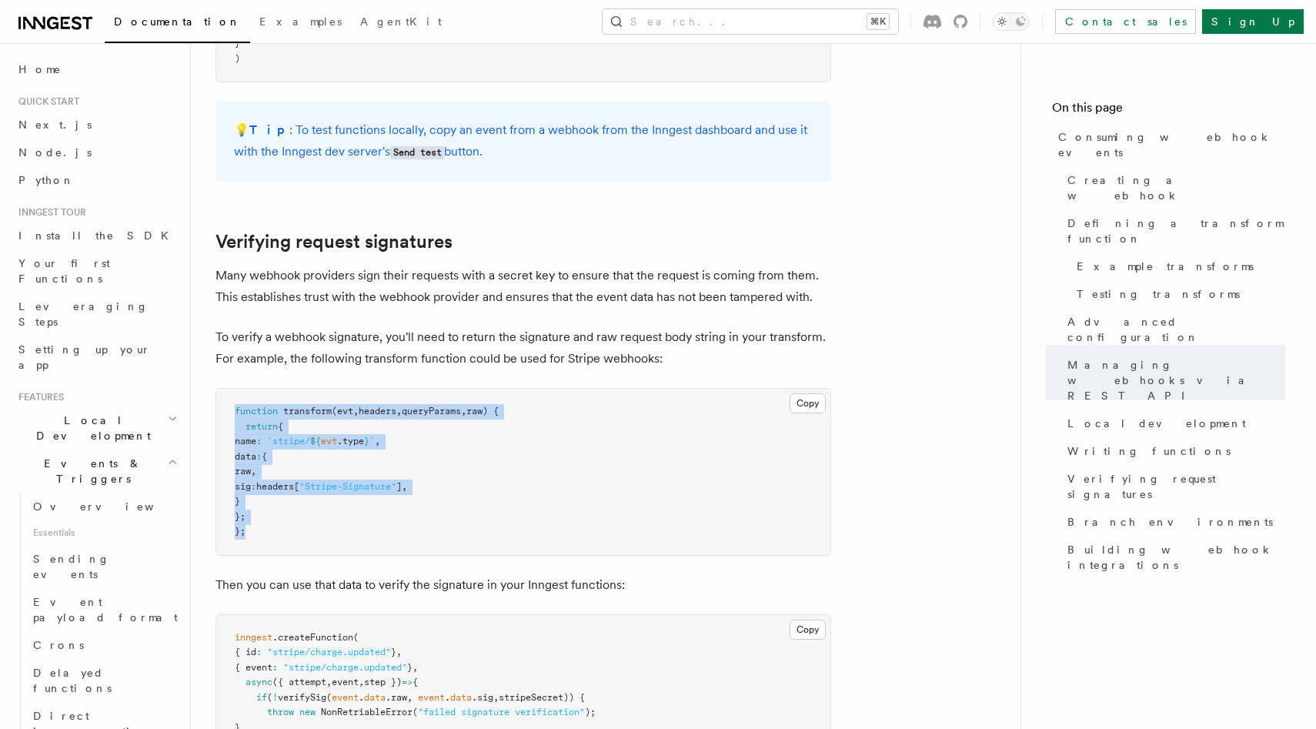
drag, startPoint x: 514, startPoint y: 422, endPoint x: 236, endPoint y: 301, distance: 303.7
click at [236, 389] on pre "function transform (evt , headers , queryParams , raw) { return { name : `strip…" at bounding box center [523, 472] width 614 height 166
click at [236, 406] on span "function" at bounding box center [256, 411] width 43 height 11
drag, startPoint x: 268, startPoint y: 382, endPoint x: 545, endPoint y: 382, distance: 277.1
click at [545, 389] on pre "function transform (evt , headers , queryParams , raw) { return { name : `strip…" at bounding box center [523, 472] width 614 height 166
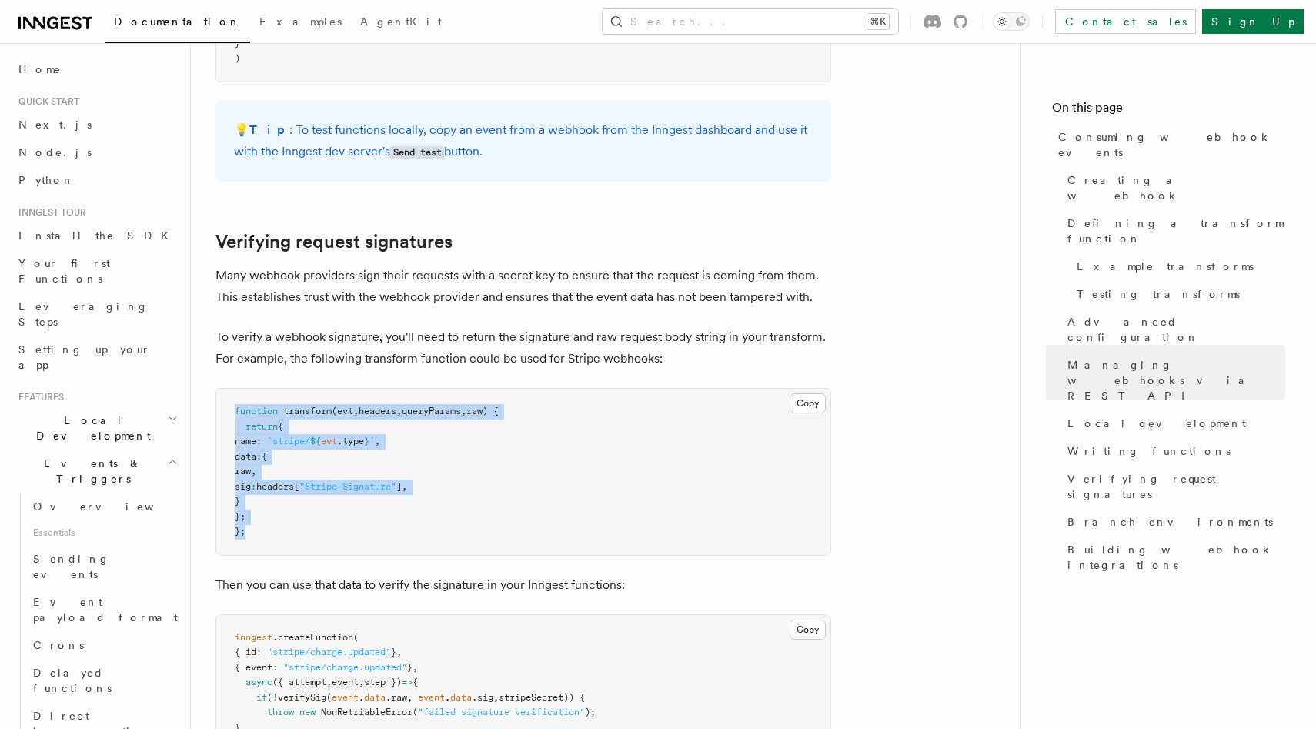
click at [545, 389] on pre "function transform (evt , headers , queryParams , raw) { return { name : `strip…" at bounding box center [523, 472] width 614 height 166
drag, startPoint x: 597, startPoint y: 377, endPoint x: 269, endPoint y: 379, distance: 328.7
click at [269, 389] on pre "function transform (evt , headers , queryParams , raw) { return { name : `strip…" at bounding box center [523, 472] width 614 height 166
click at [251, 481] on span "sig" at bounding box center [243, 486] width 16 height 11
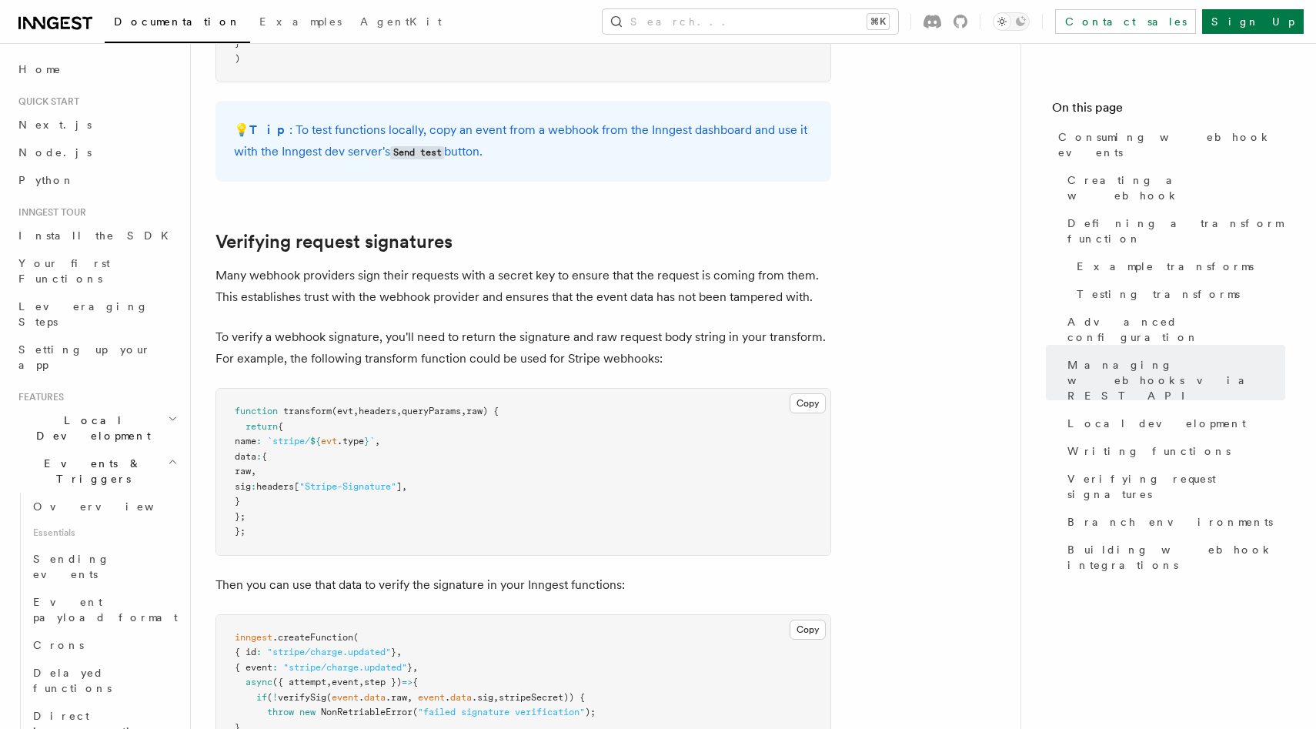
drag, startPoint x: 269, startPoint y: 383, endPoint x: 527, endPoint y: 383, distance: 258.6
click at [527, 389] on pre "function transform (evt , headers , queryParams , raw) { return { name : `strip…" at bounding box center [523, 472] width 614 height 166
drag, startPoint x: 575, startPoint y: 385, endPoint x: 269, endPoint y: 383, distance: 305.6
click at [269, 389] on pre "function transform (evt , headers , queryParams , raw) { return { name : `strip…" at bounding box center [523, 472] width 614 height 166
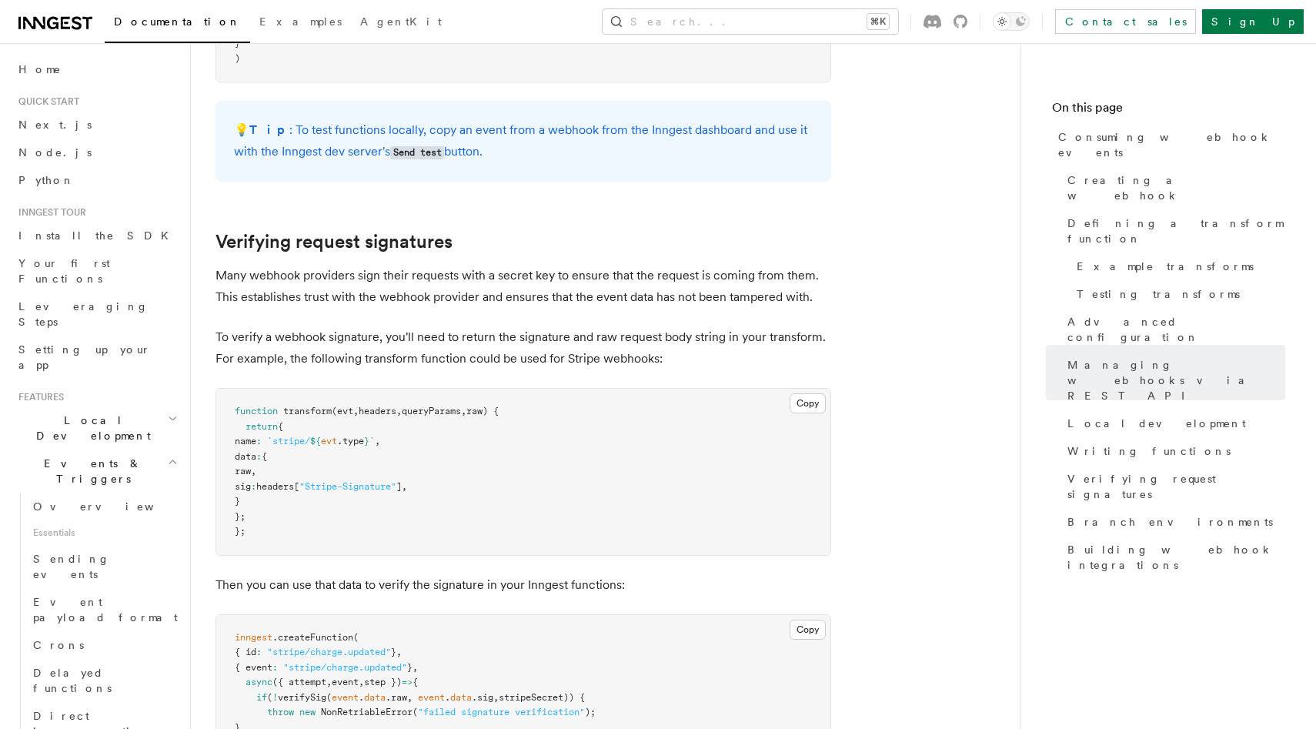
click at [251, 481] on span "sig" at bounding box center [243, 486] width 16 height 11
drag, startPoint x: 234, startPoint y: 531, endPoint x: 500, endPoint y: 531, distance: 266.3
click at [500, 615] on pre "inngest .createFunction ( { id : "stripe/charge.updated" } , { event : "stripe/…" at bounding box center [523, 720] width 614 height 211
drag, startPoint x: 510, startPoint y: 534, endPoint x: 235, endPoint y: 531, distance: 274.8
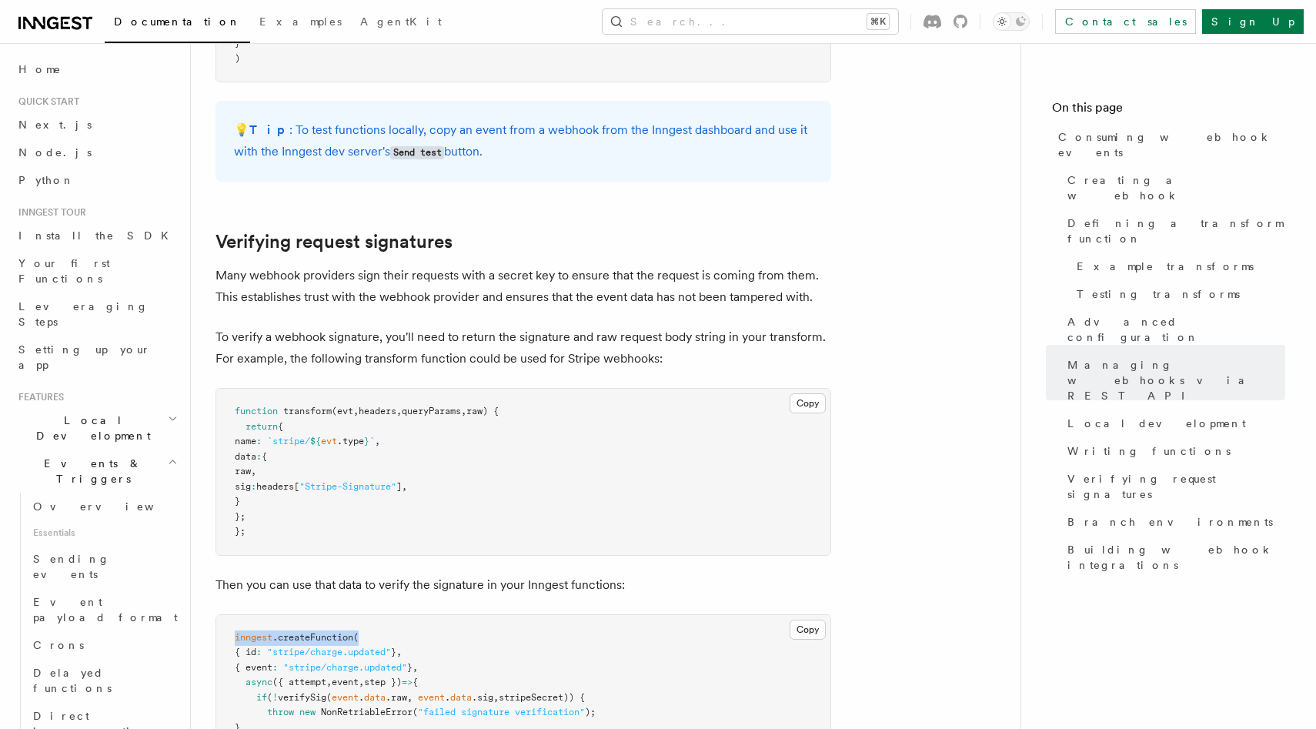
click at [235, 615] on pre "inngest .createFunction ( { id : "stripe/charge.updated" } , { event : "stripe/…" at bounding box center [523, 720] width 614 height 211
click at [235, 632] on span "inngest" at bounding box center [254, 637] width 38 height 11
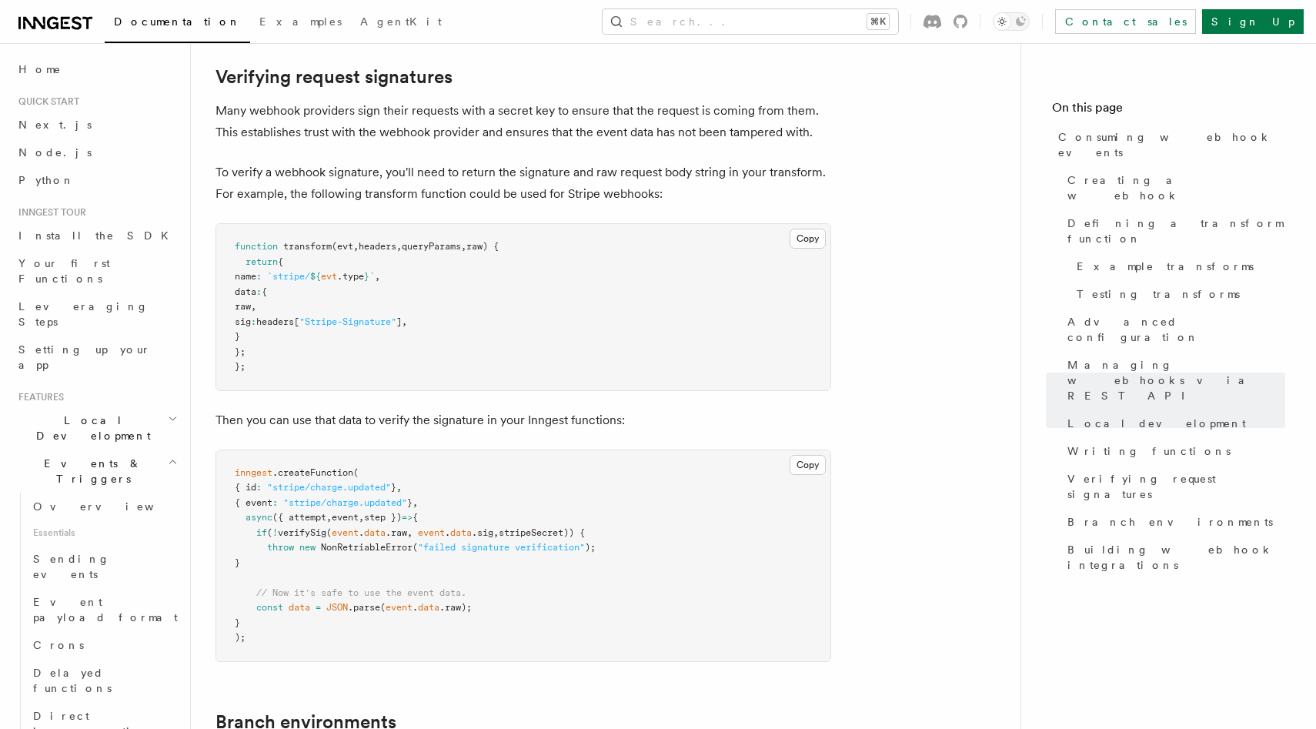
scroll to position [4535, 0]
drag, startPoint x: 526, startPoint y: 500, endPoint x: 258, endPoint y: 487, distance: 268.2
click at [258, 487] on pre "inngest .createFunction ( { id : "stripe/charge.updated" } , { event : "stripe/…" at bounding box center [523, 555] width 614 height 211
click at [256, 587] on span "// Now it's safe to use the event data." at bounding box center [361, 592] width 210 height 11
drag, startPoint x: 256, startPoint y: 487, endPoint x: 553, endPoint y: 502, distance: 297.5
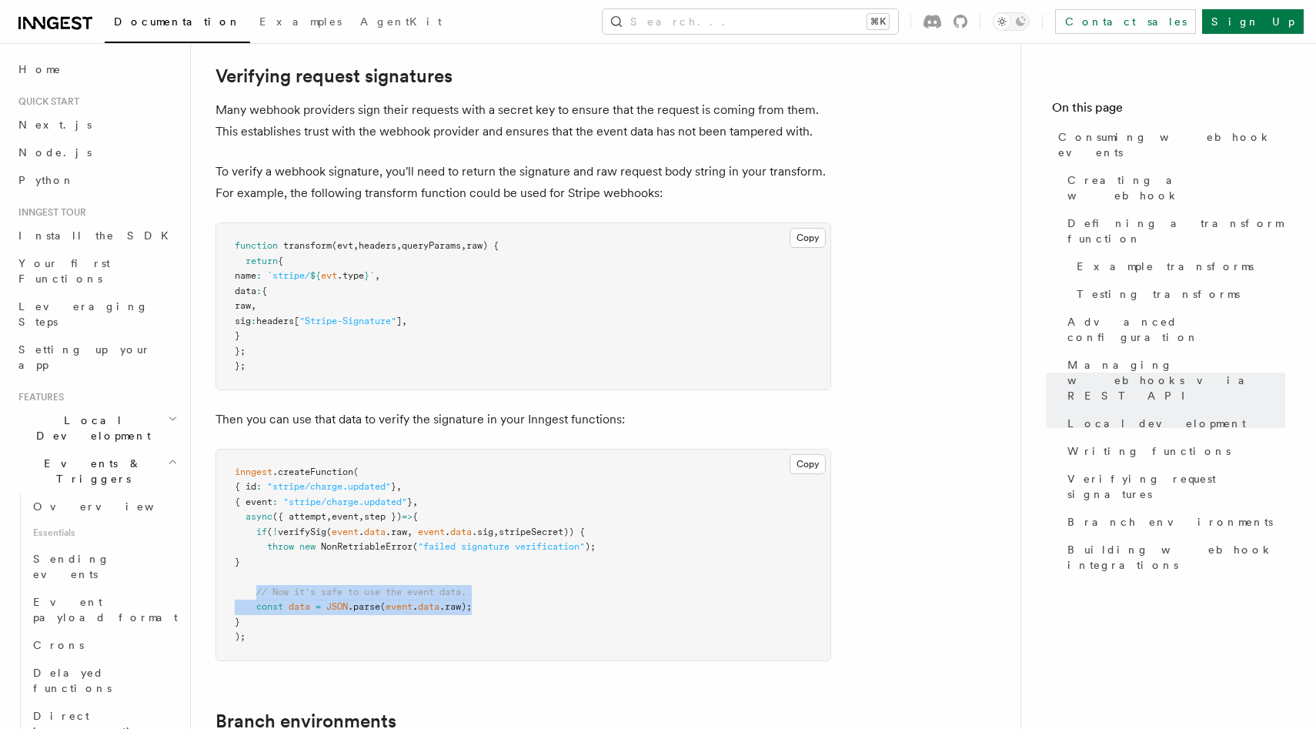
click at [553, 502] on pre "inngest .createFunction ( { id : "stripe/charge.updated" } , { event : "stripe/…" at bounding box center [523, 555] width 614 height 211
drag, startPoint x: 598, startPoint y: 505, endPoint x: 259, endPoint y: 486, distance: 339.2
click at [259, 486] on pre "inngest .createFunction ( { id : "stripe/charge.updated" } , { event : "stripe/…" at bounding box center [523, 555] width 614 height 211
click at [259, 587] on span "// Now it's safe to use the event data." at bounding box center [361, 592] width 210 height 11
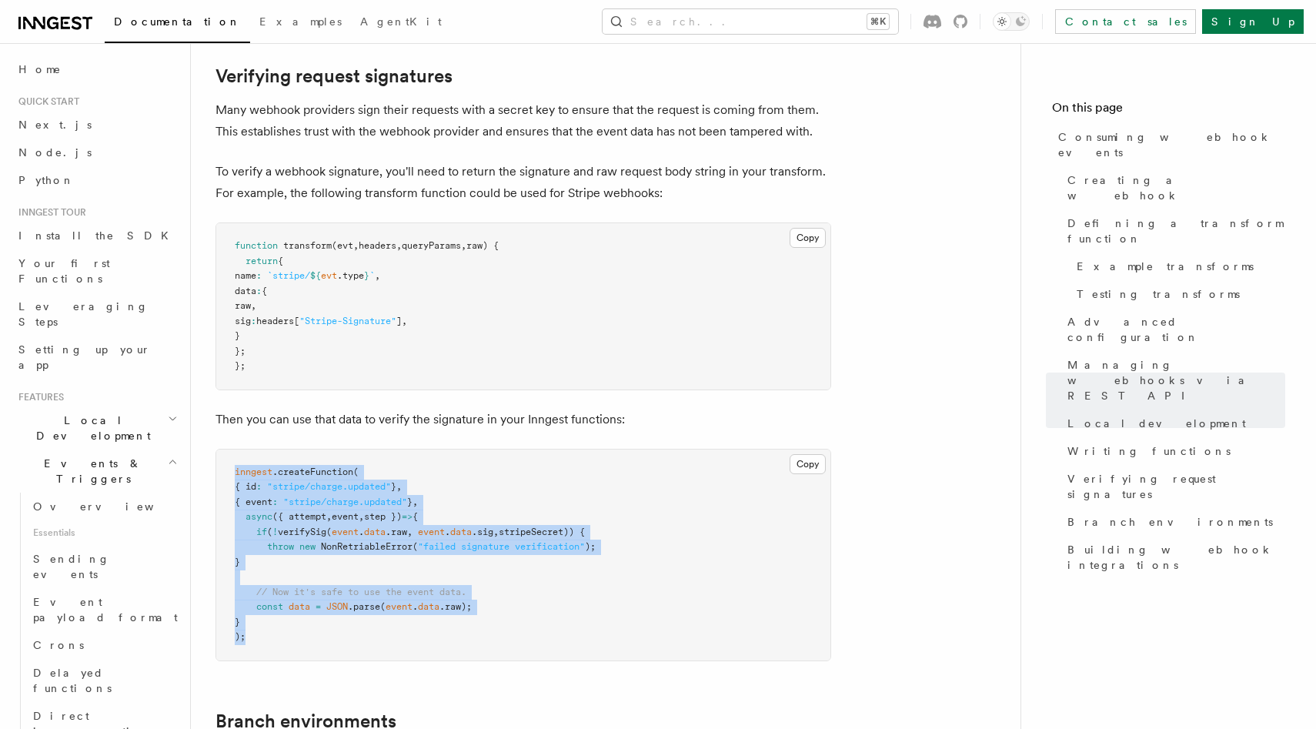
drag, startPoint x: 235, startPoint y: 367, endPoint x: 315, endPoint y: 534, distance: 185.2
click at [315, 534] on pre "inngest .createFunction ( { id : "stripe/charge.updated" } , { event : "stripe/…" at bounding box center [523, 555] width 614 height 211
drag, startPoint x: 355, startPoint y: 536, endPoint x: 235, endPoint y: 366, distance: 207.6
click at [235, 450] on pre "inngest .createFunction ( { id : "stripe/charge.updated" } , { event : "stripe/…" at bounding box center [523, 555] width 614 height 211
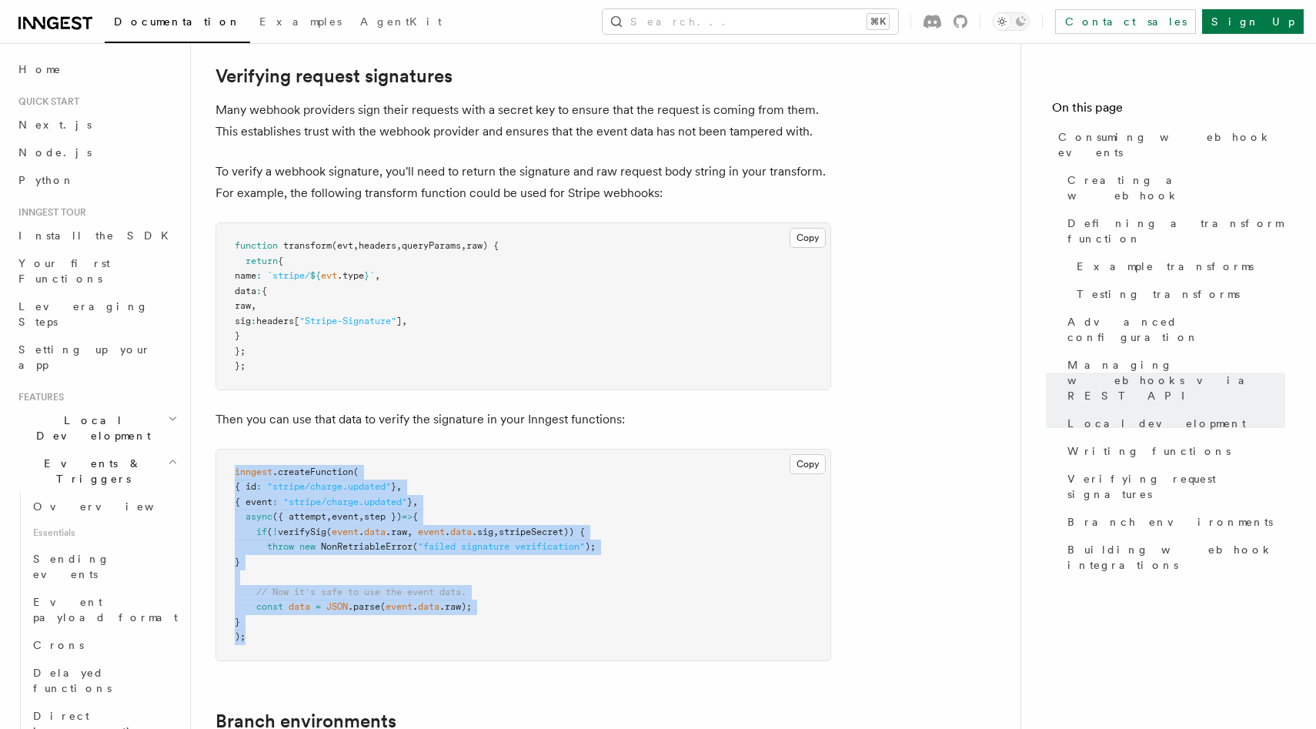
click at [235, 466] on span "inngest" at bounding box center [254, 471] width 38 height 11
drag, startPoint x: 236, startPoint y: 366, endPoint x: 312, endPoint y: 533, distance: 183.6
click at [312, 533] on pre "inngest .createFunction ( { id : "stripe/charge.updated" } , { event : "stripe/…" at bounding box center [523, 555] width 614 height 211
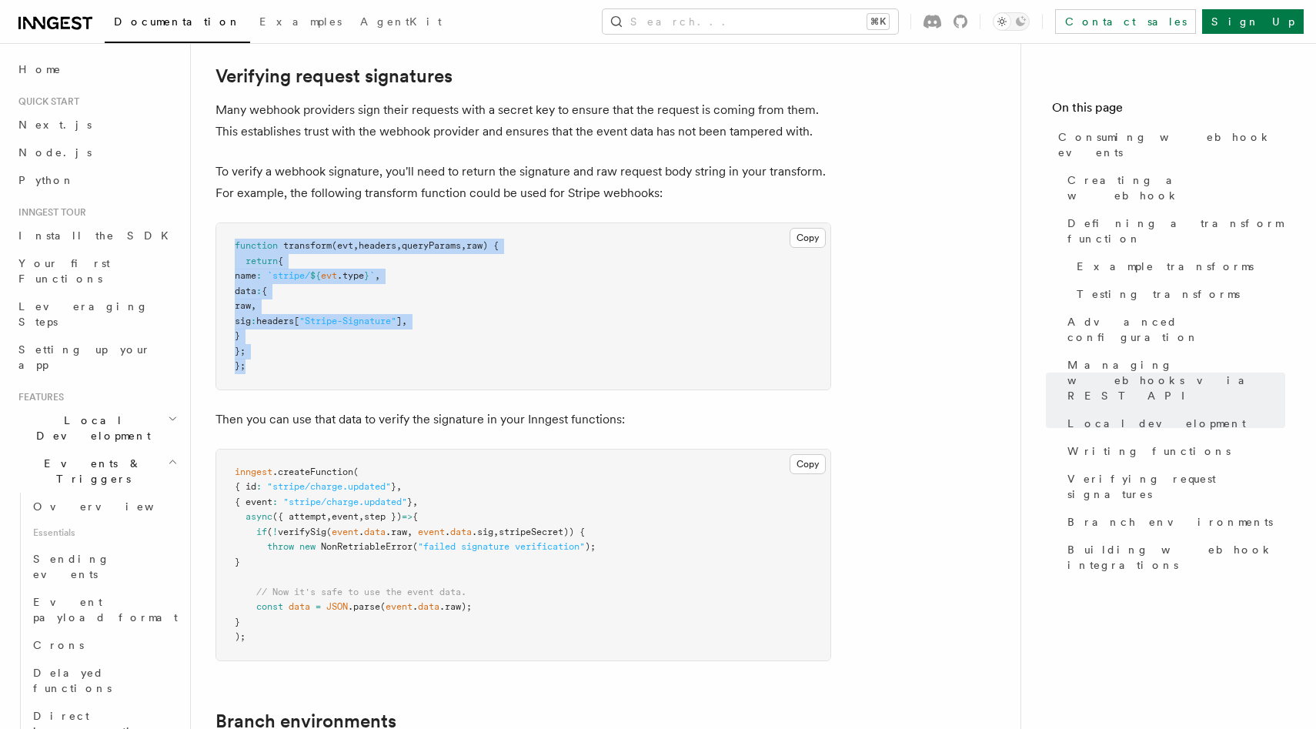
drag, startPoint x: 234, startPoint y: 140, endPoint x: 307, endPoint y: 261, distance: 141.3
click at [307, 261] on pre "function transform (evt , headers , queryParams , raw) { return { name : `strip…" at bounding box center [523, 306] width 614 height 166
drag, startPoint x: 335, startPoint y: 258, endPoint x: 236, endPoint y: 139, distance: 154.6
click at [236, 223] on pre "function transform (evt , headers , queryParams , raw) { return { name : `strip…" at bounding box center [523, 306] width 614 height 166
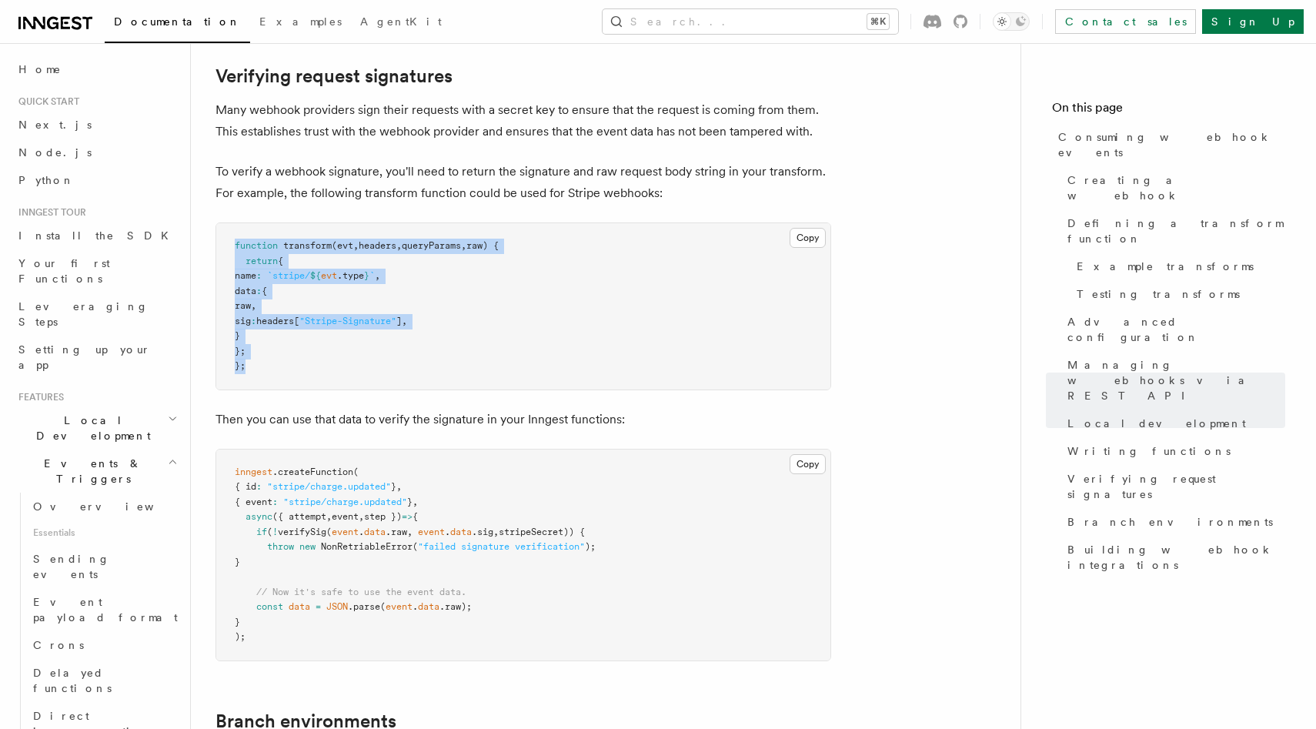
click at [236, 240] on span "function" at bounding box center [256, 245] width 43 height 11
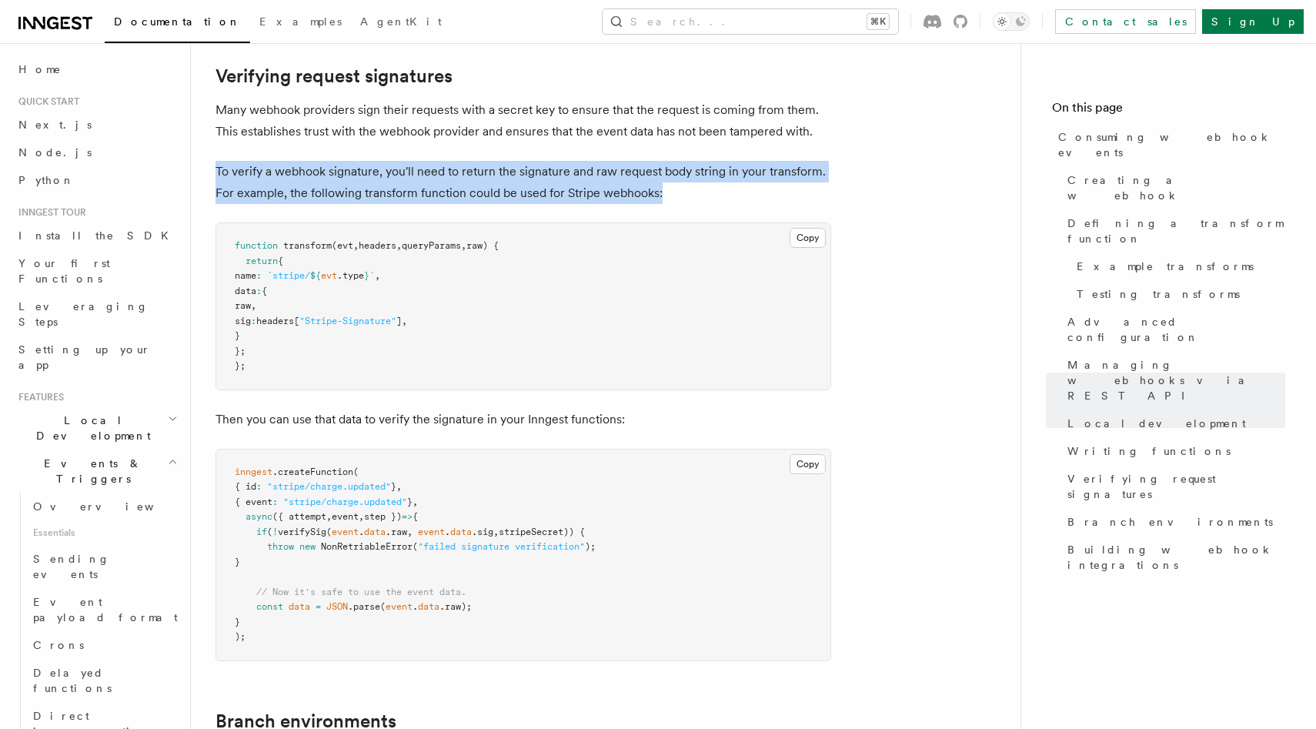
drag, startPoint x: 216, startPoint y: 67, endPoint x: 722, endPoint y: 88, distance: 506.9
click at [722, 161] on p "To verify a webhook signature, you'll need to return the signature and raw requ…" at bounding box center [524, 182] width 616 height 43
drag, startPoint x: 215, startPoint y: 64, endPoint x: 739, endPoint y: 83, distance: 524.5
click at [739, 161] on p "To verify a webhook signature, you'll need to return the signature and raw requ…" at bounding box center [524, 182] width 616 height 43
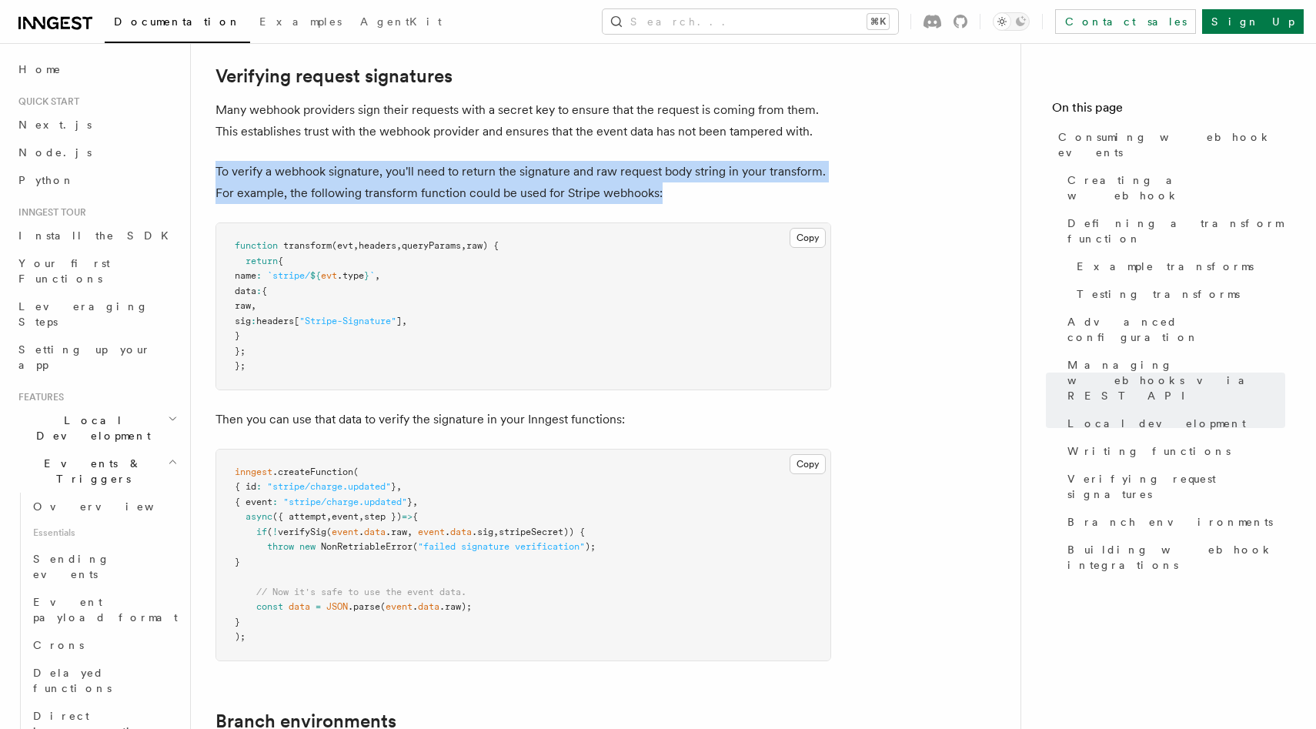
click at [739, 161] on p "To verify a webhook signature, you'll need to return the signature and raw requ…" at bounding box center [524, 182] width 616 height 43
drag, startPoint x: 792, startPoint y: 89, endPoint x: 216, endPoint y: 68, distance: 576.9
click at [216, 161] on p "To verify a webhook signature, you'll need to return the signature and raw requ…" at bounding box center [524, 182] width 616 height 43
drag, startPoint x: 216, startPoint y: 68, endPoint x: 747, endPoint y: 89, distance: 532.3
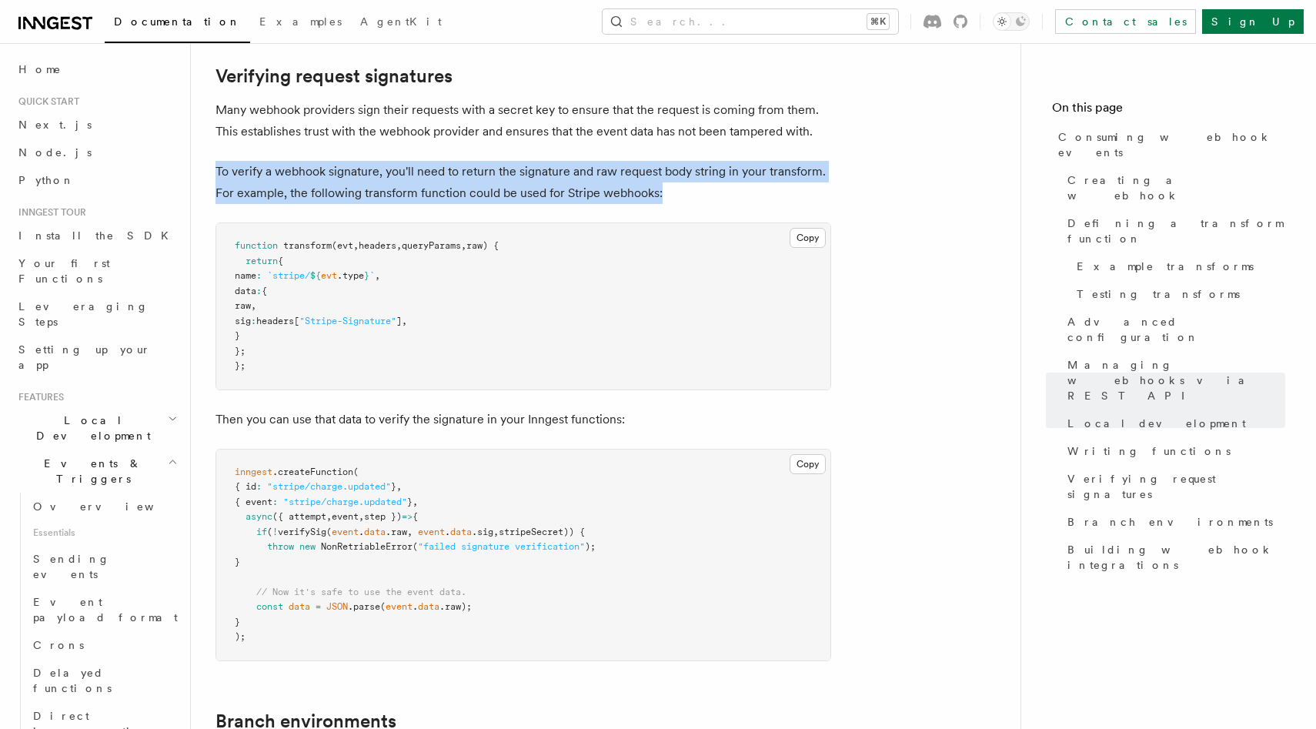
click at [747, 161] on p "To verify a webhook signature, you'll need to return the signature and raw requ…" at bounding box center [524, 182] width 616 height 43
drag, startPoint x: 771, startPoint y: 89, endPoint x: 218, endPoint y: 61, distance: 554.2
click at [218, 161] on p "To verify a webhook signature, you'll need to return the signature and raw requ…" at bounding box center [524, 182] width 616 height 43
click at [216, 161] on p "To verify a webhook signature, you'll need to return the signature and raw requ…" at bounding box center [524, 182] width 616 height 43
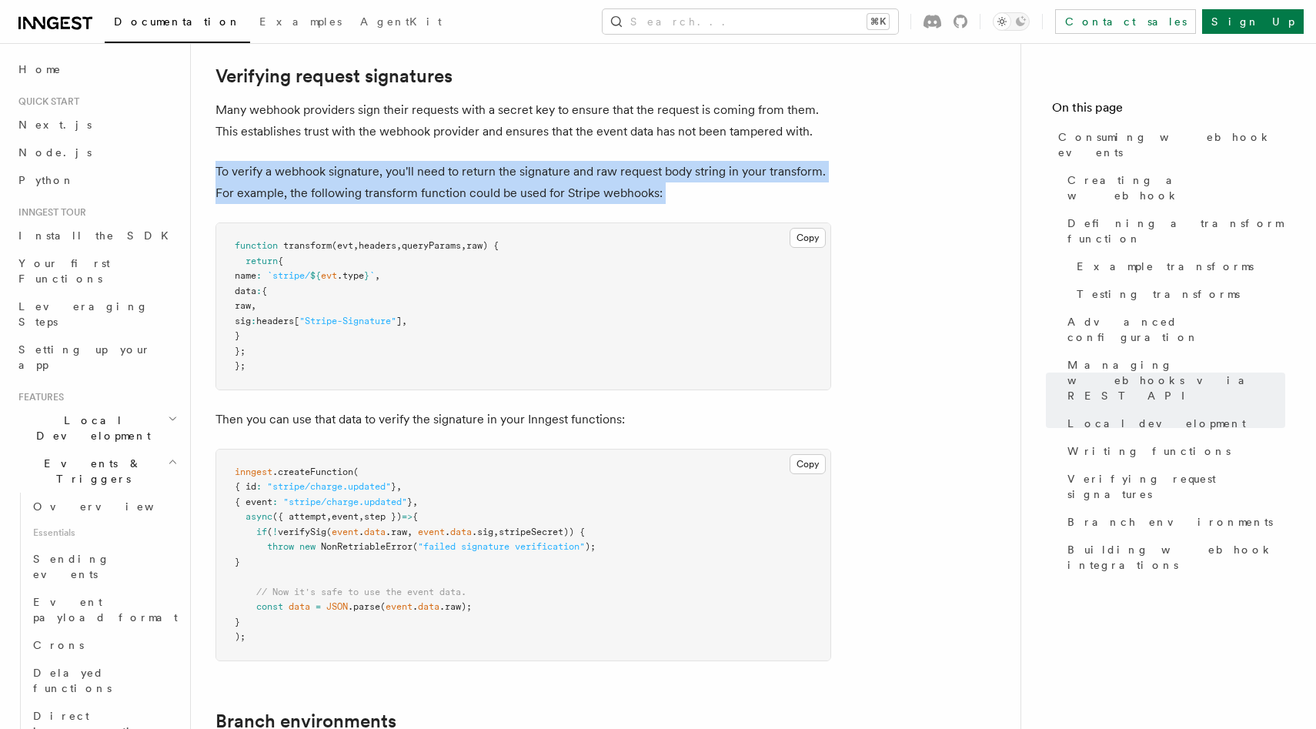
drag, startPoint x: 216, startPoint y: 67, endPoint x: 681, endPoint y: 80, distance: 465.1
click at [681, 161] on p "To verify a webhook signature, you'll need to return the signature and raw requ…" at bounding box center [524, 182] width 616 height 43
drag, startPoint x: 701, startPoint y: 95, endPoint x: 216, endPoint y: 64, distance: 485.9
click at [216, 161] on p "To verify a webhook signature, you'll need to return the signature and raw requ…" at bounding box center [524, 182] width 616 height 43
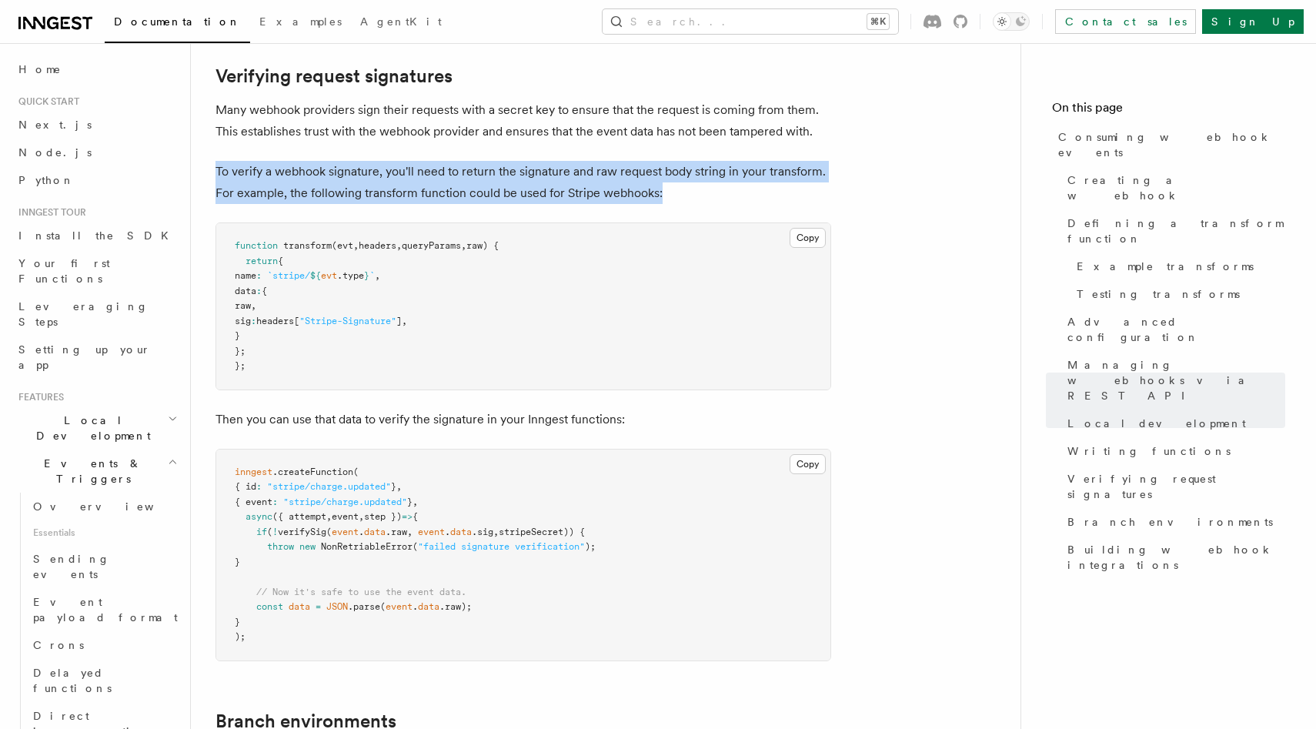
click at [216, 161] on p "To verify a webhook signature, you'll need to return the signature and raw requ…" at bounding box center [524, 182] width 616 height 43
drag, startPoint x: 216, startPoint y: 64, endPoint x: 727, endPoint y: 95, distance: 512.1
click at [727, 161] on p "To verify a webhook signature, you'll need to return the signature and raw requ…" at bounding box center [524, 182] width 616 height 43
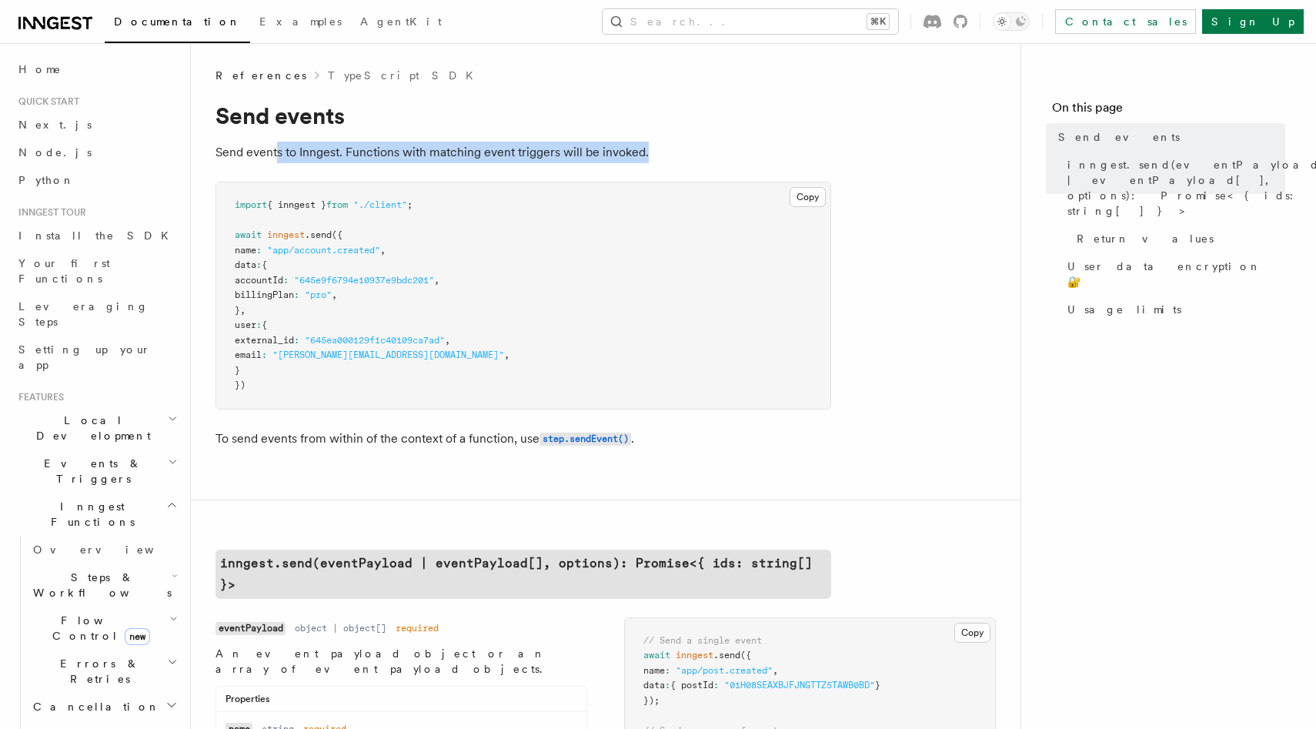
drag, startPoint x: 278, startPoint y: 152, endPoint x: 714, endPoint y: 153, distance: 436.4
click at [714, 153] on p "Send events to Inngest. Functions with matching event triggers will be invoked." at bounding box center [524, 153] width 616 height 22
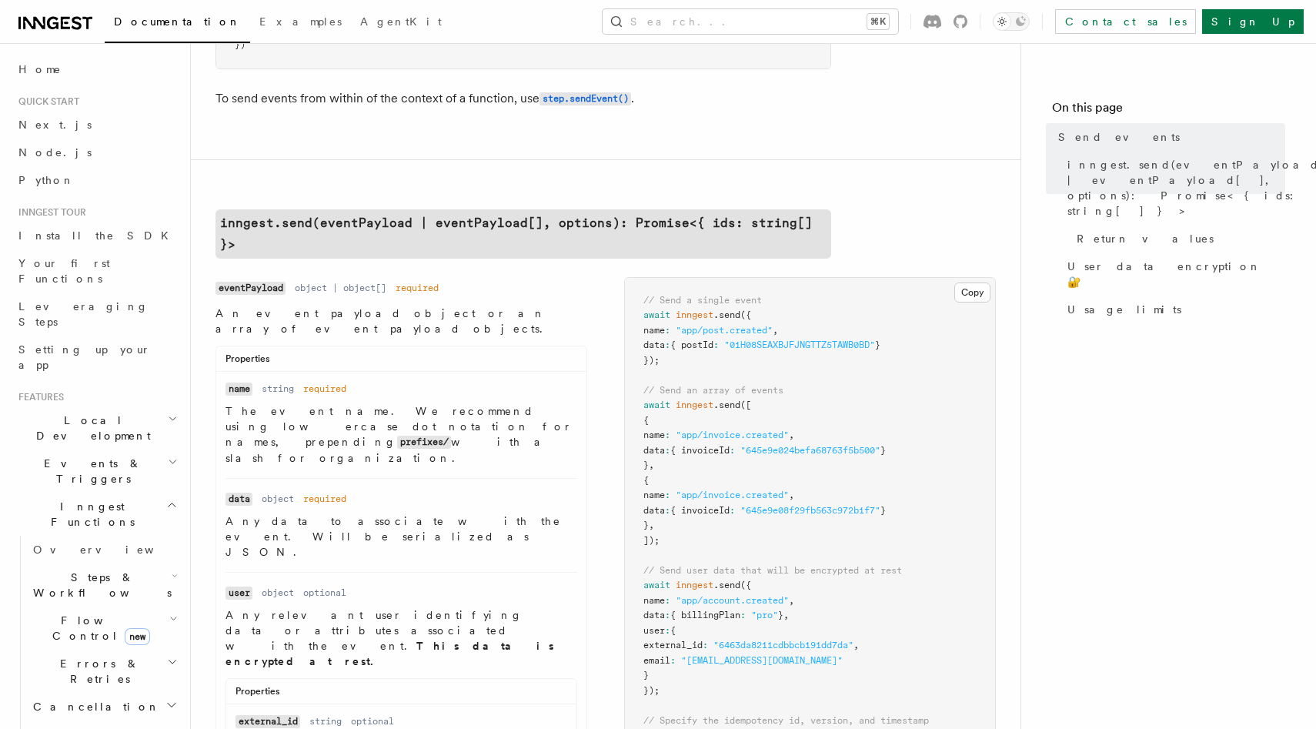
scroll to position [357, 0]
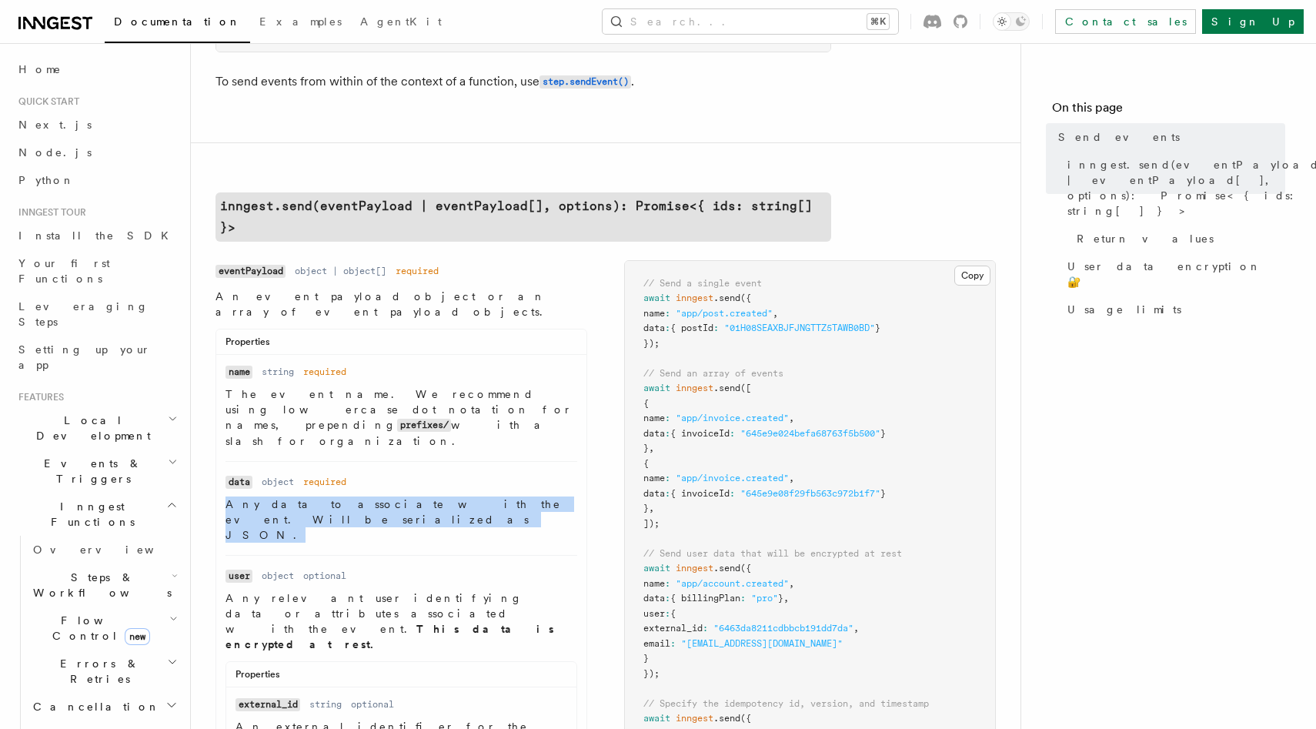
drag, startPoint x: 229, startPoint y: 437, endPoint x: 551, endPoint y: 437, distance: 322.5
click at [551, 496] on p "Any data to associate with the event. Will be serialized as JSON." at bounding box center [402, 519] width 352 height 46
drag, startPoint x: 560, startPoint y: 436, endPoint x: 226, endPoint y: 437, distance: 334.1
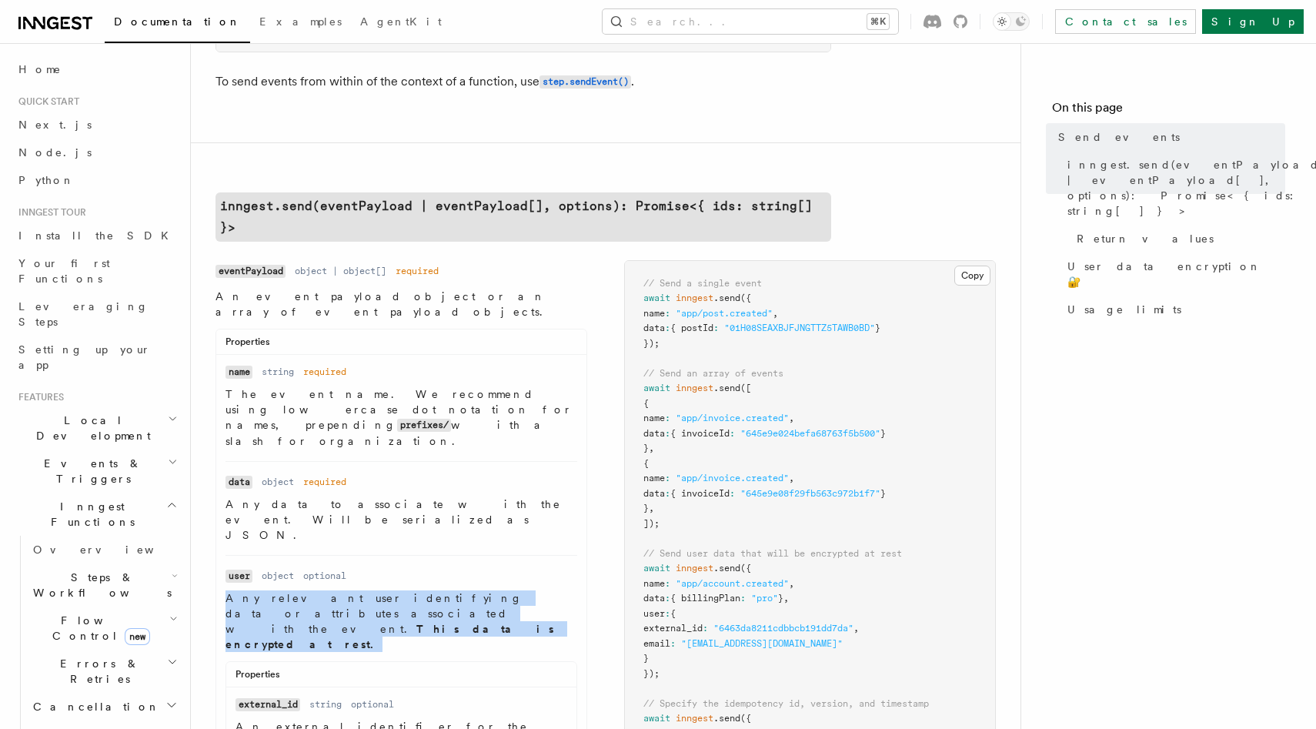
drag, startPoint x: 226, startPoint y: 504, endPoint x: 535, endPoint y: 518, distance: 309.0
click at [535, 590] on p "Any relevant user identifying data or attributes associated with the event. Thi…" at bounding box center [402, 621] width 352 height 62
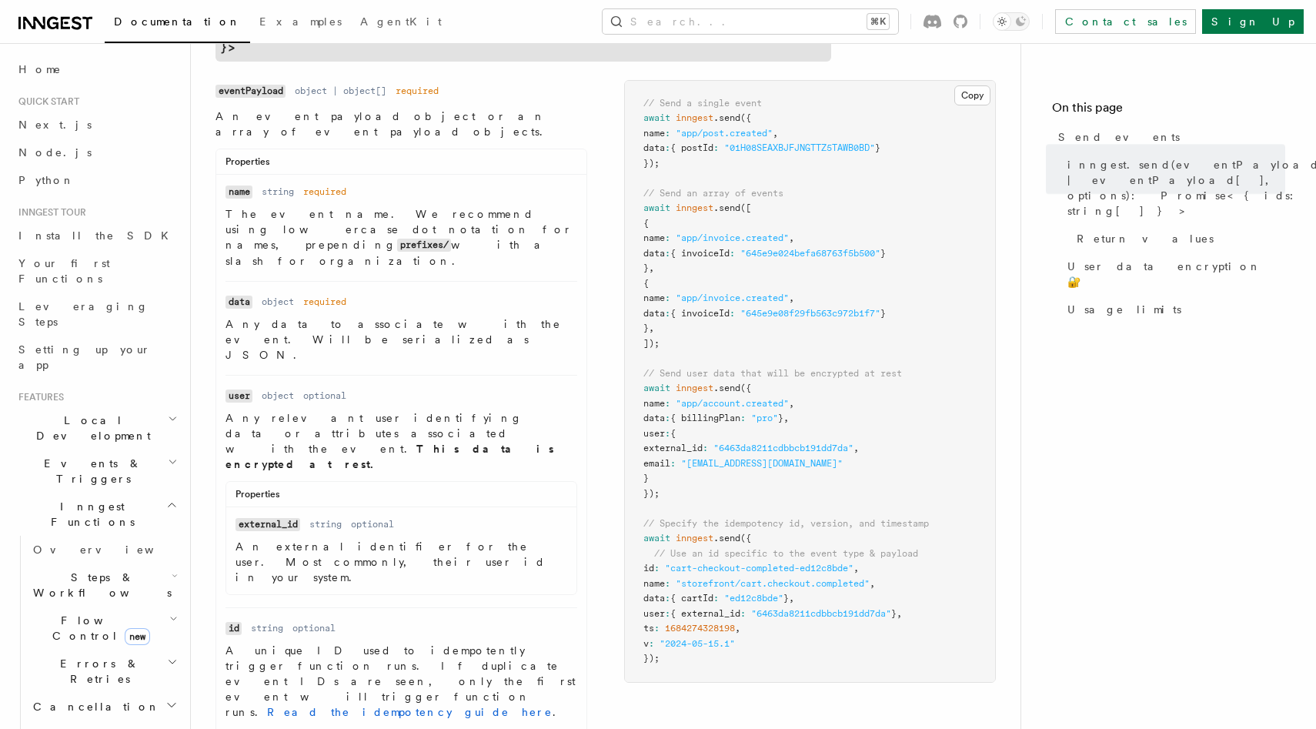
scroll to position [556, 0]
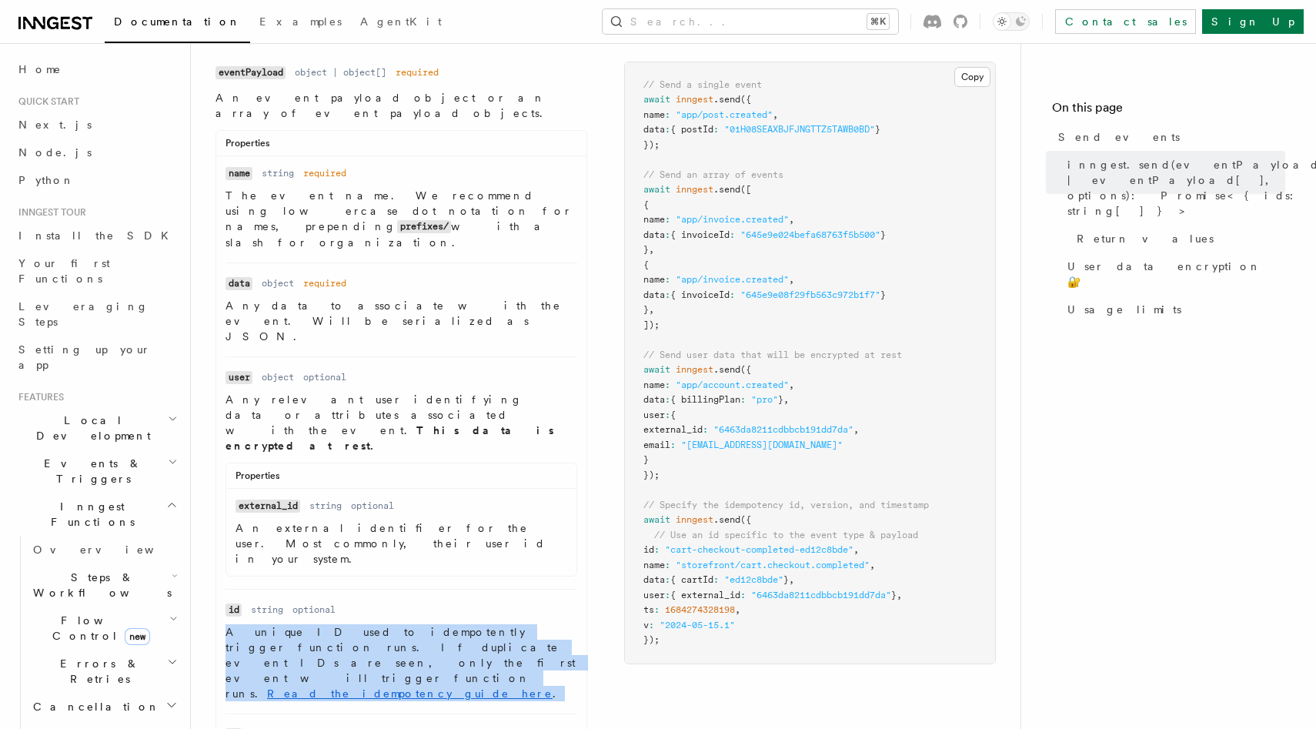
drag, startPoint x: 226, startPoint y: 489, endPoint x: 547, endPoint y: 521, distance: 321.8
click at [547, 624] on p "A unique ID used to idempotently trigger function runs. If duplicate event IDs …" at bounding box center [402, 662] width 352 height 77
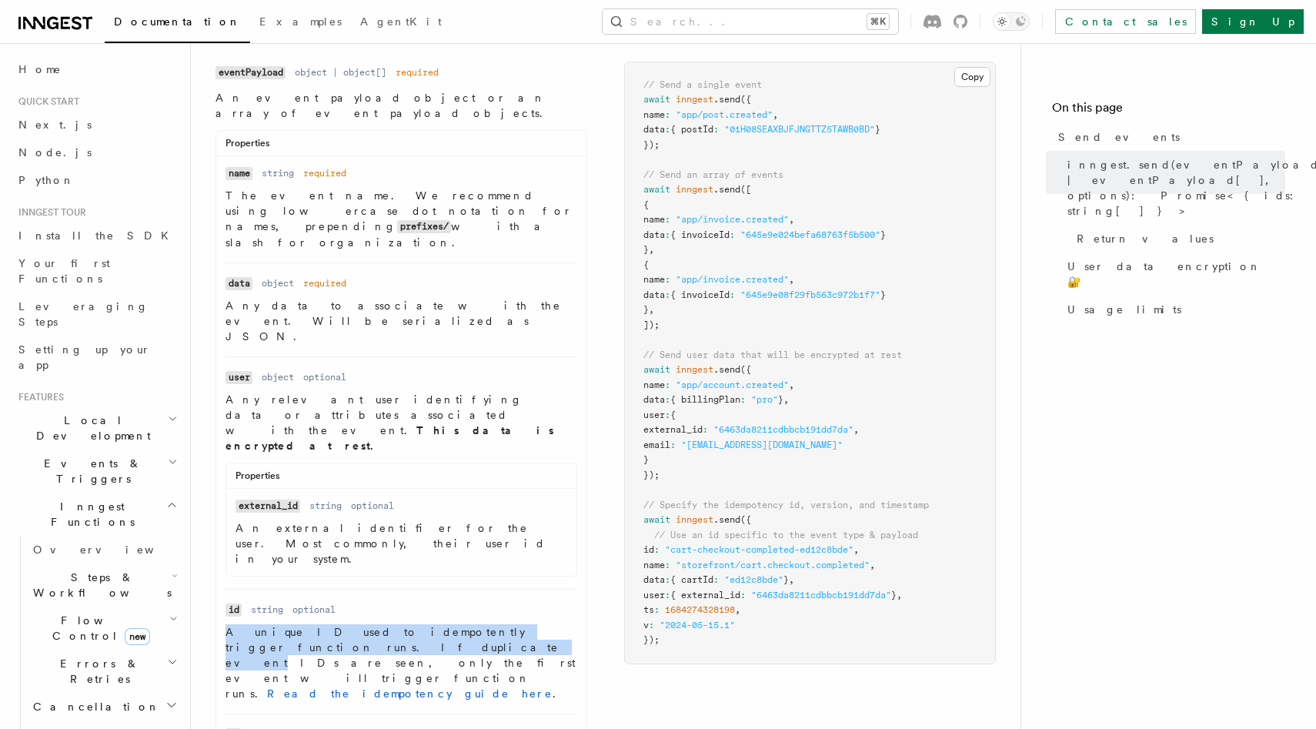
drag, startPoint x: 579, startPoint y: 490, endPoint x: 227, endPoint y: 486, distance: 351.8
click at [227, 486] on ul "Name name Type string Required required Description The event name. We recommen…" at bounding box center [401, 647] width 370 height 964
click at [227, 624] on p "A unique ID used to idempotently trigger function runs. If duplicate event IDs …" at bounding box center [402, 662] width 352 height 77
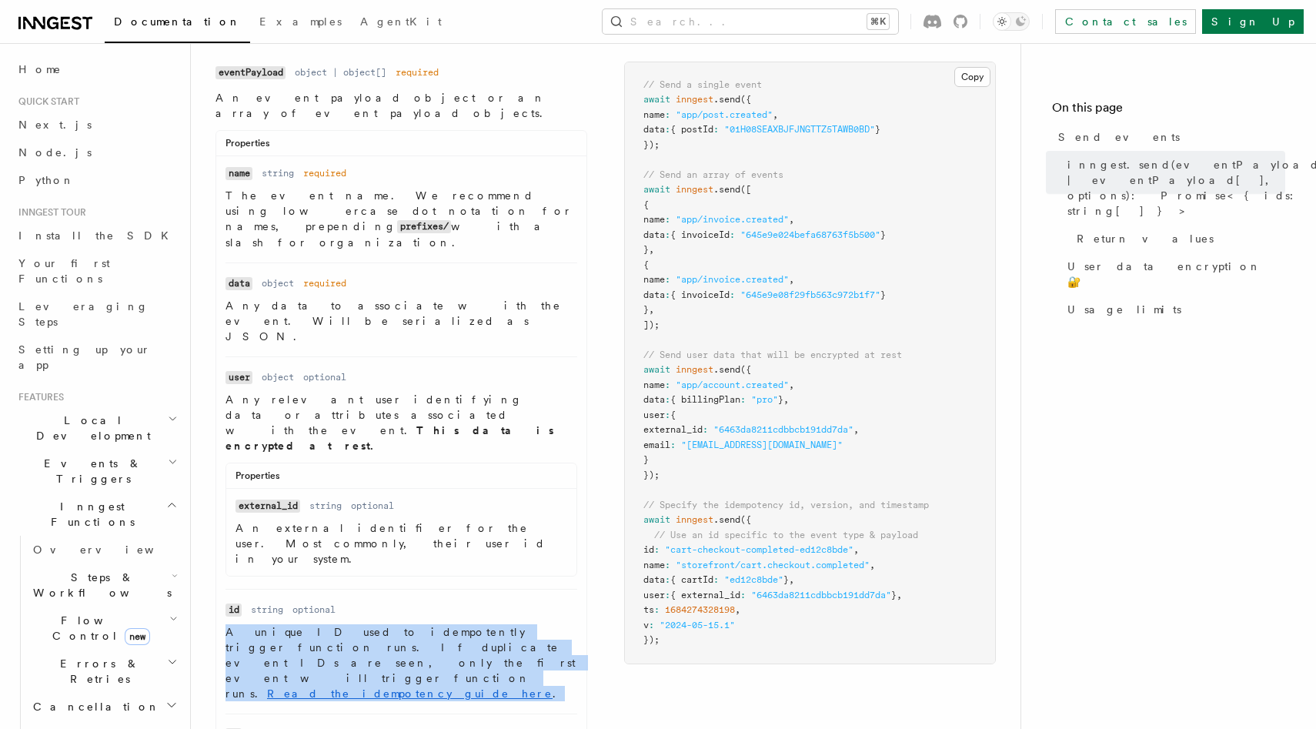
drag, startPoint x: 227, startPoint y: 488, endPoint x: 466, endPoint y: 533, distance: 243.5
click at [466, 589] on li "Name id Type string Required optional Description A unique ID used to idempoten…" at bounding box center [402, 651] width 352 height 125
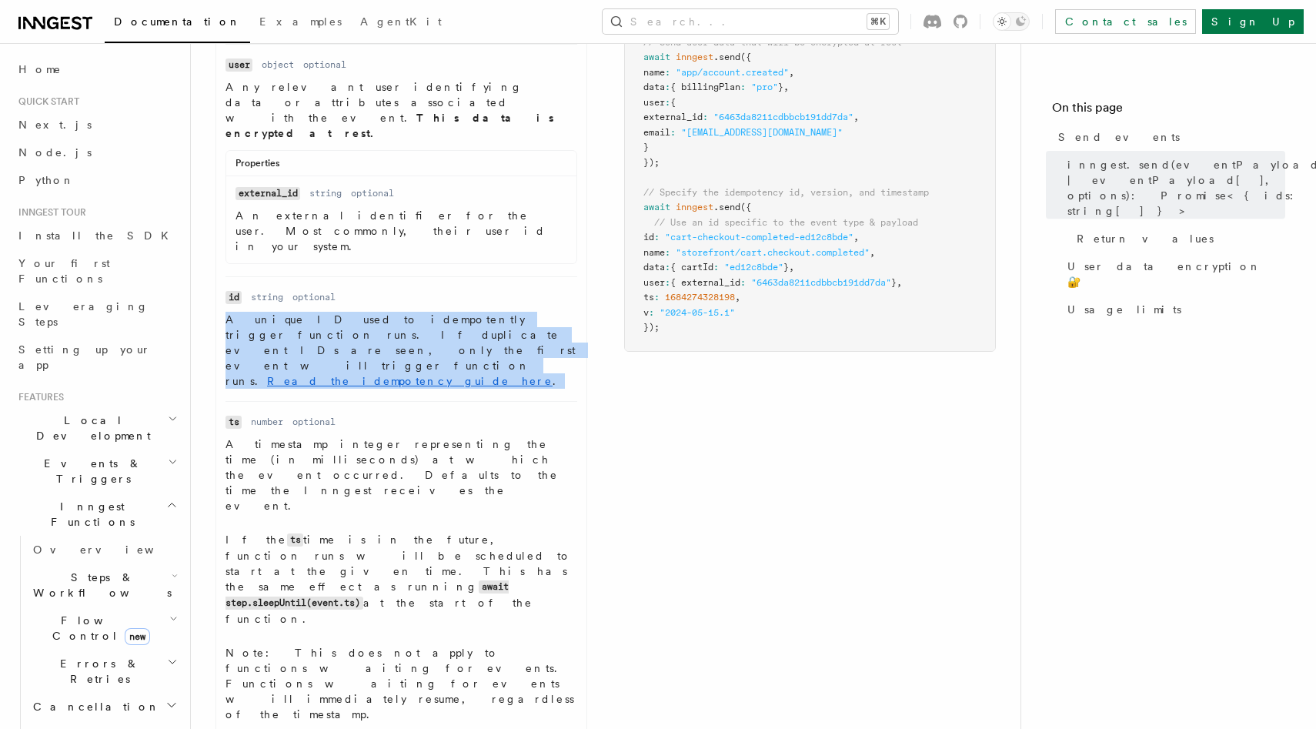
scroll to position [911, 0]
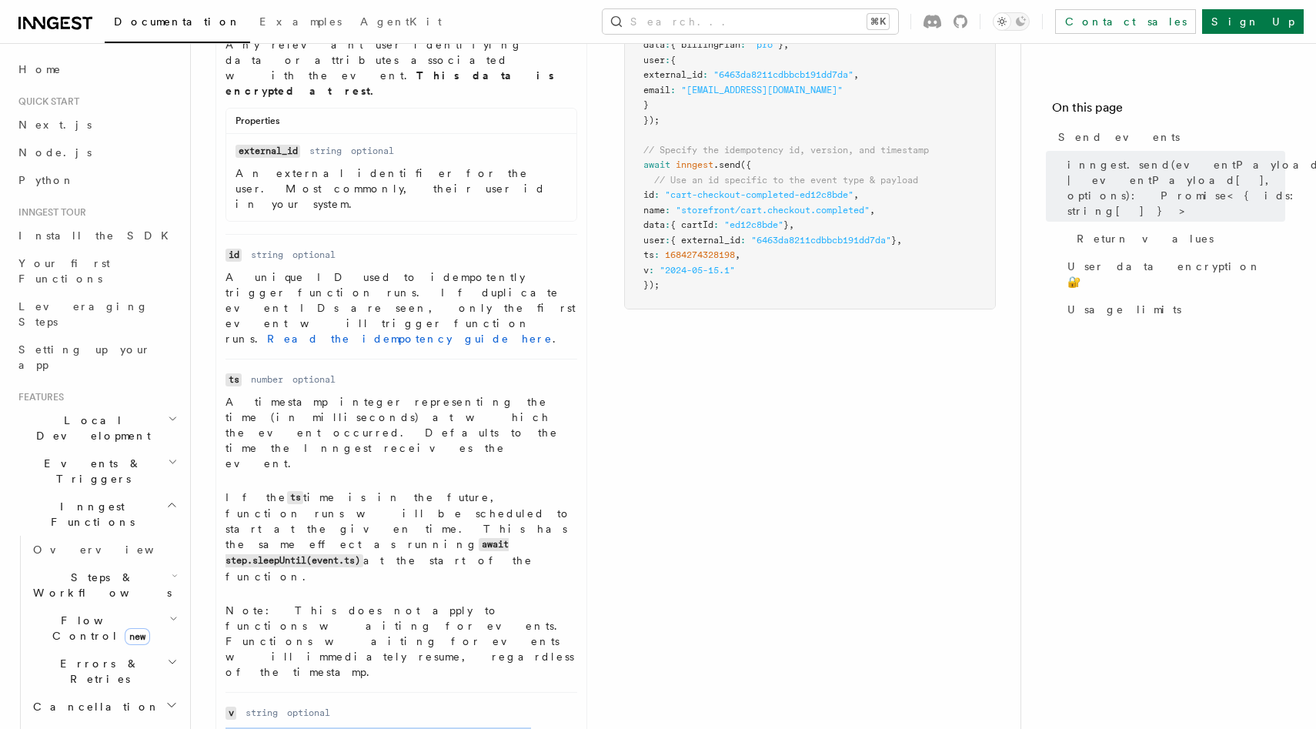
drag, startPoint x: 226, startPoint y: 423, endPoint x: 476, endPoint y: 420, distance: 250.2
drag, startPoint x: 228, startPoint y: 560, endPoint x: 496, endPoint y: 560, distance: 268.6
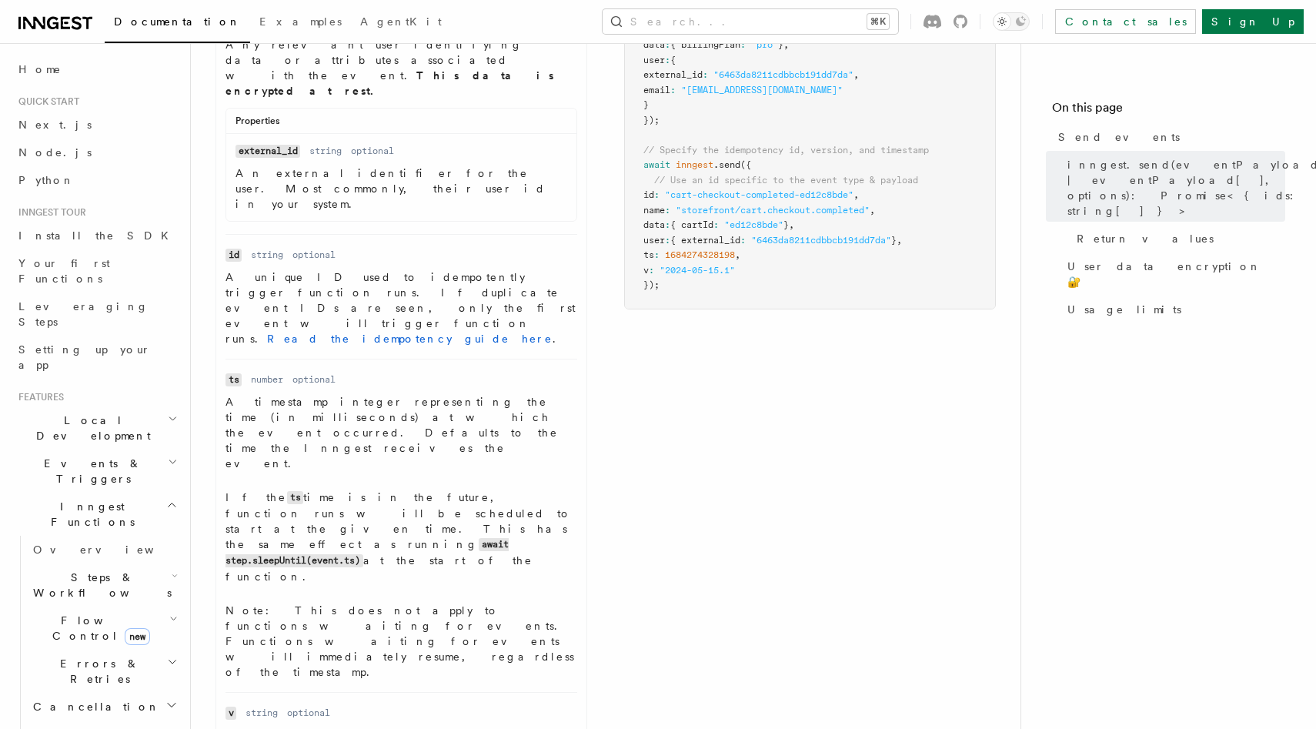
drag, startPoint x: 523, startPoint y: 560, endPoint x: 232, endPoint y: 557, distance: 291.0
drag, startPoint x: 216, startPoint y: 662, endPoint x: 577, endPoint y: 662, distance: 360.2
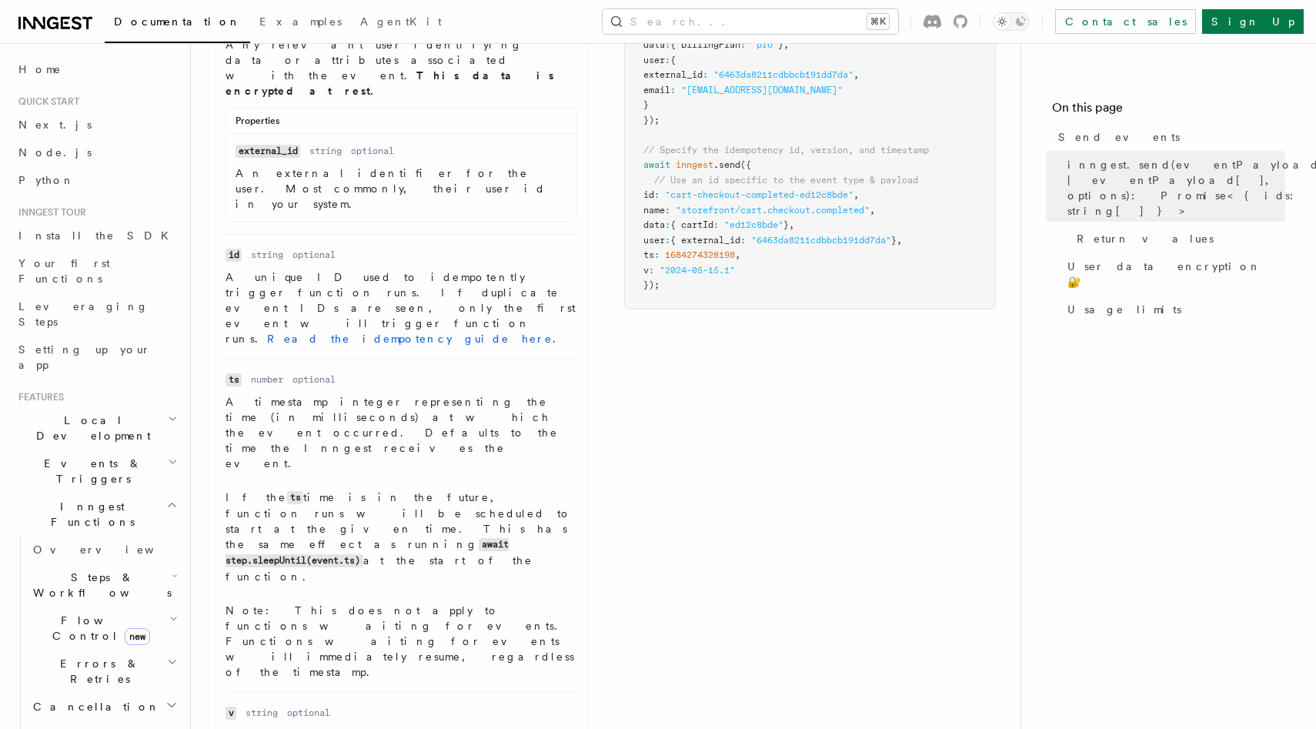
drag, startPoint x: 864, startPoint y: 659, endPoint x: 317, endPoint y: 658, distance: 547.3
click at [317, 658] on article "References TypeScript SDK Send events Send events to Inngest. Functions with ma…" at bounding box center [606, 590] width 781 height 2866
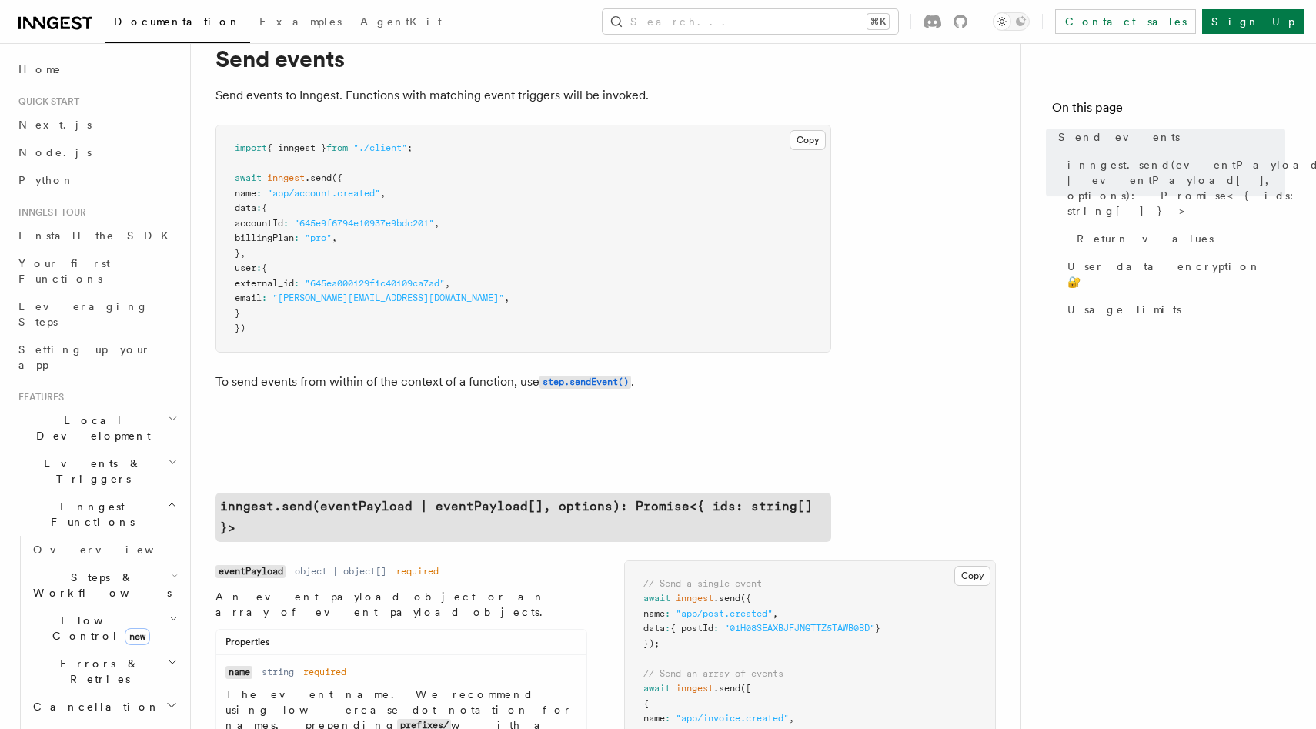
scroll to position [0, 0]
